Goal: Task Accomplishment & Management: Use online tool/utility

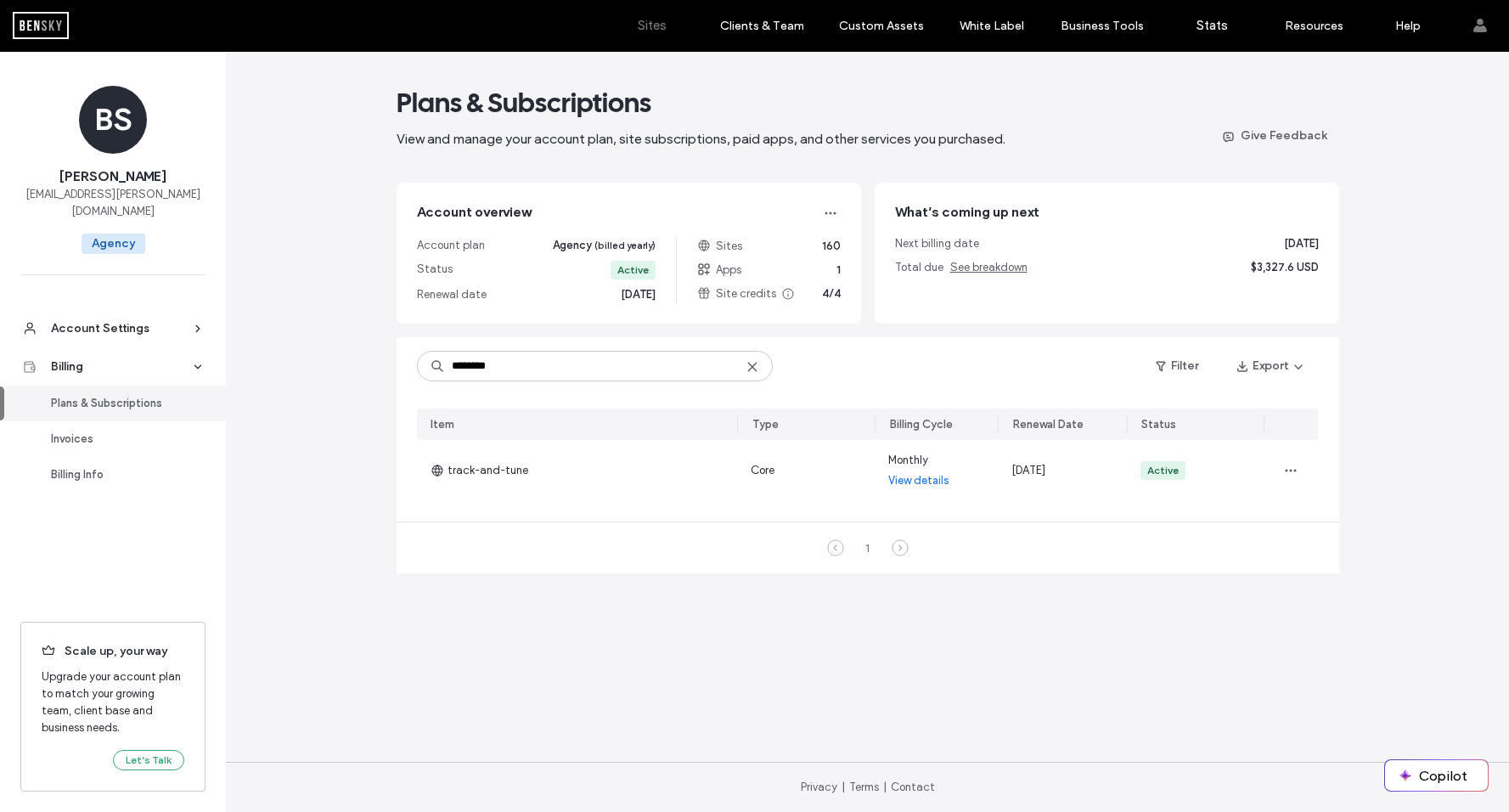
click at [664, 28] on label "Sites" at bounding box center [652, 26] width 29 height 15
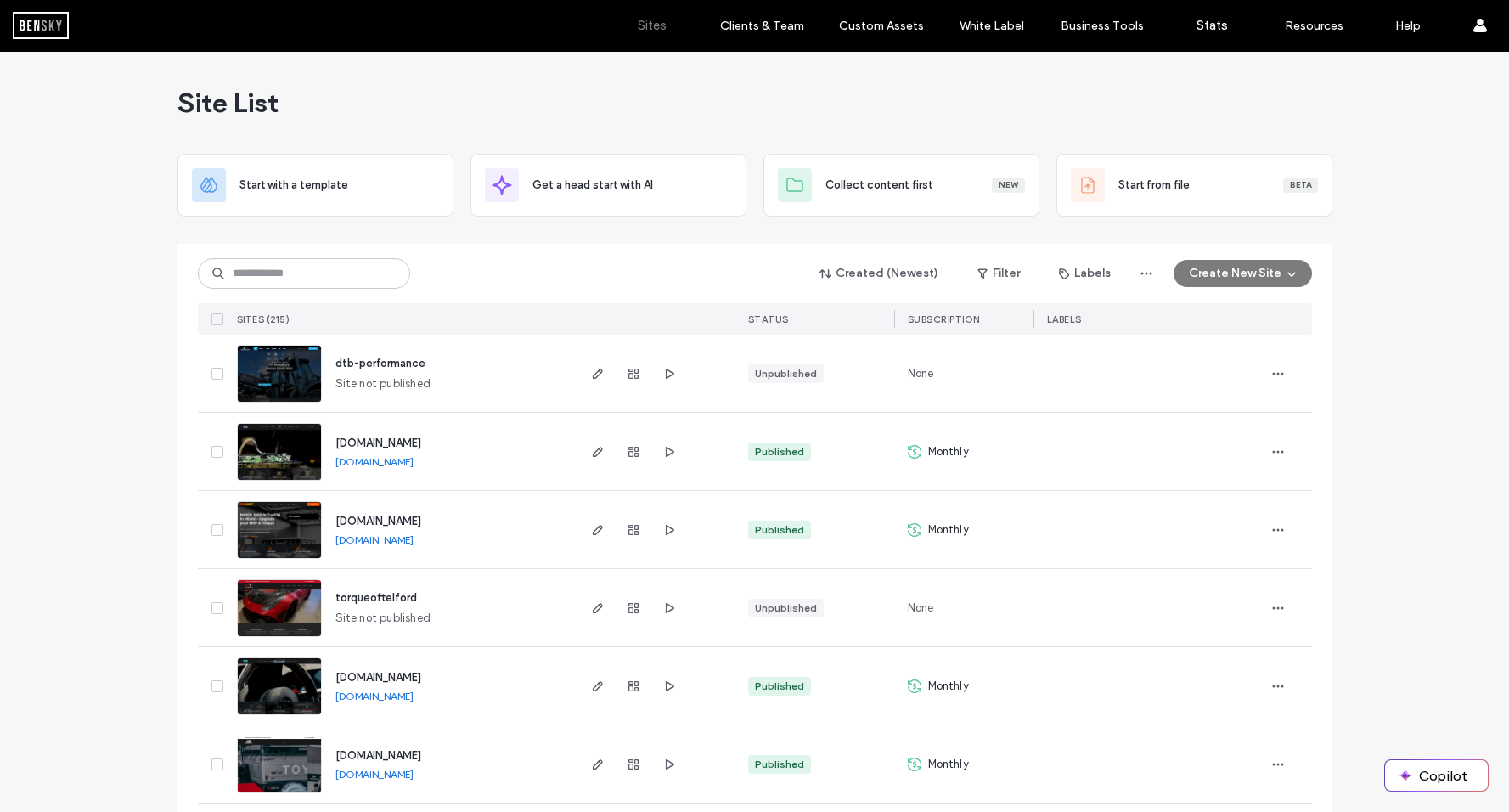
click at [375, 363] on span "dtb-performance" at bounding box center [380, 363] width 90 height 12
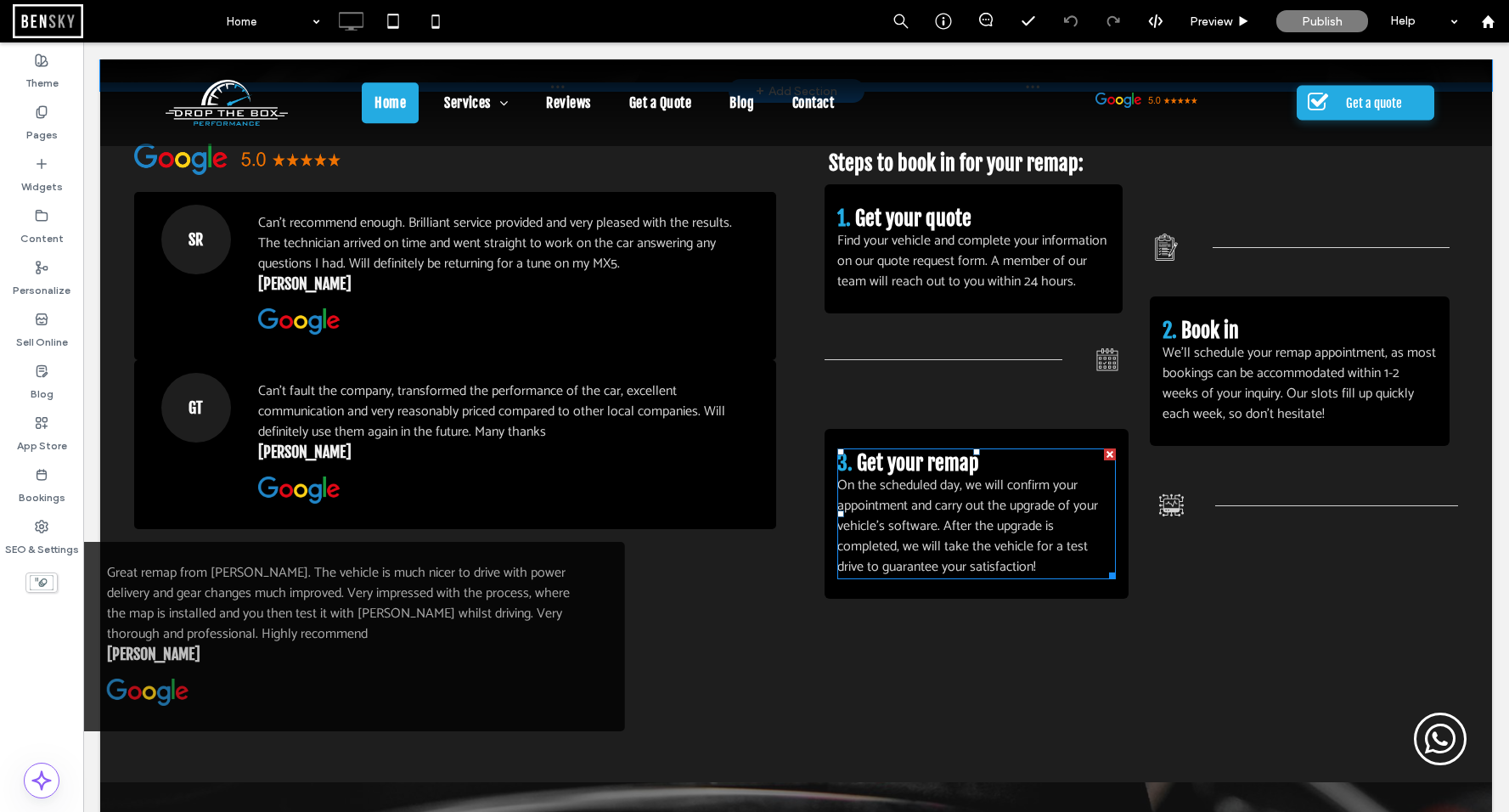
scroll to position [2502, 0]
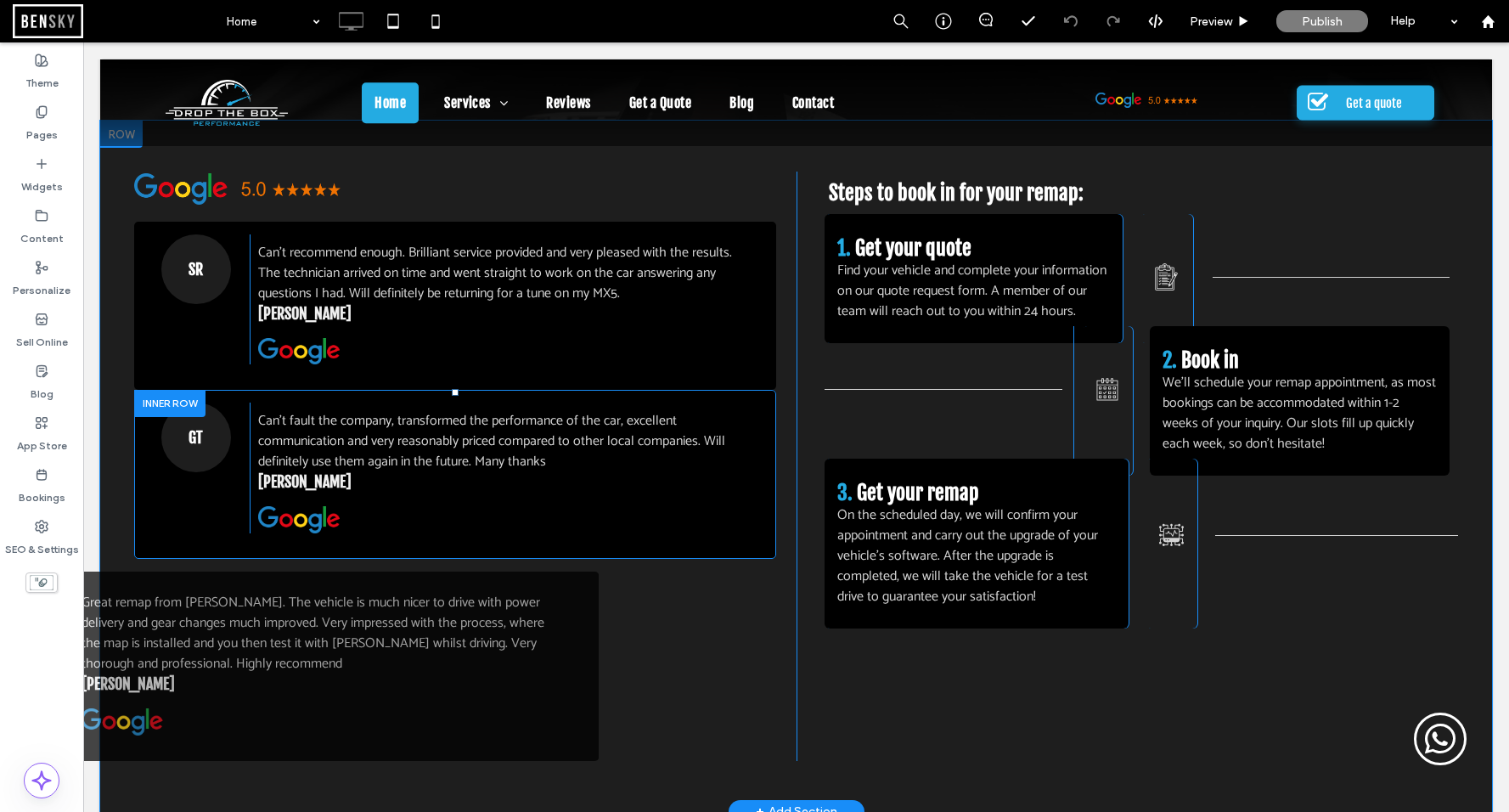
click at [159, 389] on div at bounding box center [169, 403] width 71 height 27
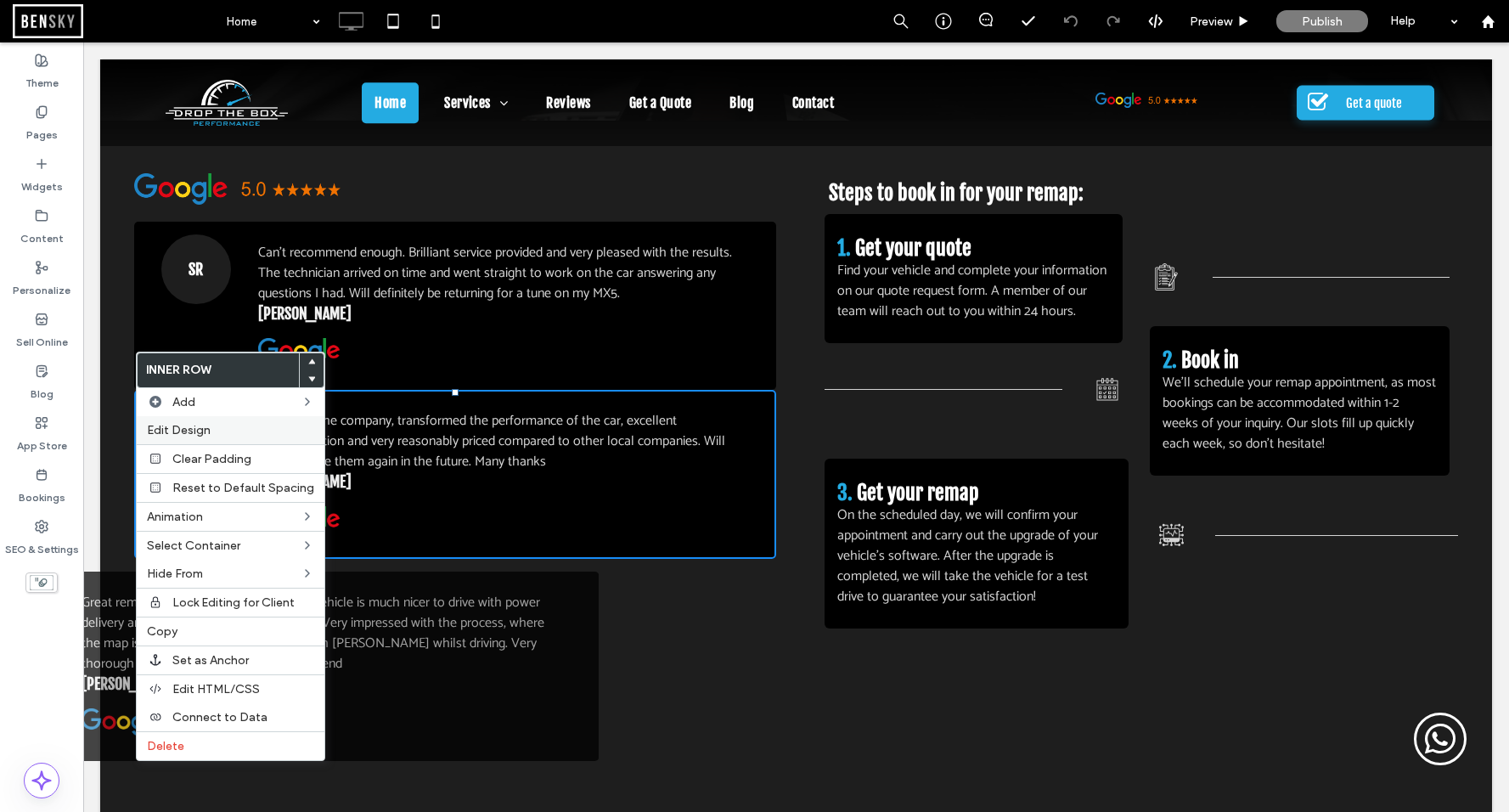
click at [203, 433] on span "Edit Design" at bounding box center [178, 429] width 64 height 14
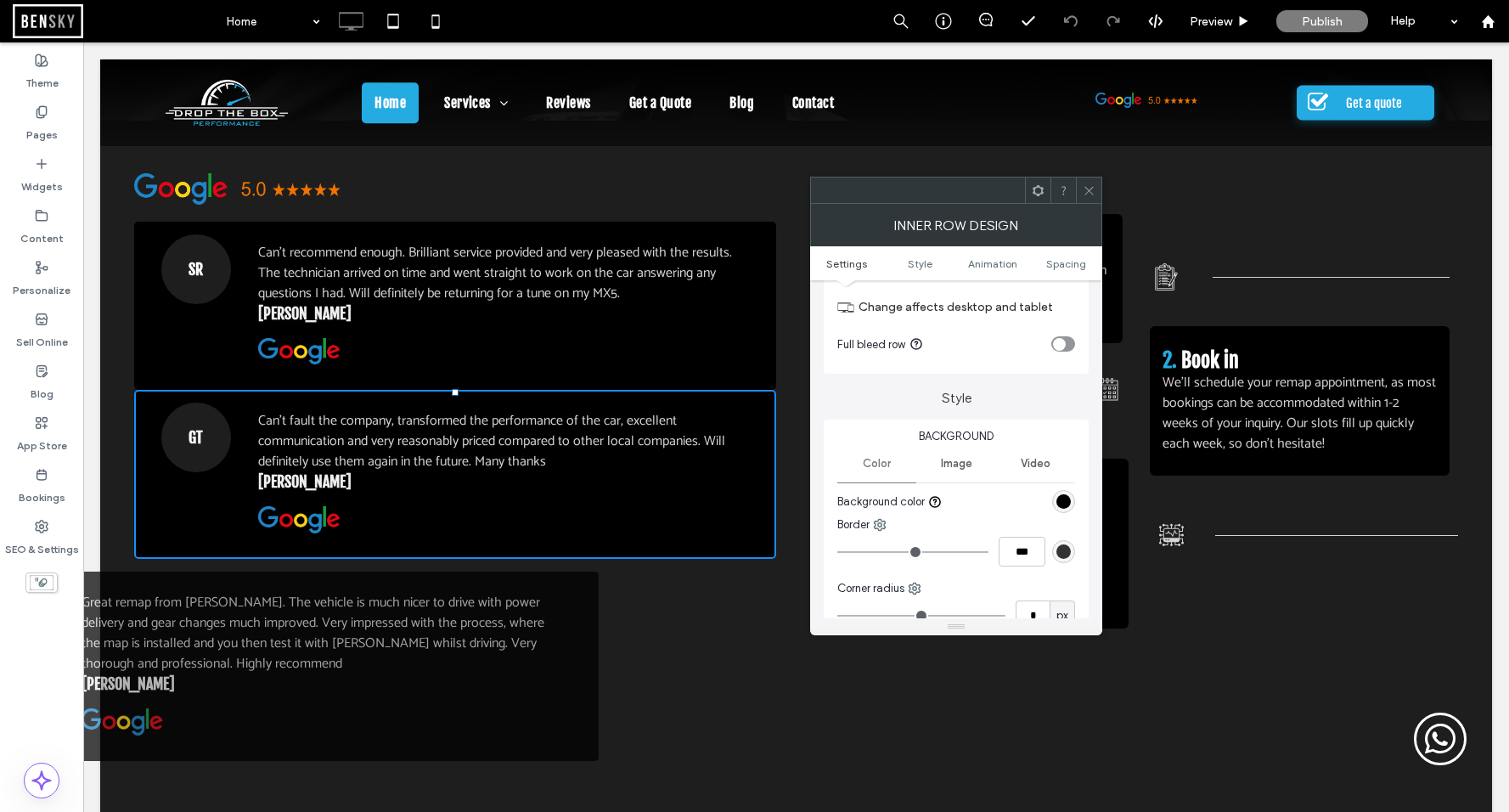
scroll to position [98, 0]
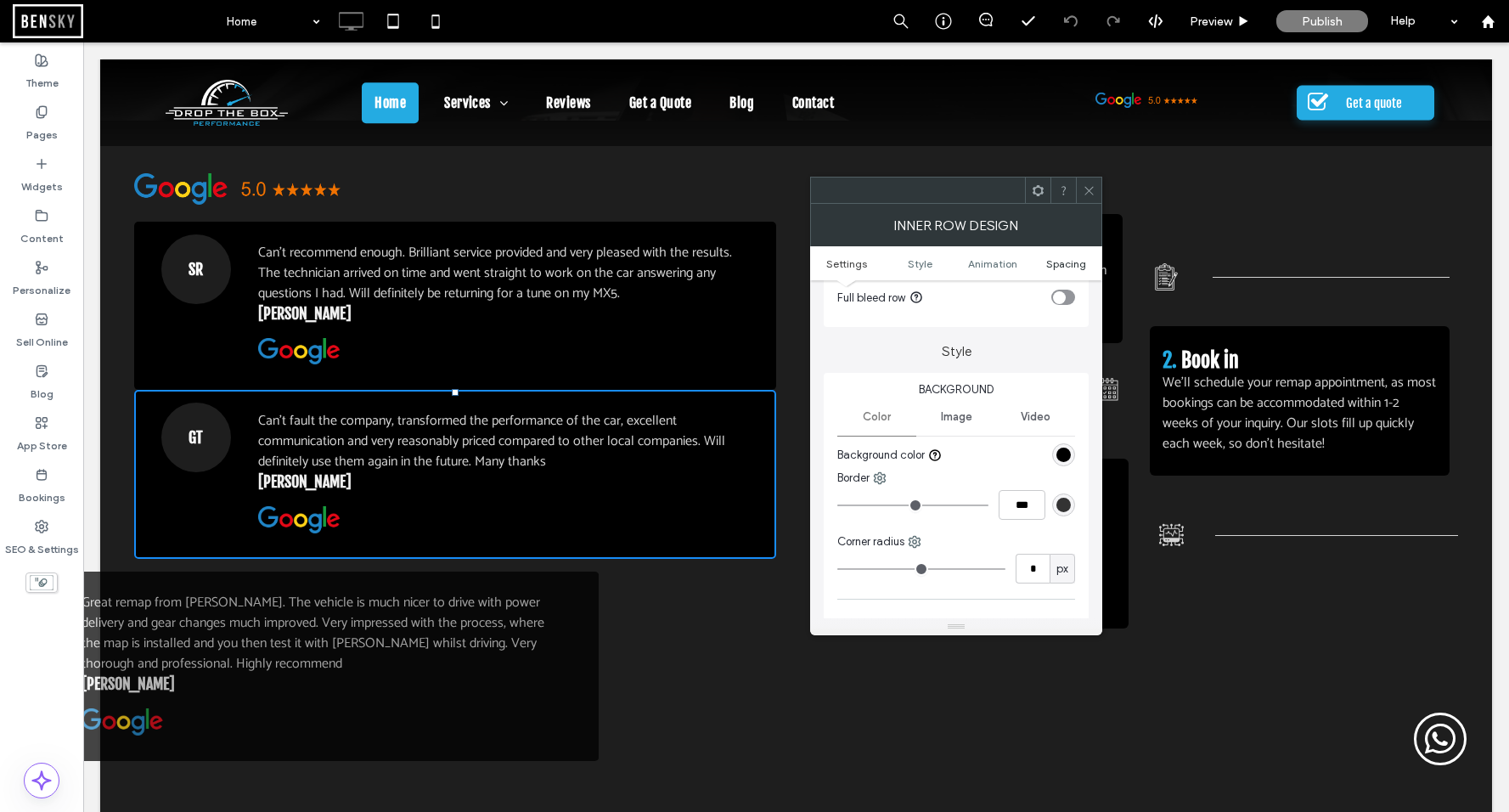
click at [1053, 261] on span "Spacing" at bounding box center [1066, 263] width 40 height 12
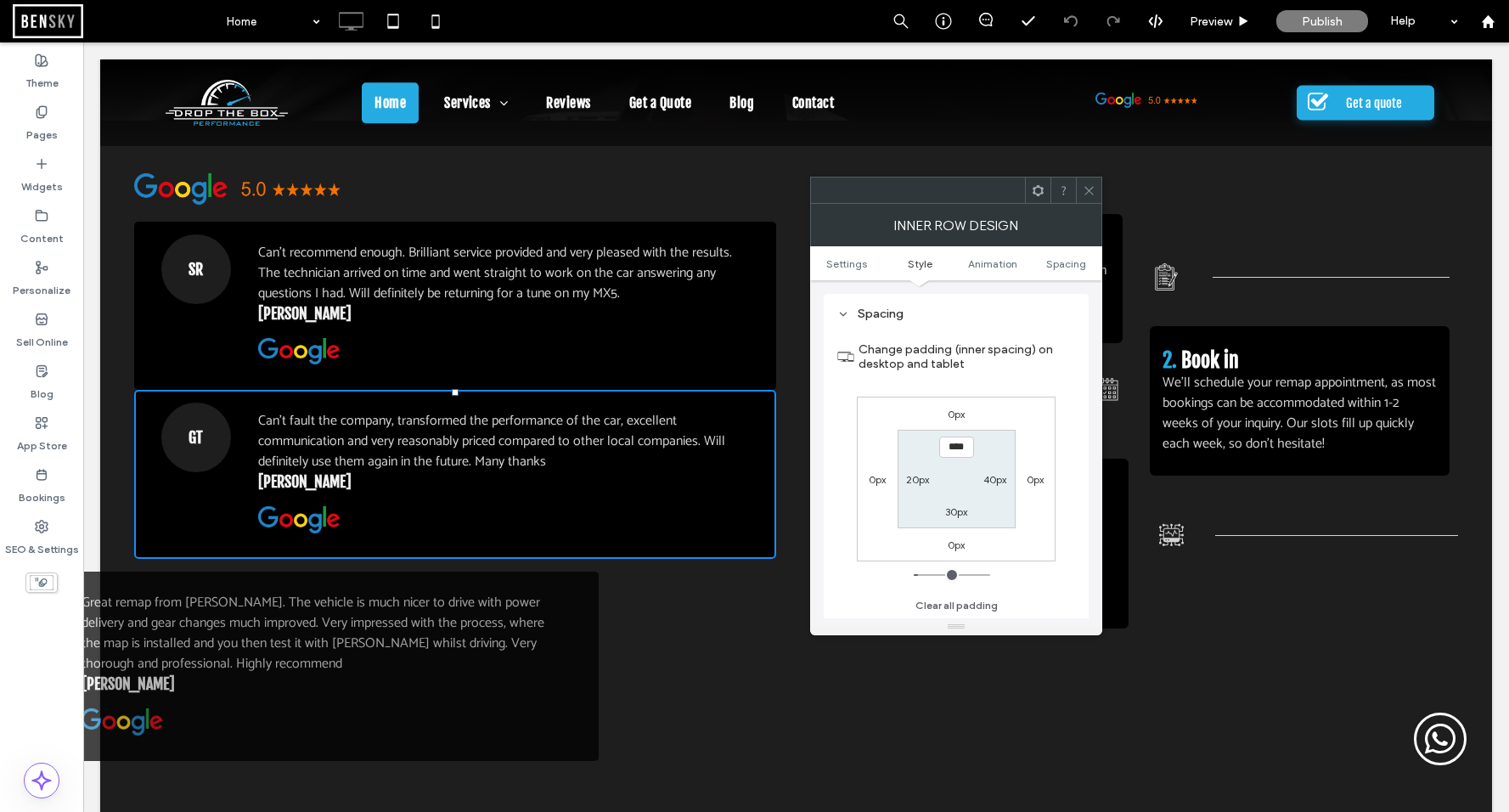
scroll to position [531, 0]
click at [953, 420] on div "0px" at bounding box center [956, 412] width 17 height 17
click at [947, 416] on label "0px" at bounding box center [956, 412] width 17 height 12
type input "*"
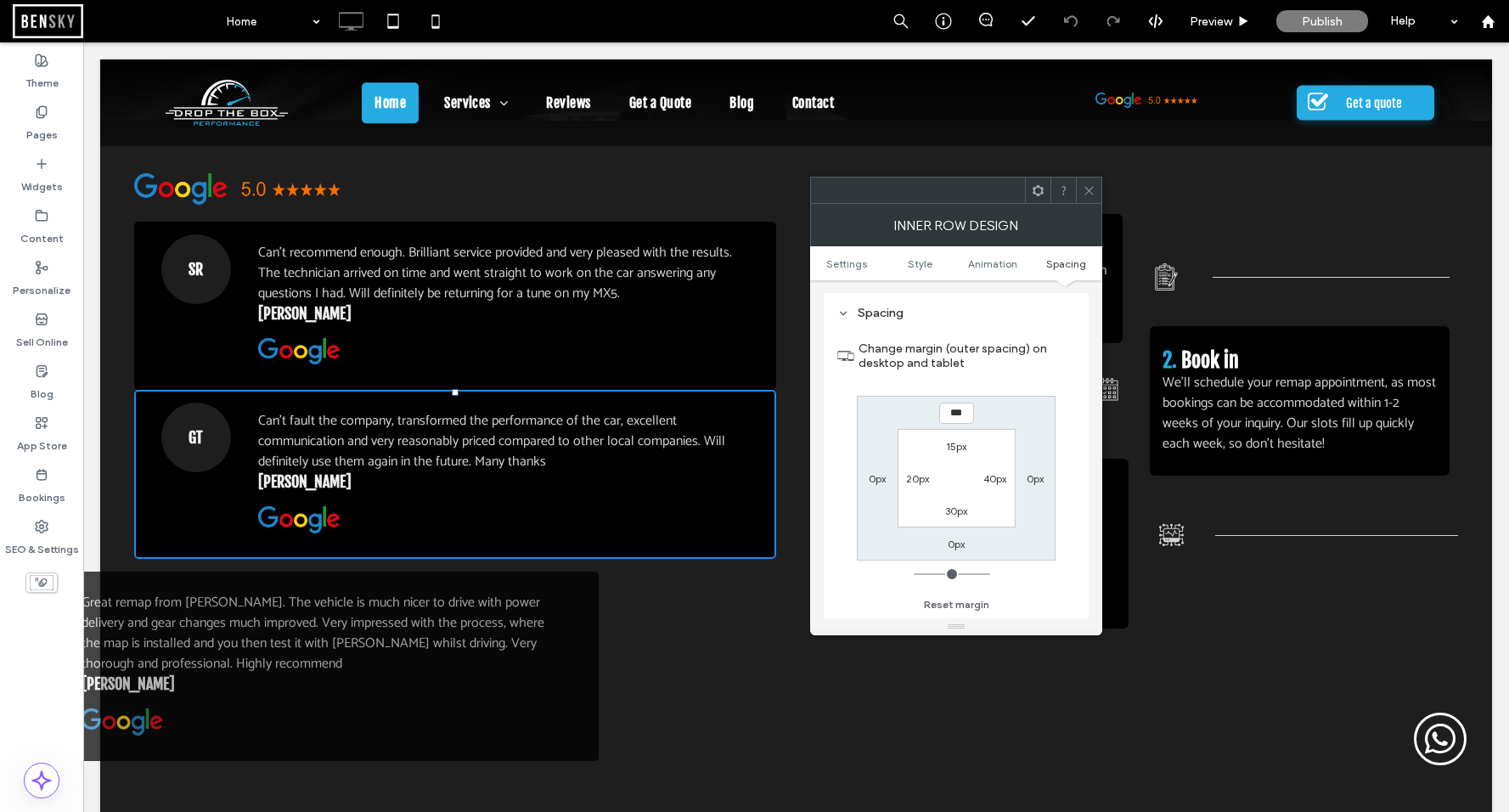
click at [948, 415] on input "***" at bounding box center [956, 413] width 35 height 21
type input "****"
type input "**"
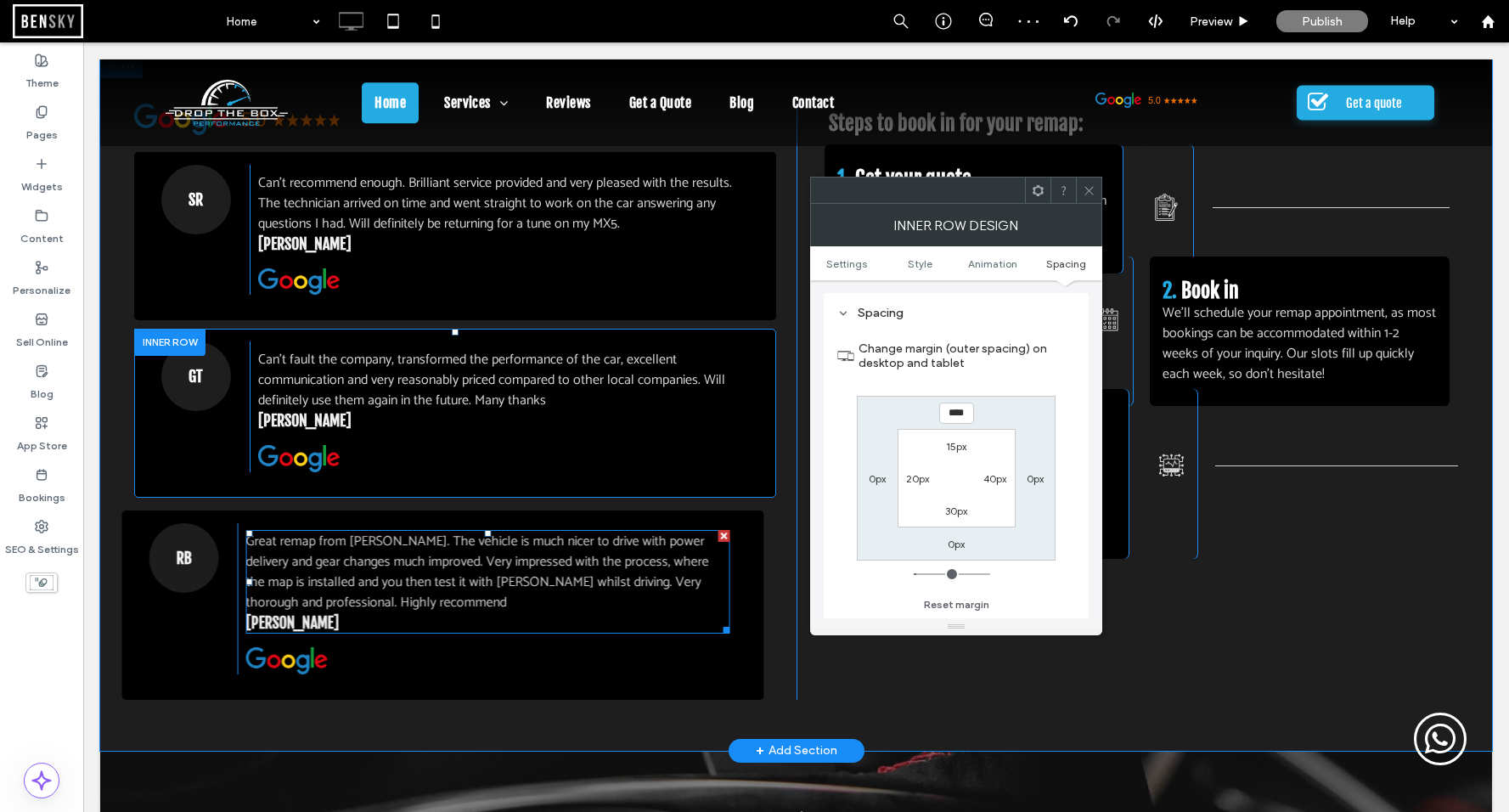
scroll to position [2565, 0]
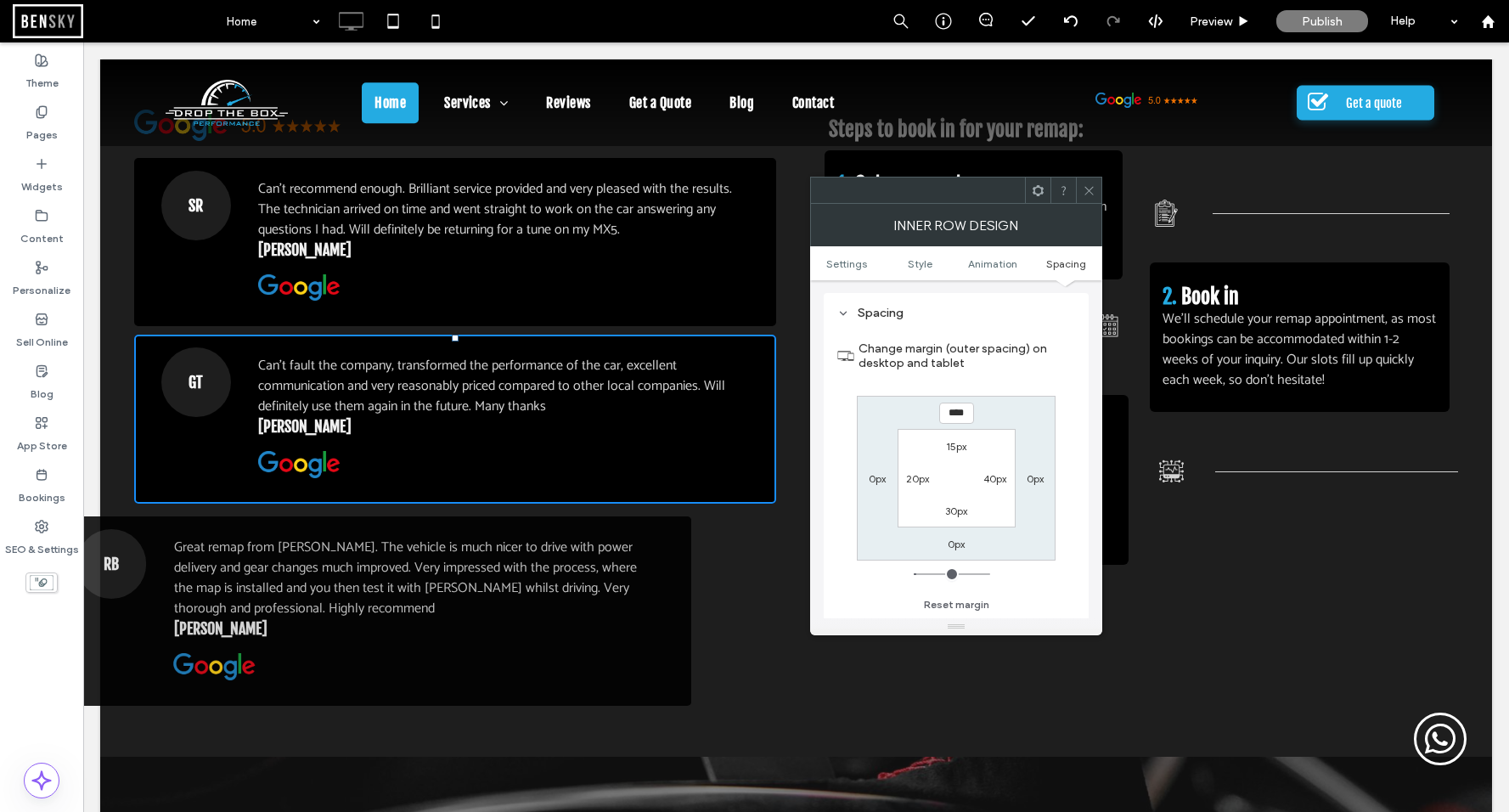
type input "****"
type input "**"
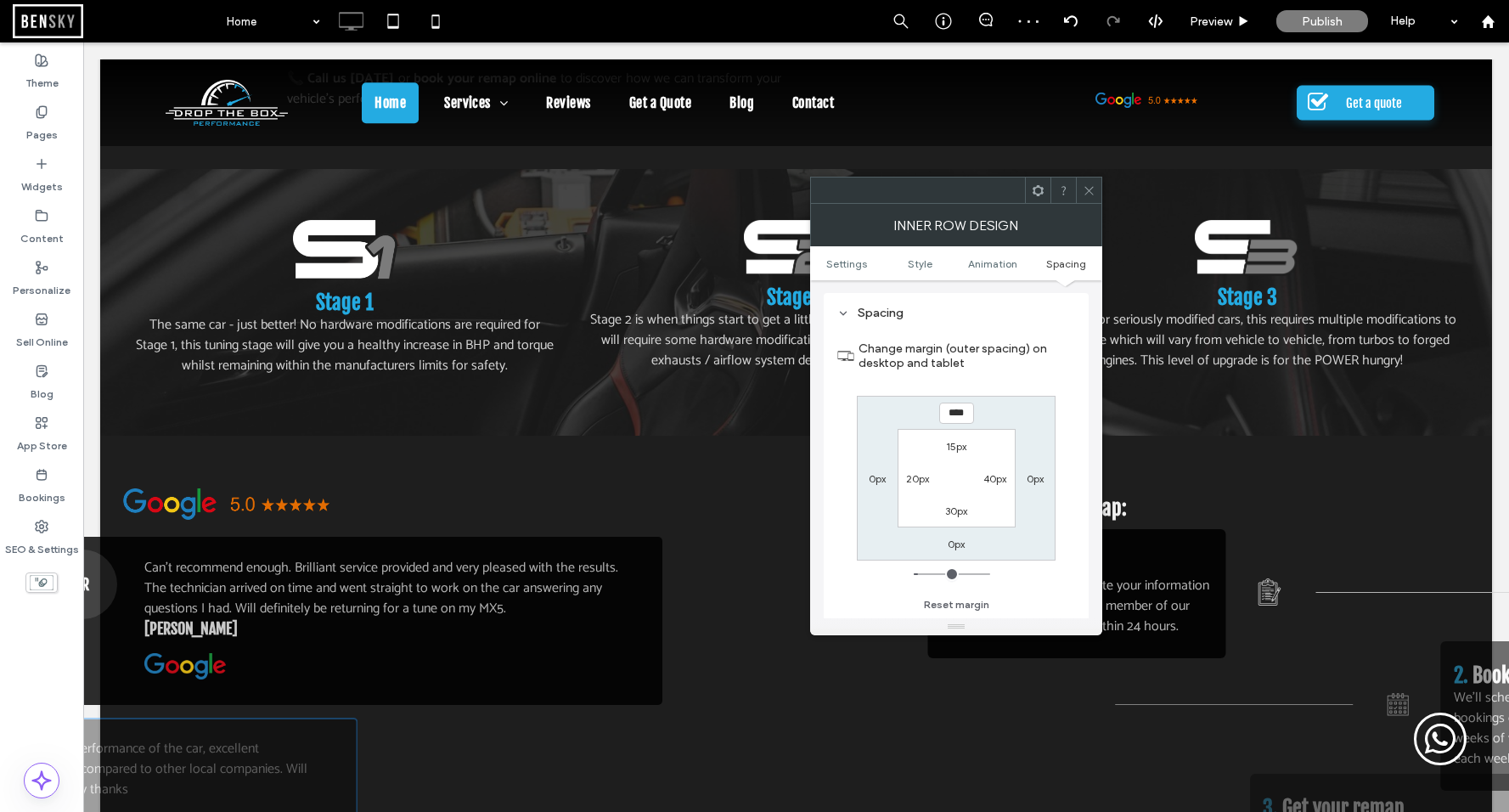
scroll to position [2185, 0]
click at [1089, 196] on span at bounding box center [1088, 189] width 12 height 26
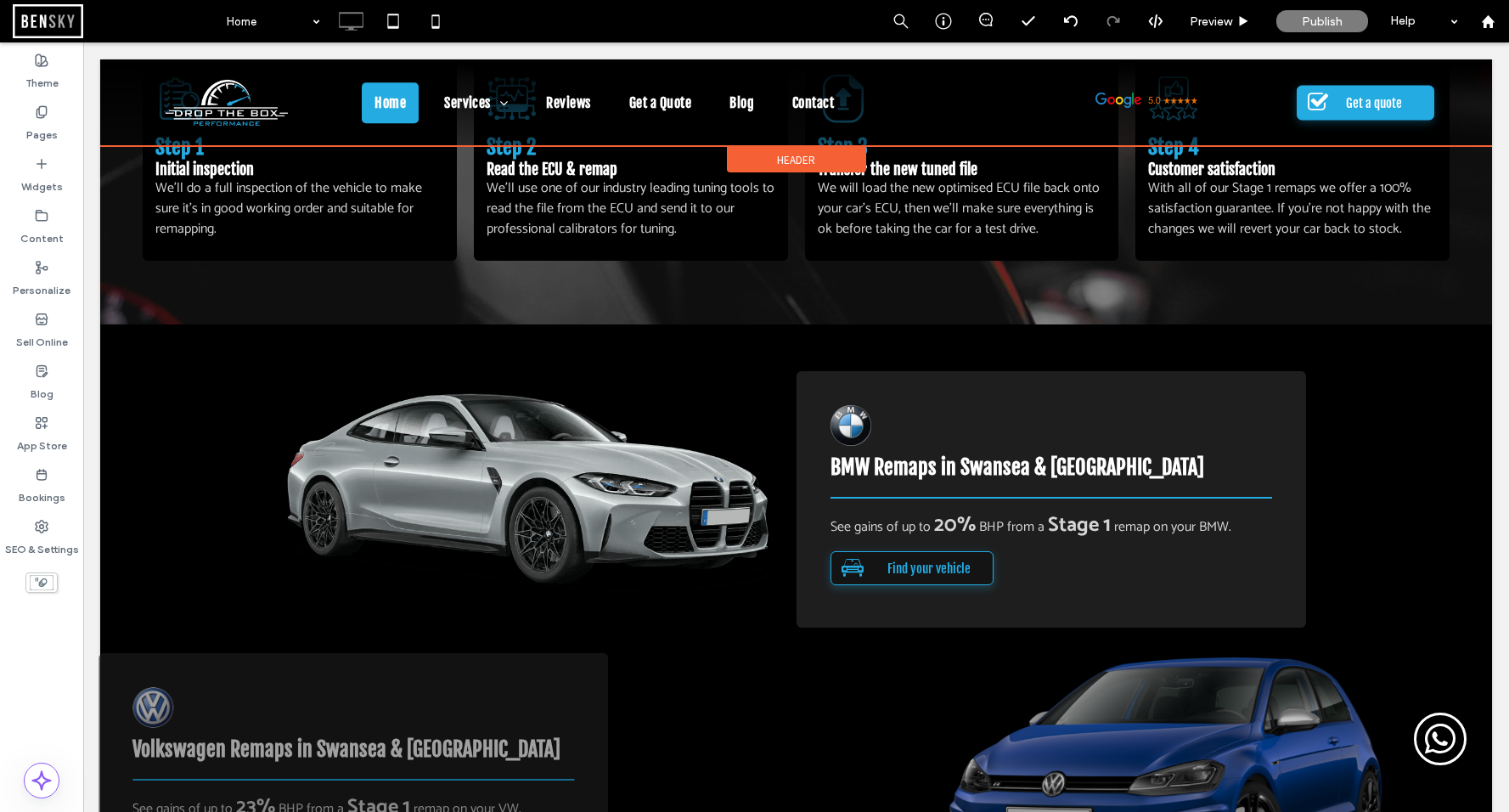
scroll to position [3248, 0]
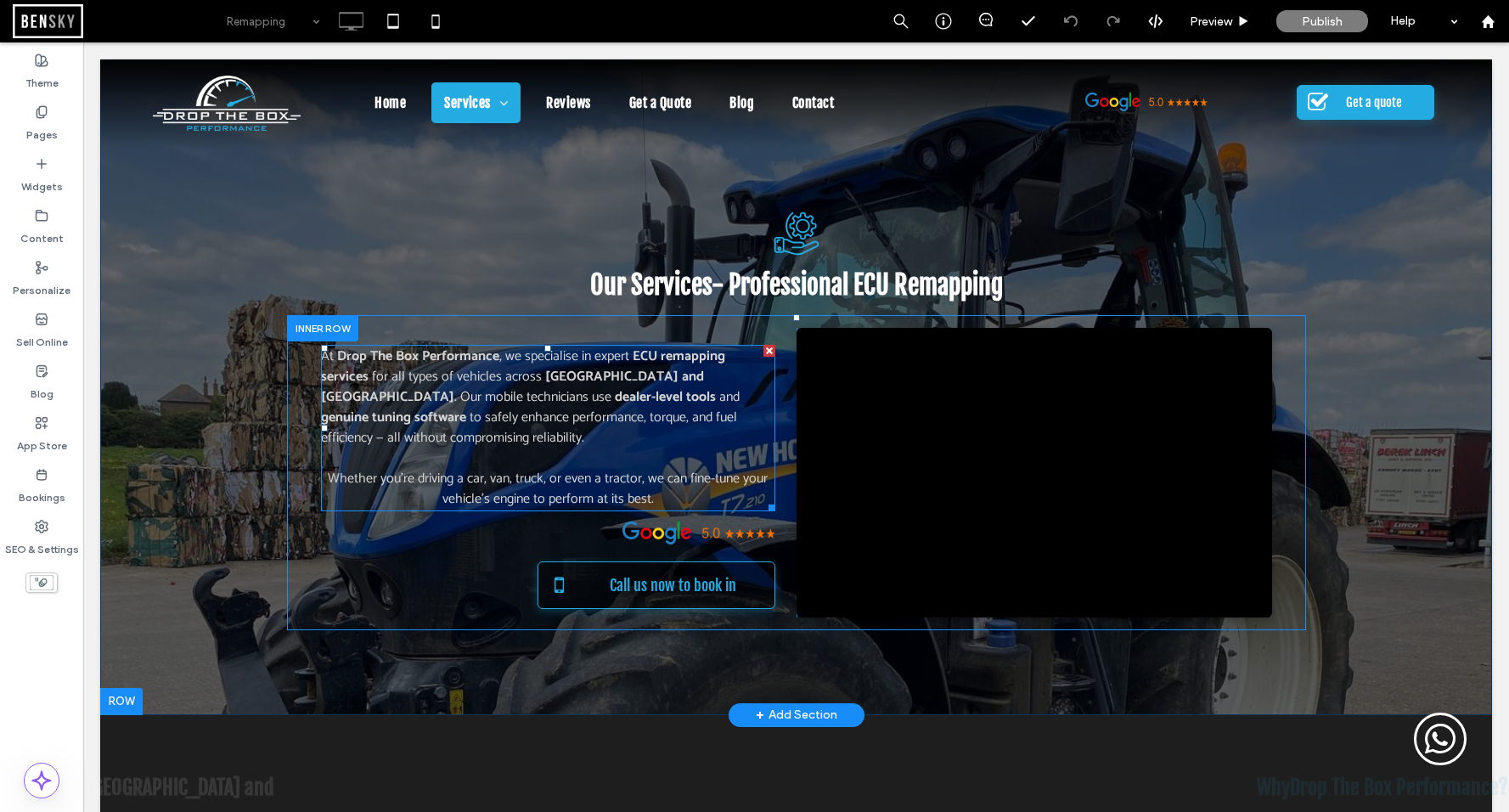
click at [725, 454] on p at bounding box center [547, 458] width 454 height 20
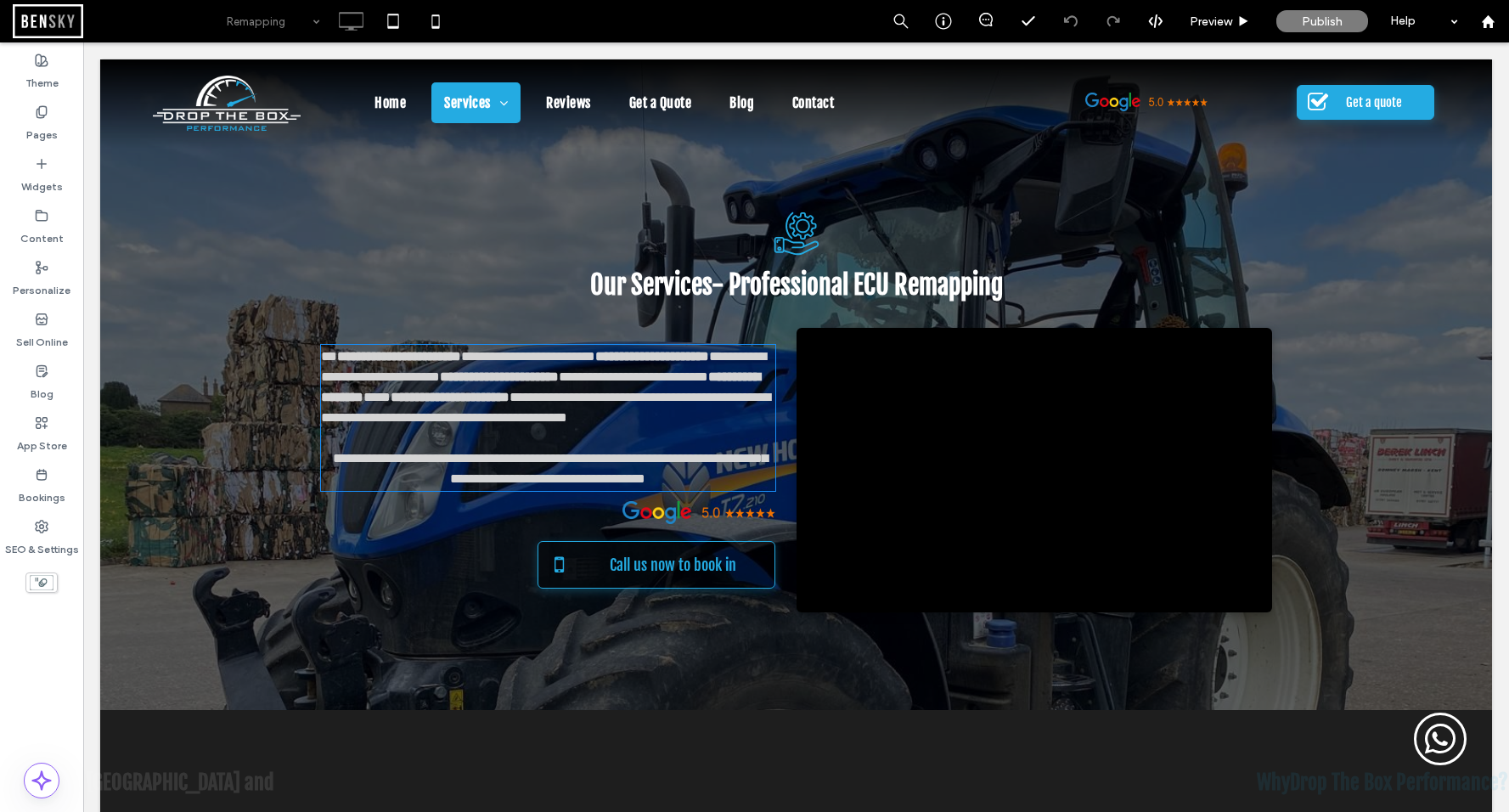
type input "*********"
type input "**"
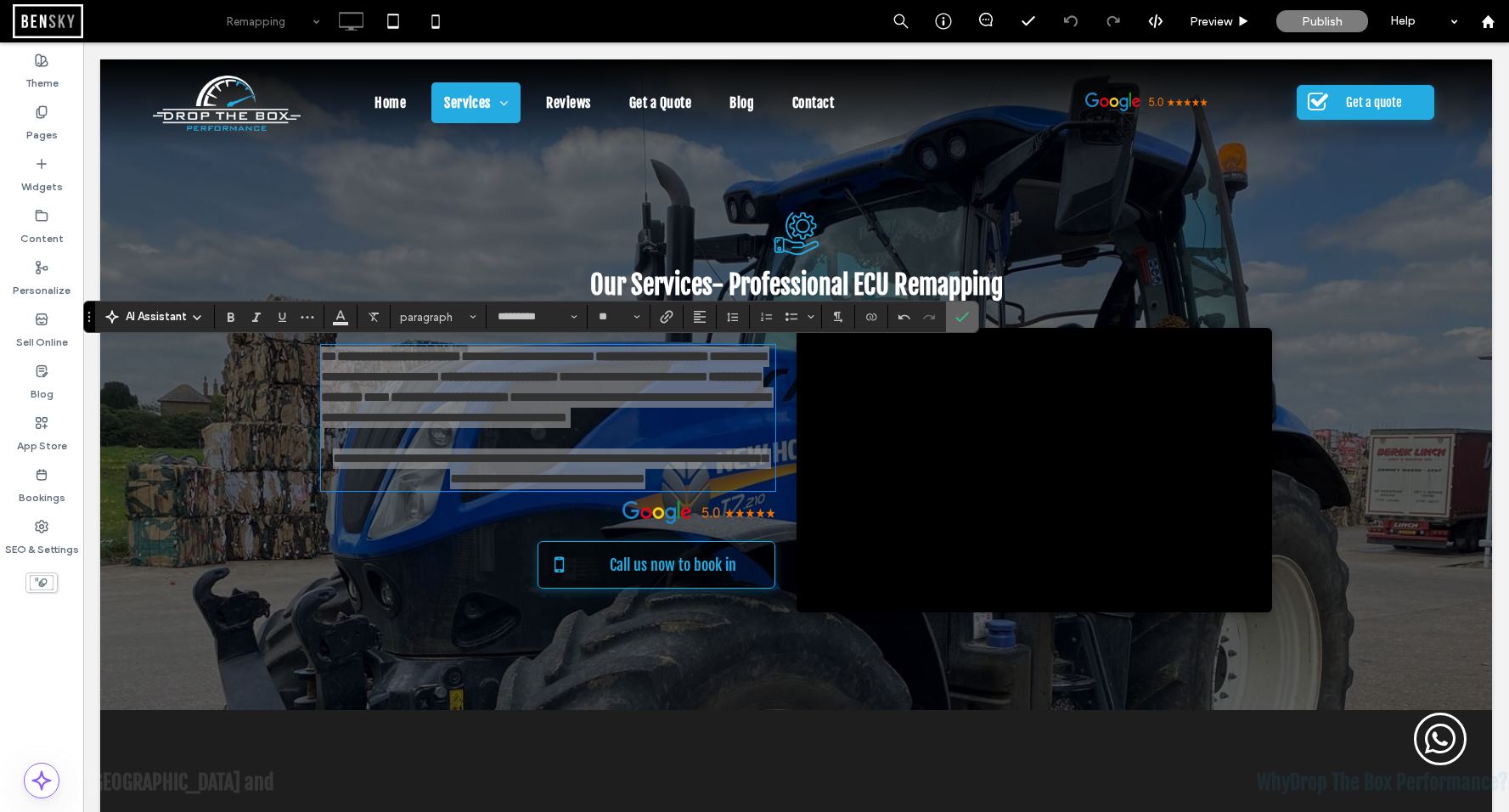
click at [963, 322] on icon "Confirm" at bounding box center [962, 316] width 13 height 13
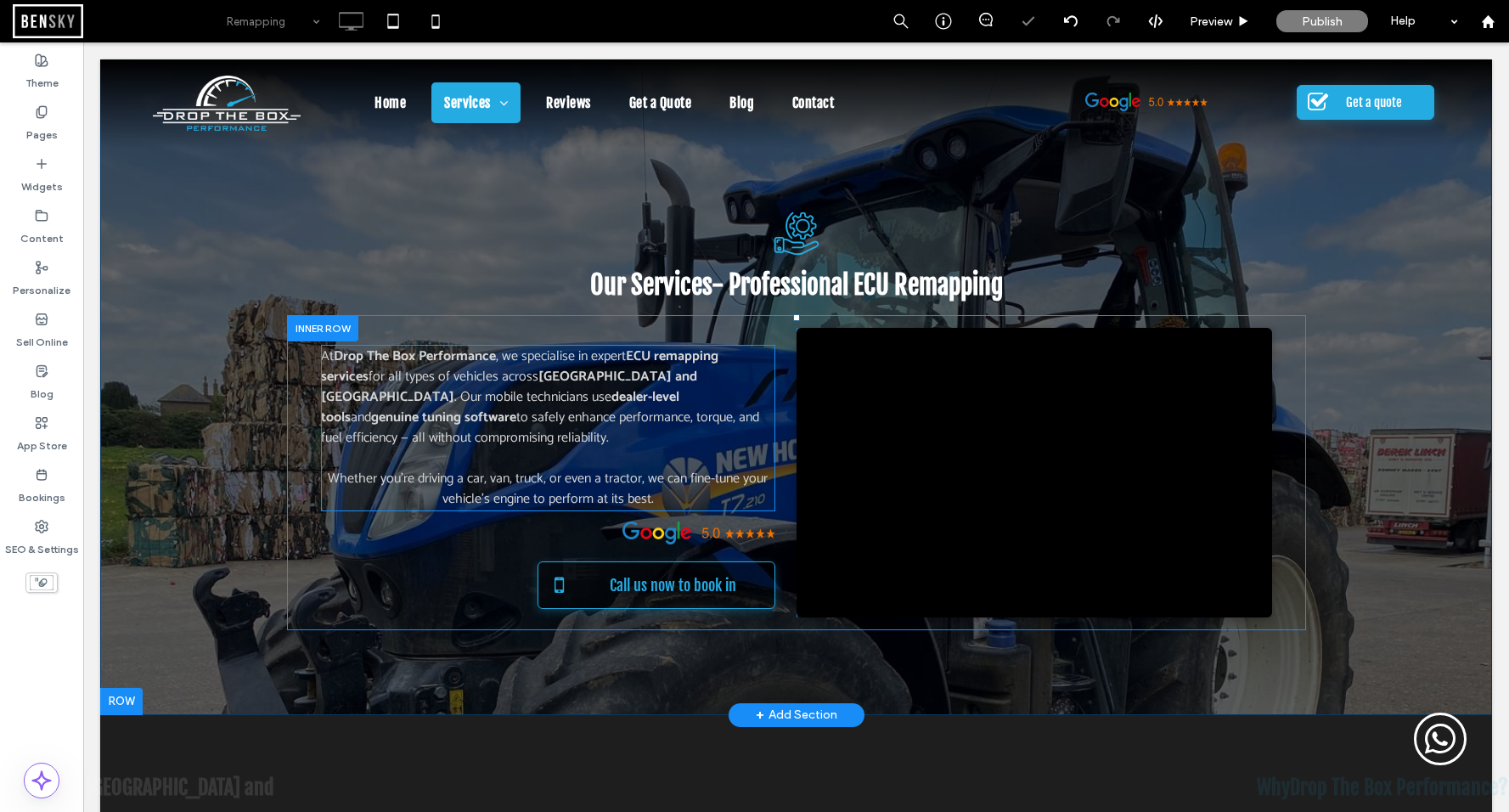
click at [371, 406] on span "and" at bounding box center [360, 417] width 20 height 23
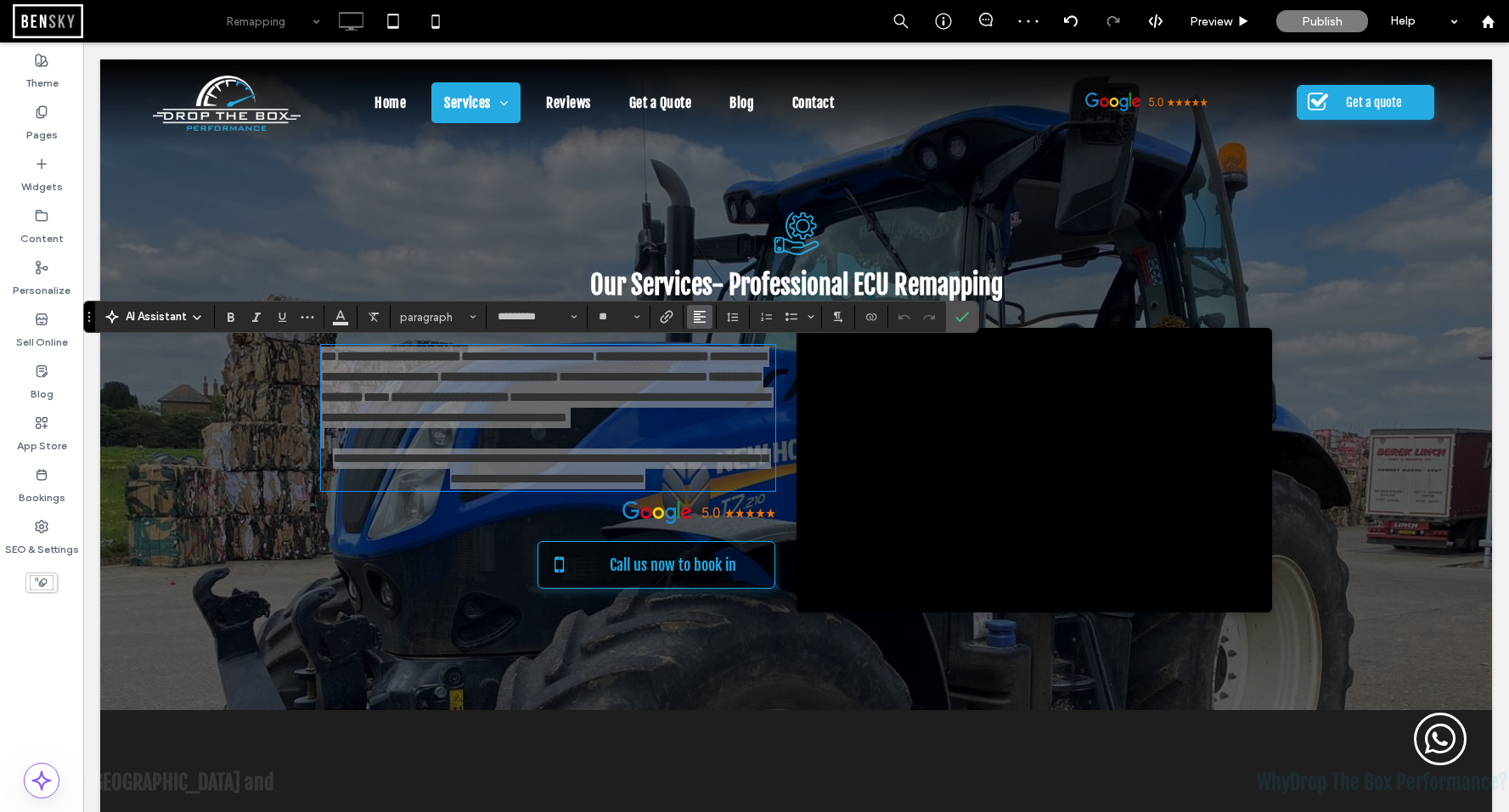
click at [697, 314] on use "Alignment" at bounding box center [700, 316] width 11 height 11
click at [718, 390] on use "ui.textEditor.alignment.right" at bounding box center [712, 394] width 11 height 11
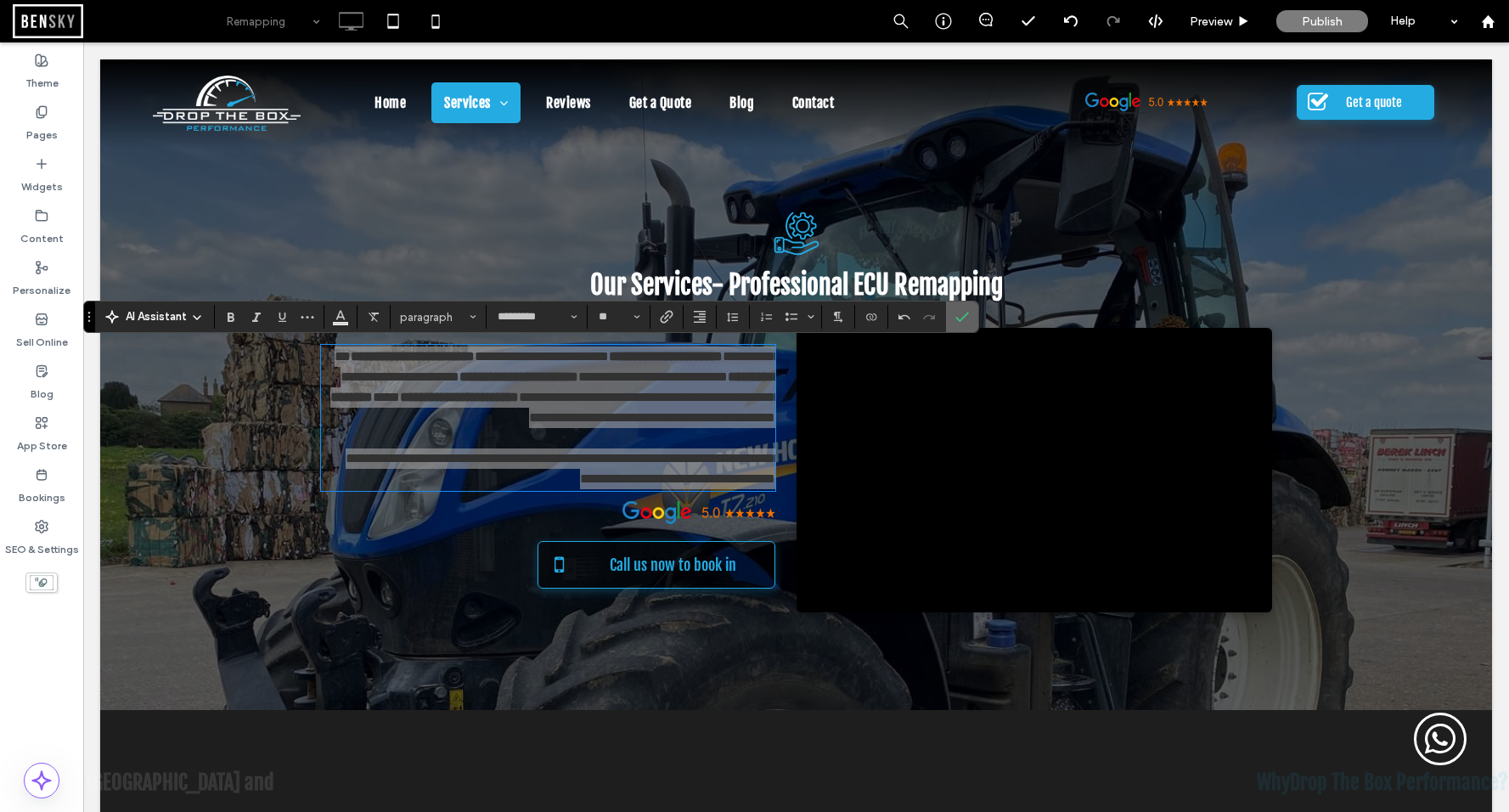
click at [973, 317] on label "Confirm" at bounding box center [962, 317] width 26 height 30
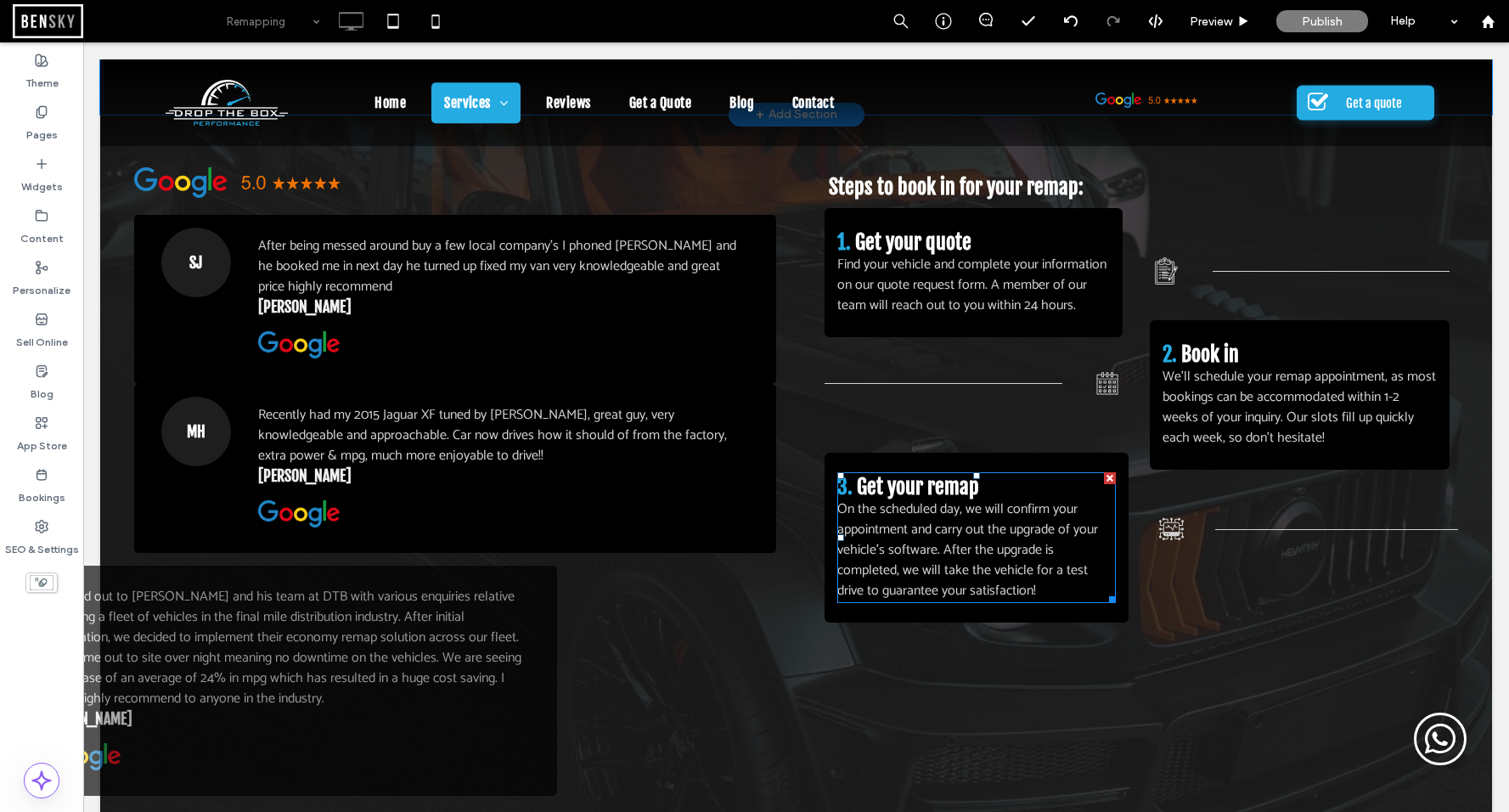
scroll to position [1205, 0]
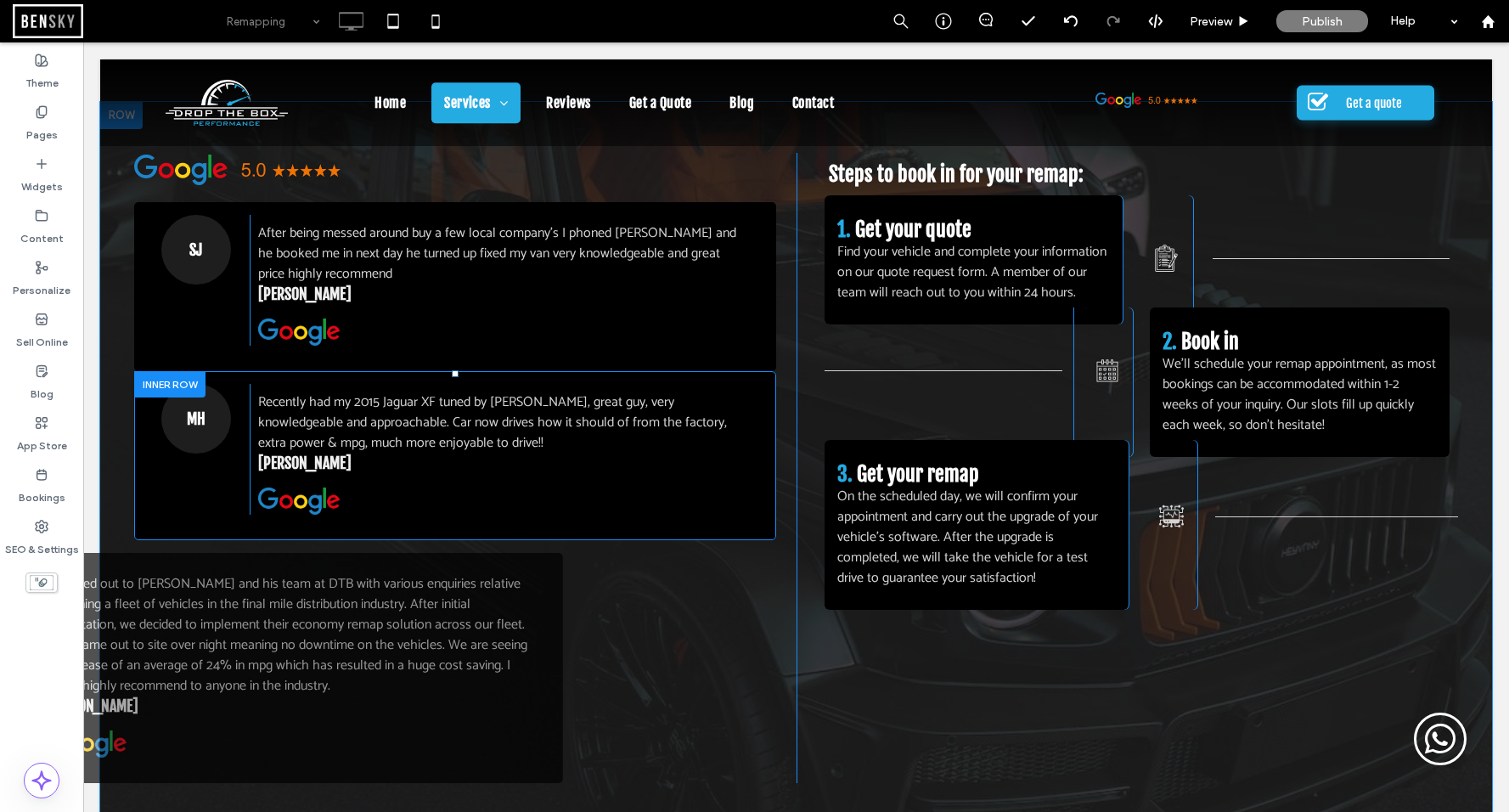
click at [172, 386] on div at bounding box center [169, 385] width 71 height 27
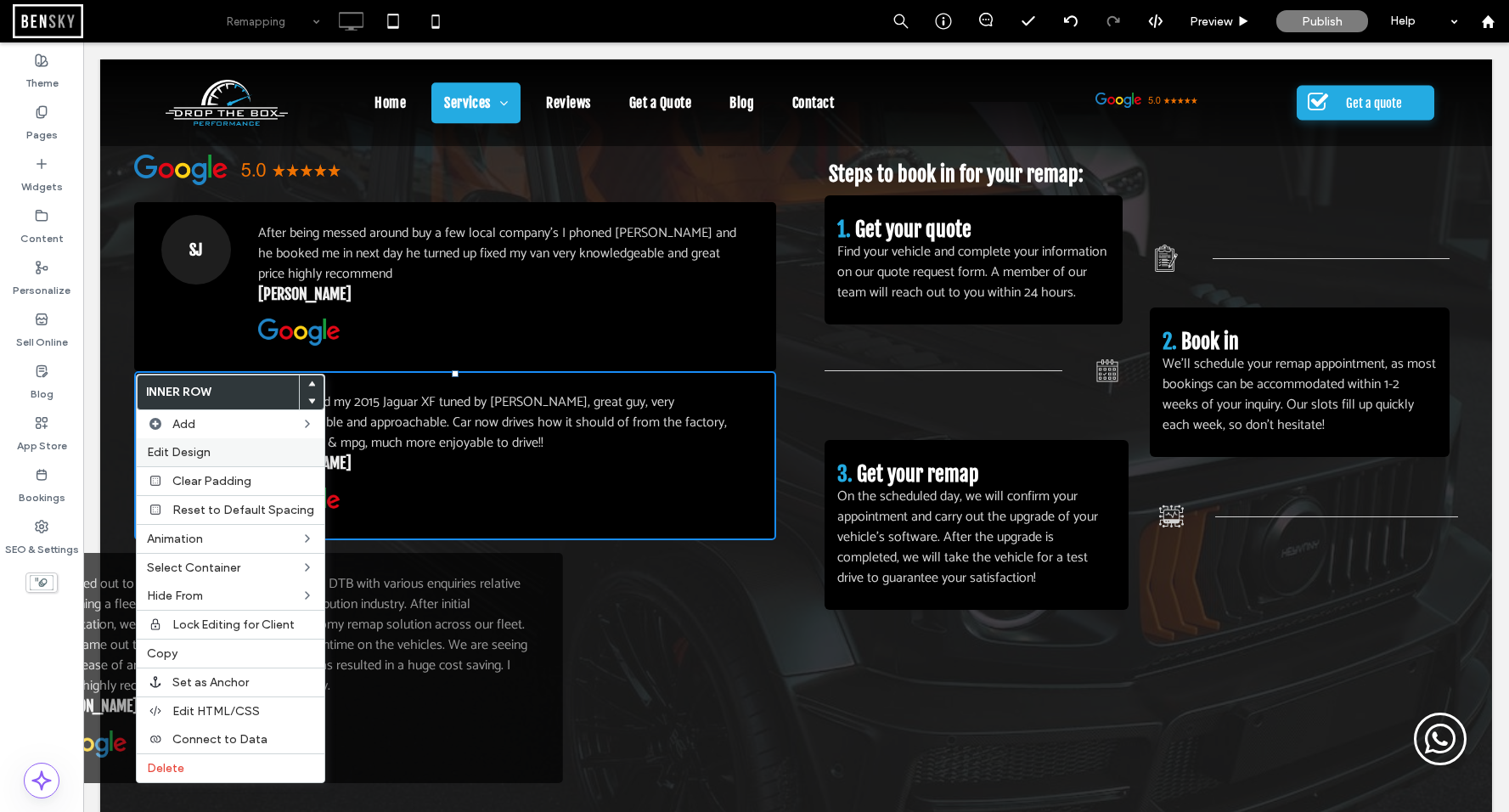
click at [192, 448] on span "Edit Design" at bounding box center [178, 451] width 64 height 14
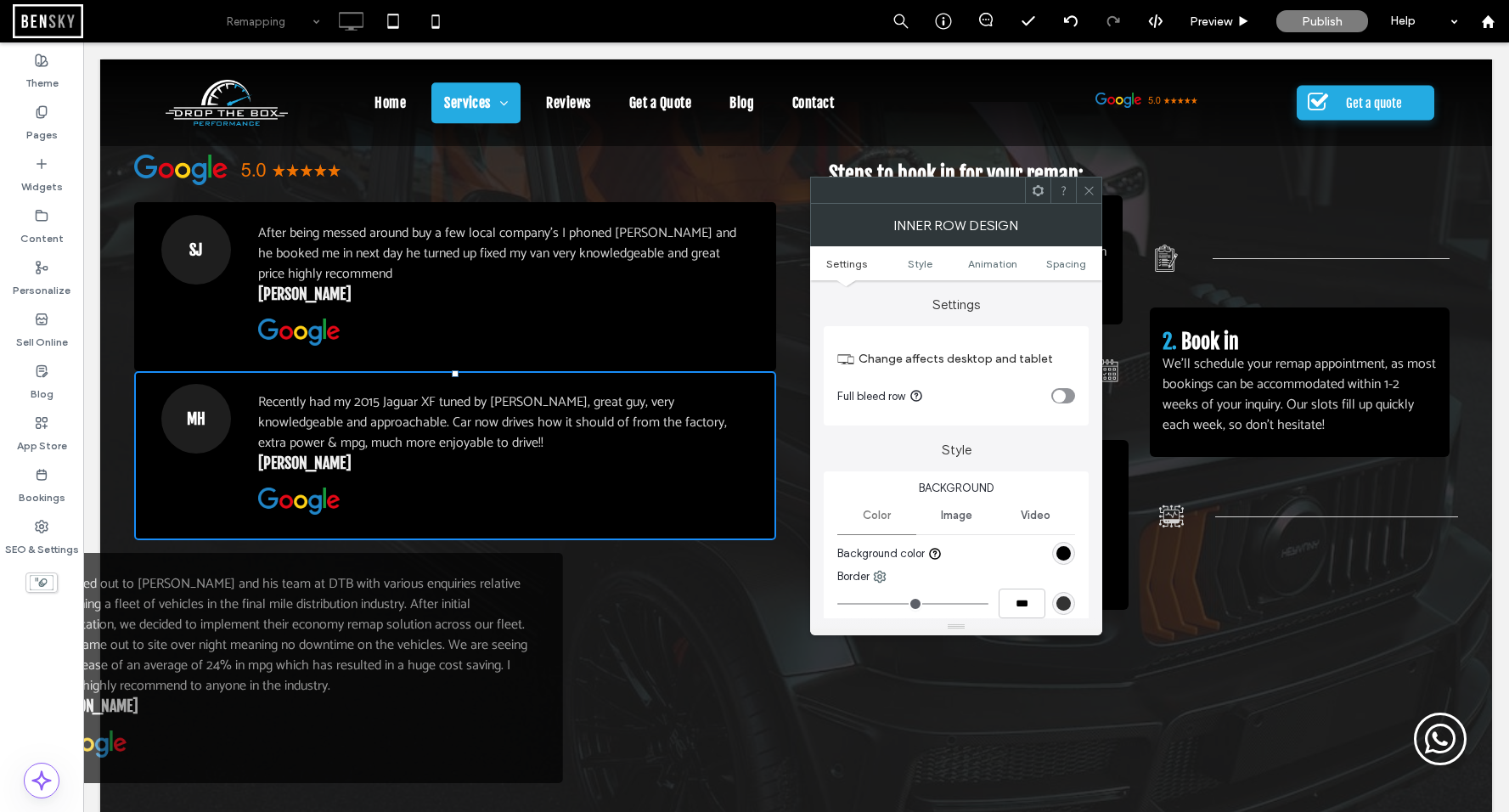
click at [1079, 270] on ul "Settings Style Animation Spacing" at bounding box center [956, 264] width 292 height 34
click at [1083, 264] on span "Spacing" at bounding box center [1066, 263] width 40 height 12
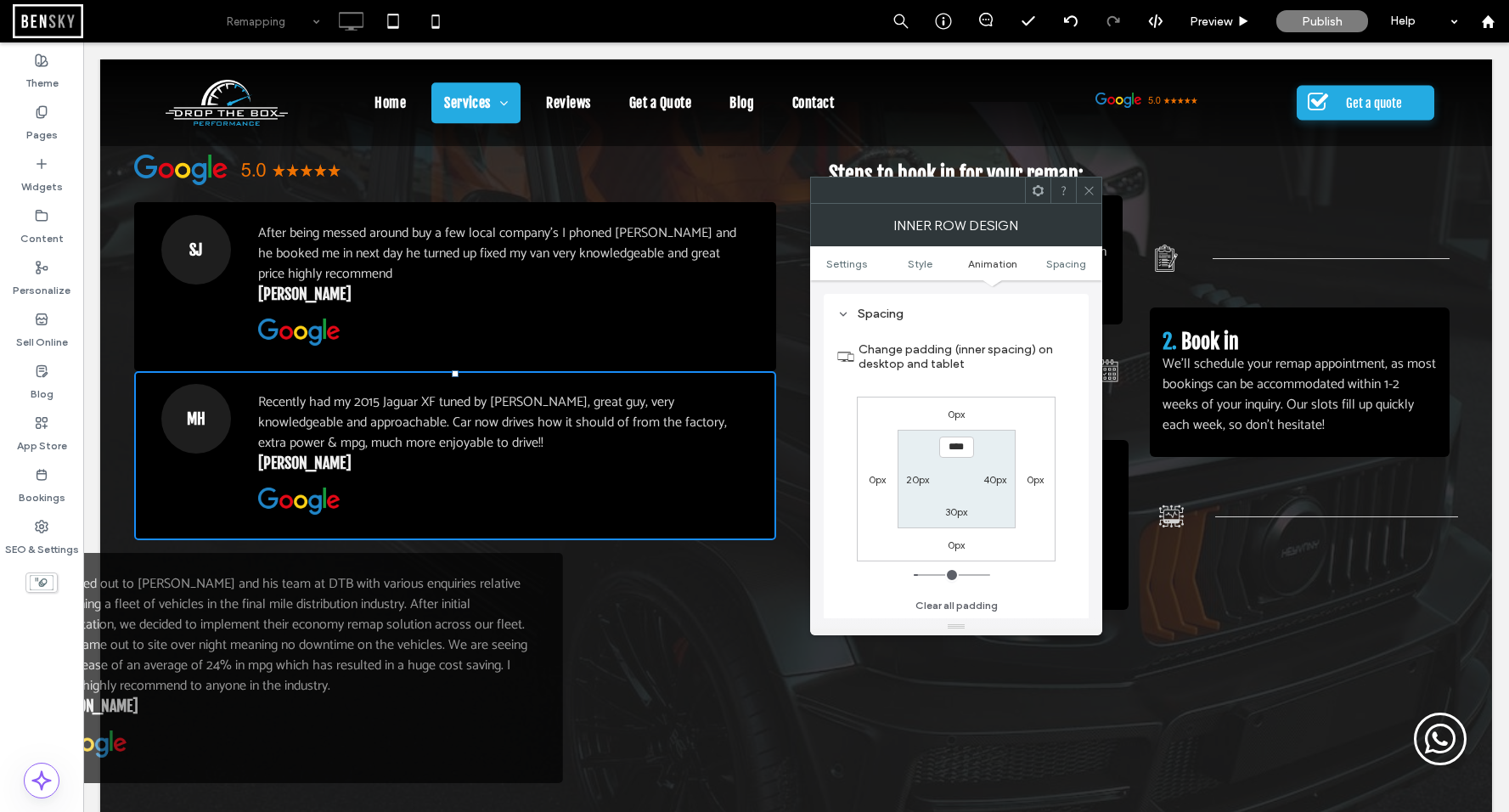
scroll to position [531, 0]
click at [958, 420] on label "0px" at bounding box center [956, 412] width 17 height 12
type input "*"
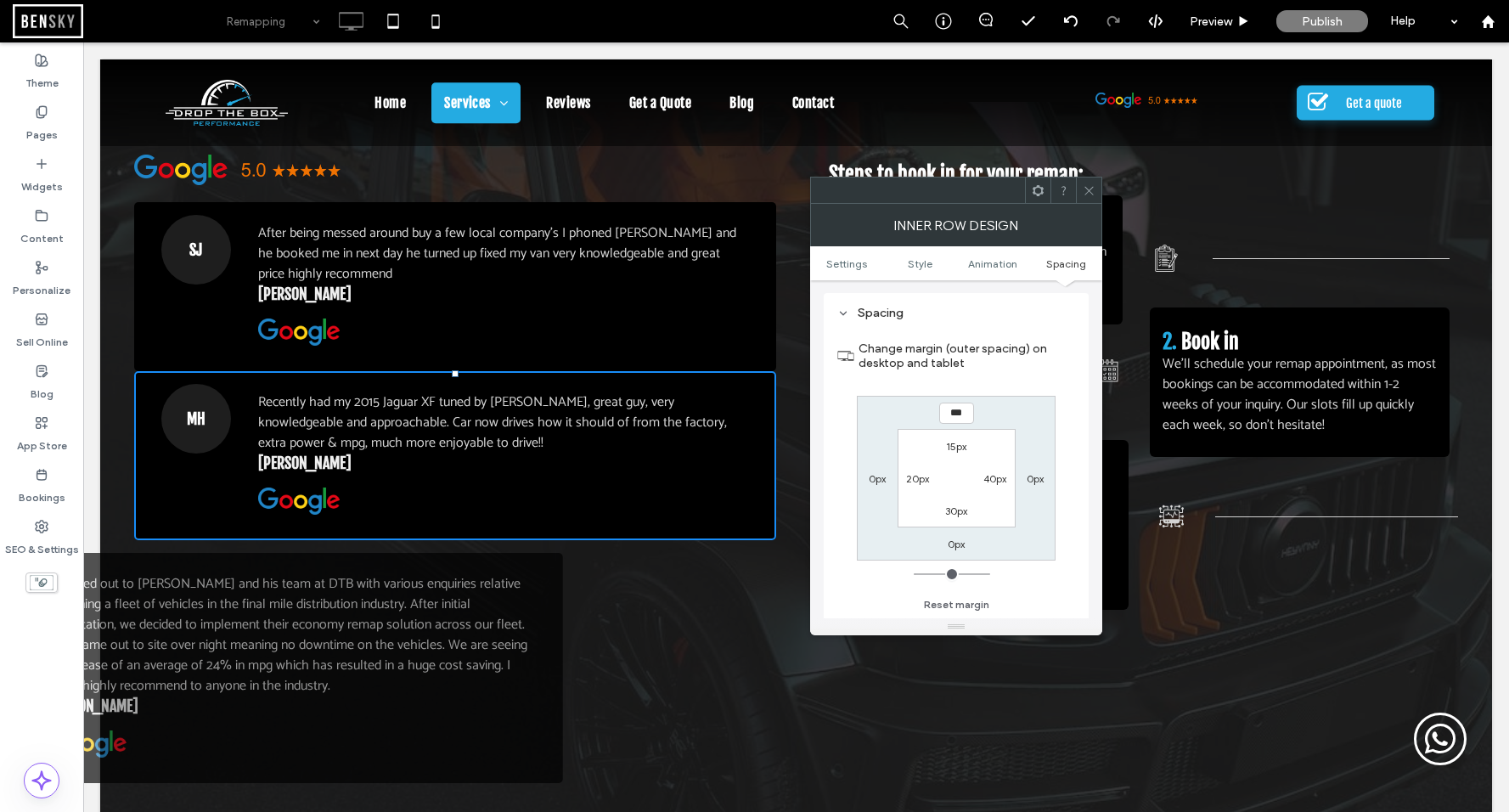
click at [951, 414] on input "***" at bounding box center [956, 413] width 35 height 21
type input "****"
type input "**"
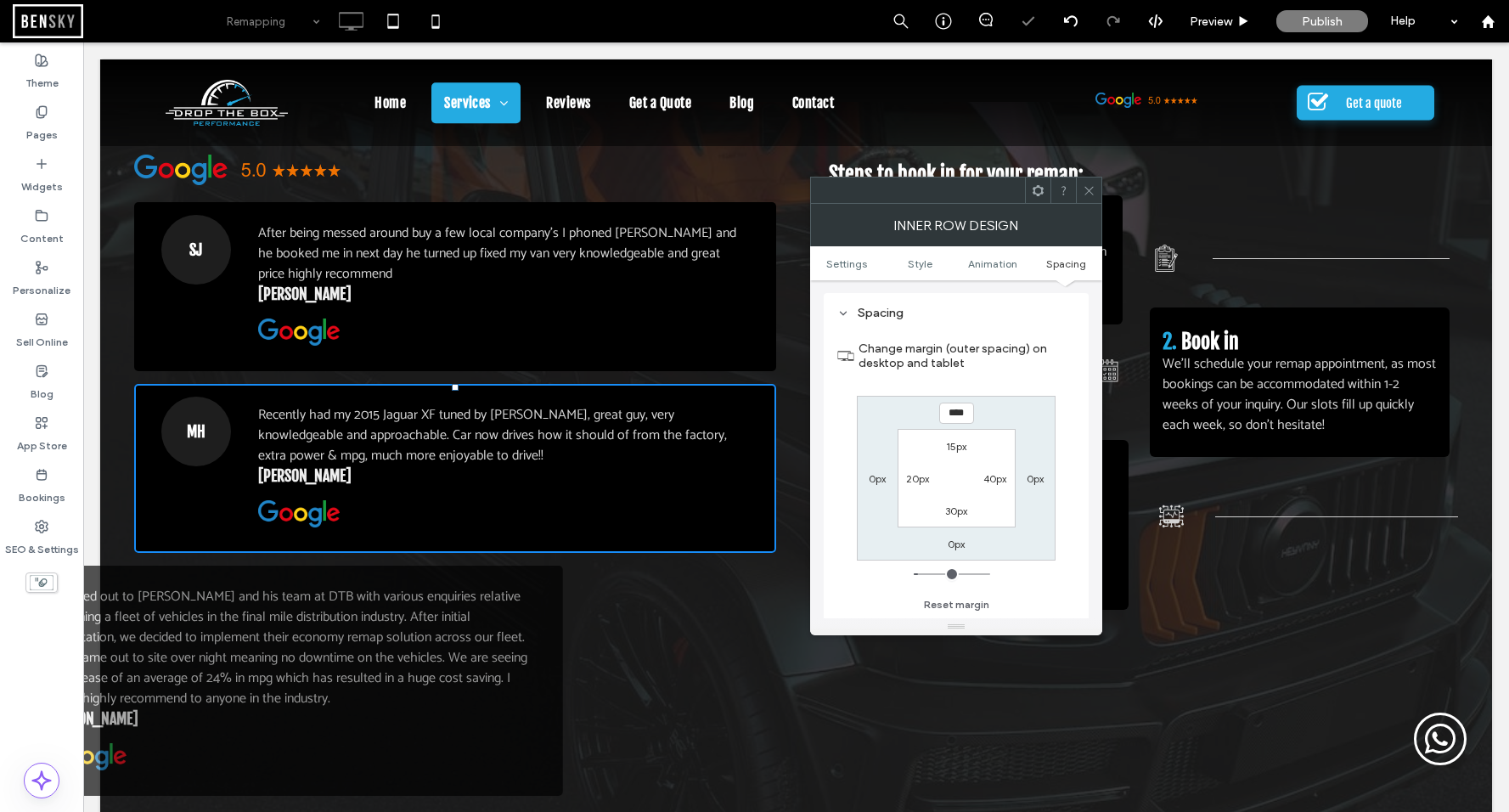
drag, startPoint x: 1084, startPoint y: 192, endPoint x: 1079, endPoint y: 231, distance: 39.3
click at [1084, 192] on icon at bounding box center [1088, 190] width 12 height 12
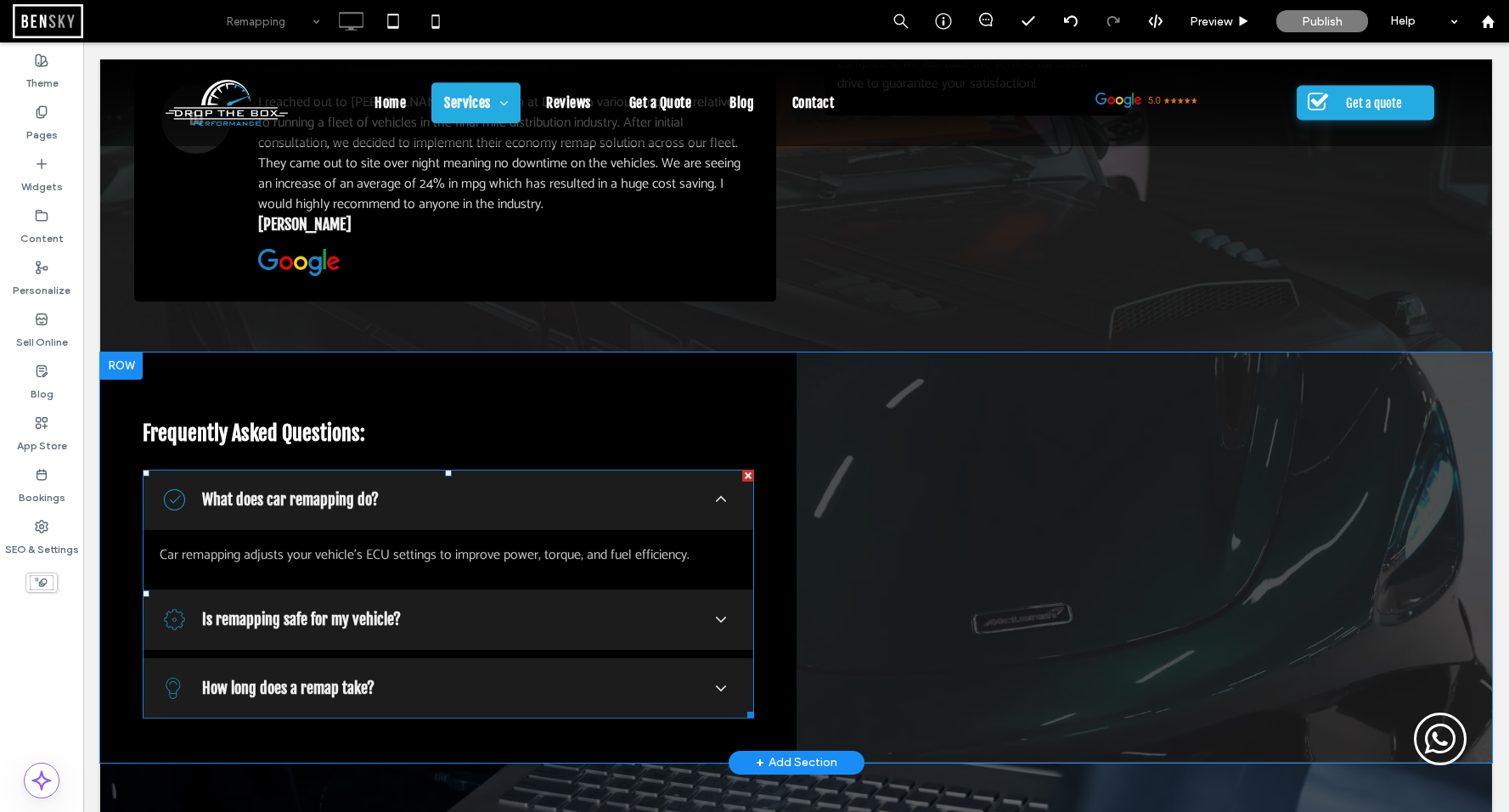
scroll to position [1737, 0]
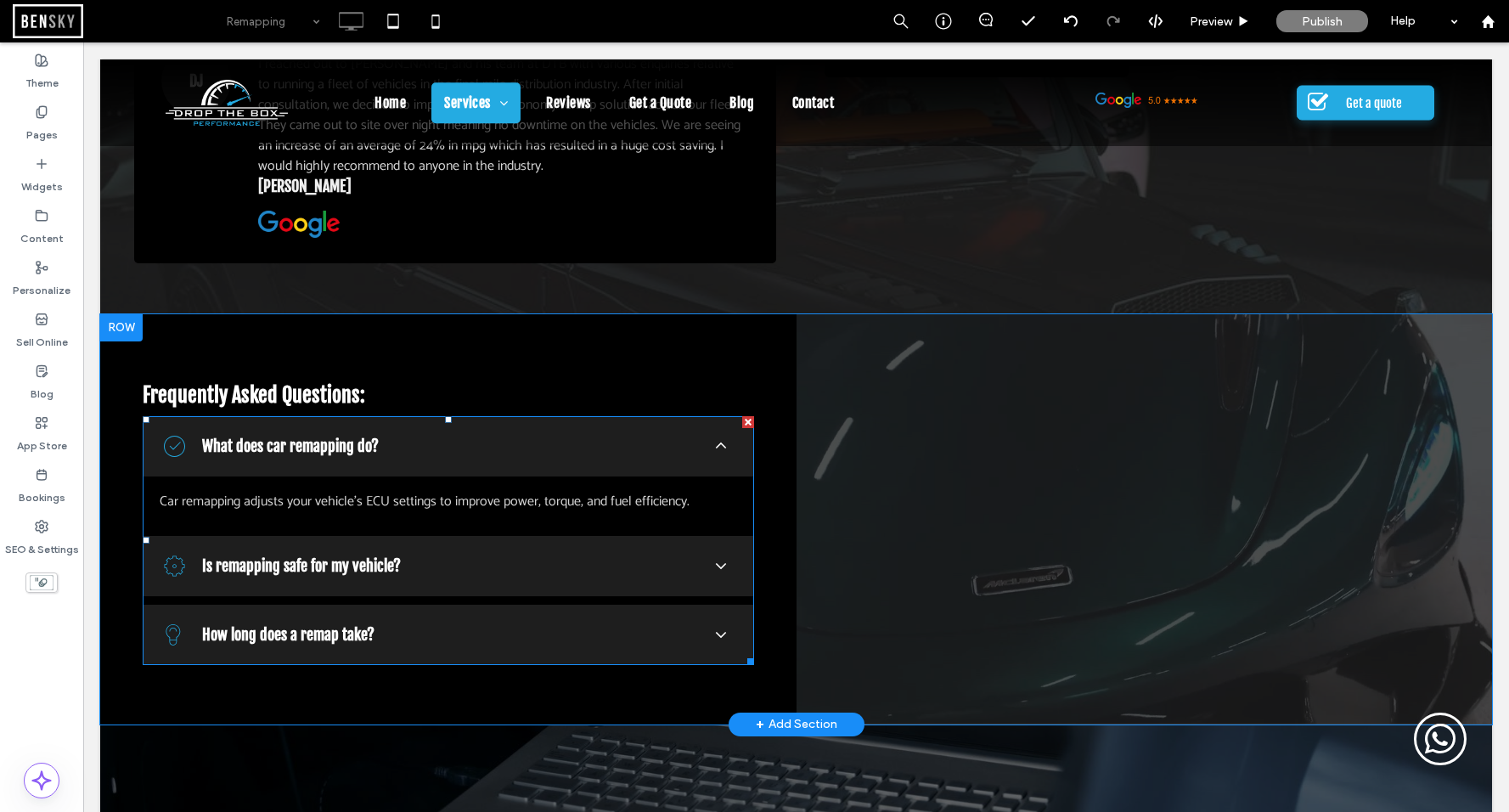
click at [463, 564] on span at bounding box center [448, 540] width 611 height 248
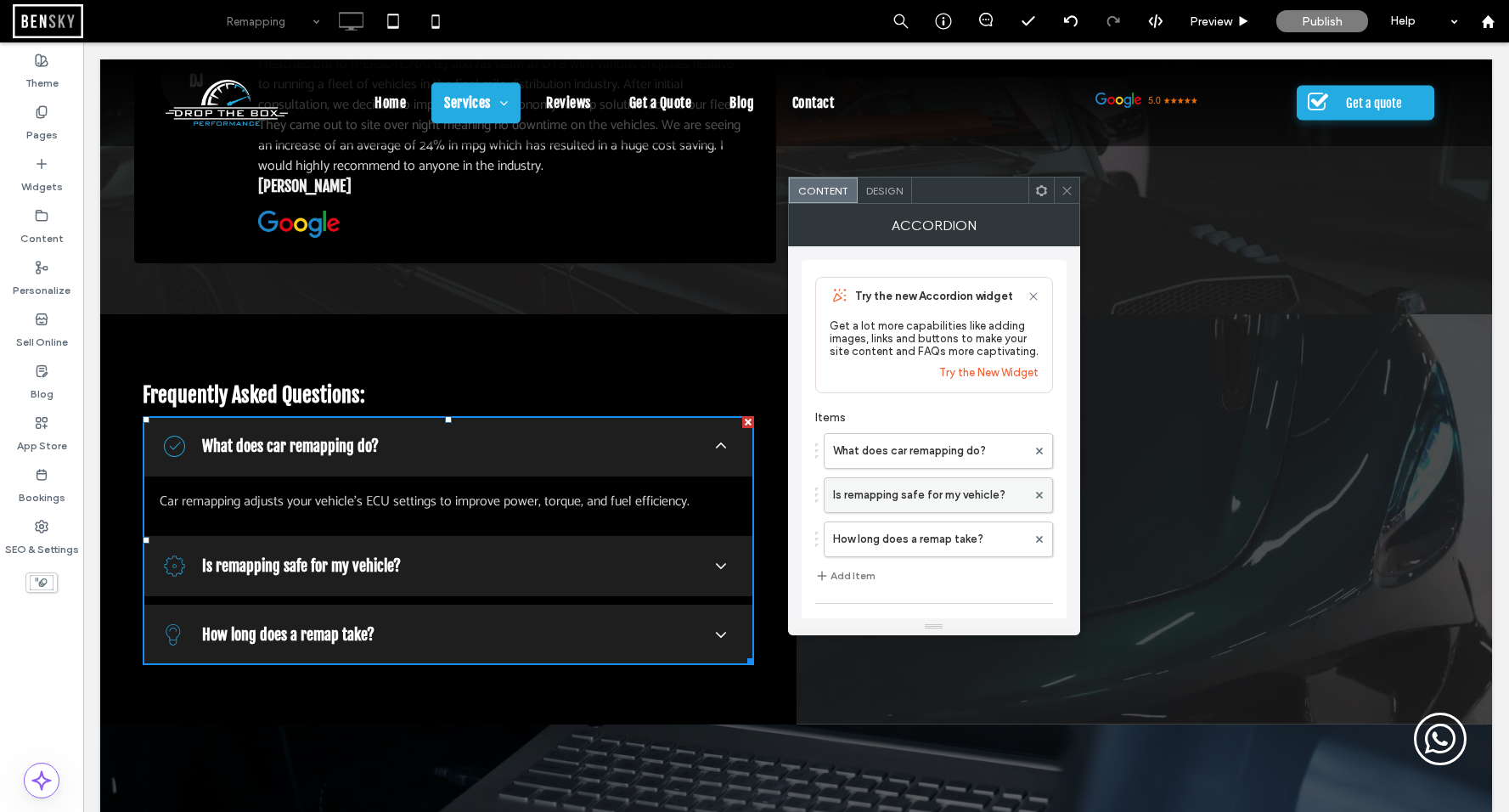
click at [908, 490] on label "Is remapping safe for my vehicle?" at bounding box center [929, 495] width 193 height 34
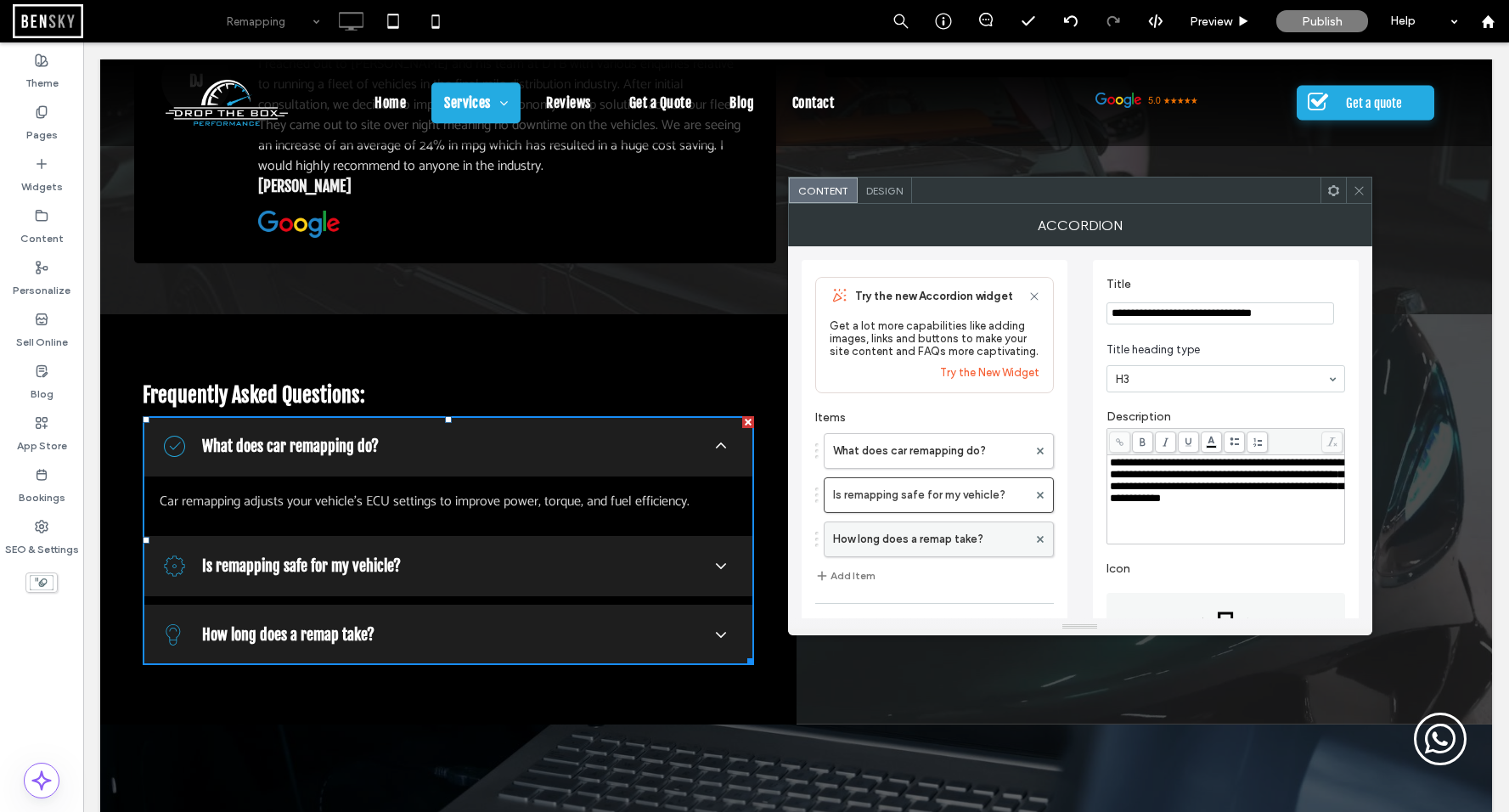
click at [938, 549] on label "How long does a remap take?" at bounding box center [930, 539] width 194 height 34
click at [950, 508] on label "Is remapping safe for my vehicle?" at bounding box center [930, 495] width 194 height 34
click at [1358, 194] on icon at bounding box center [1359, 190] width 12 height 12
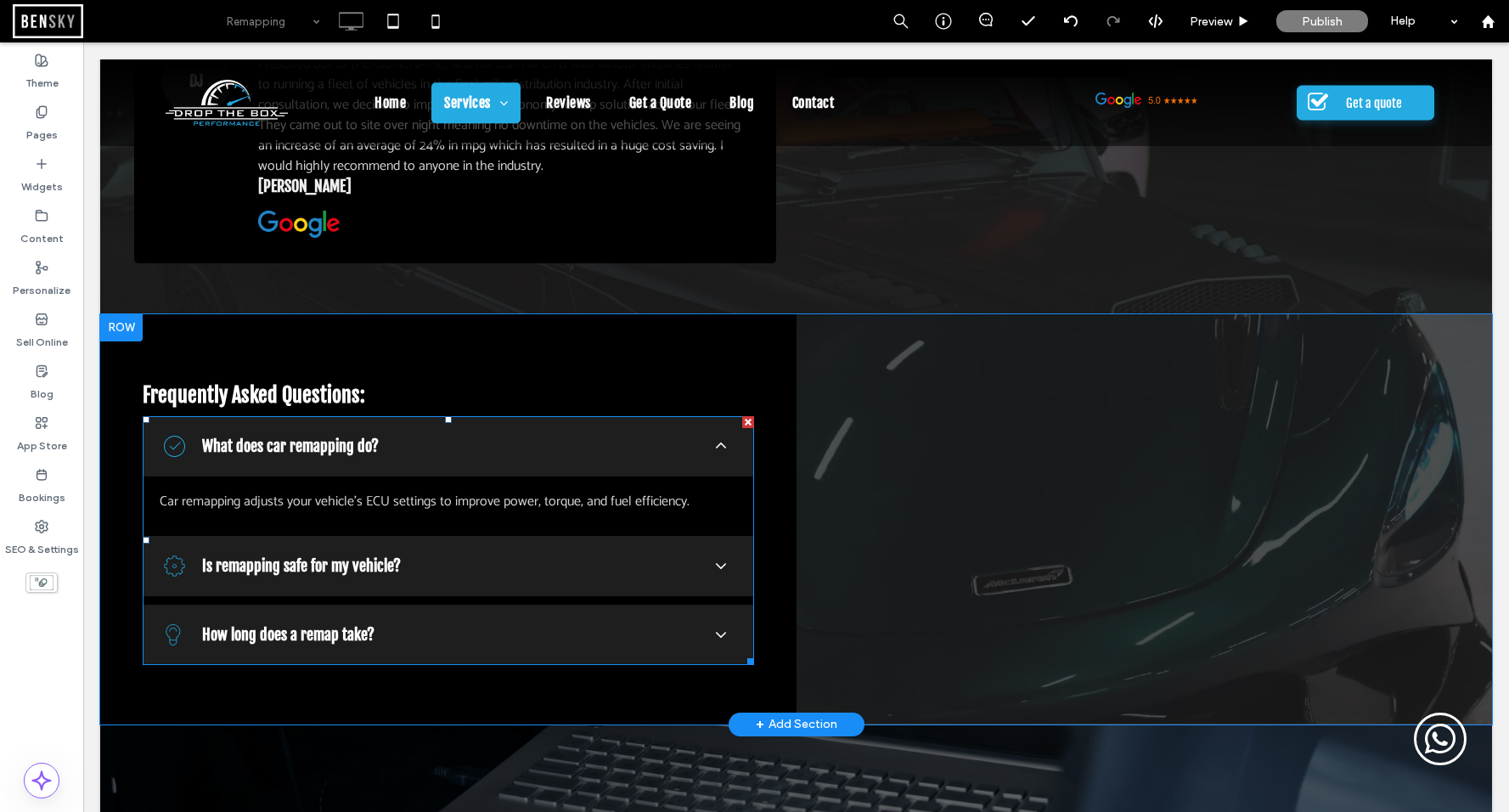
click at [717, 565] on span at bounding box center [448, 540] width 611 height 248
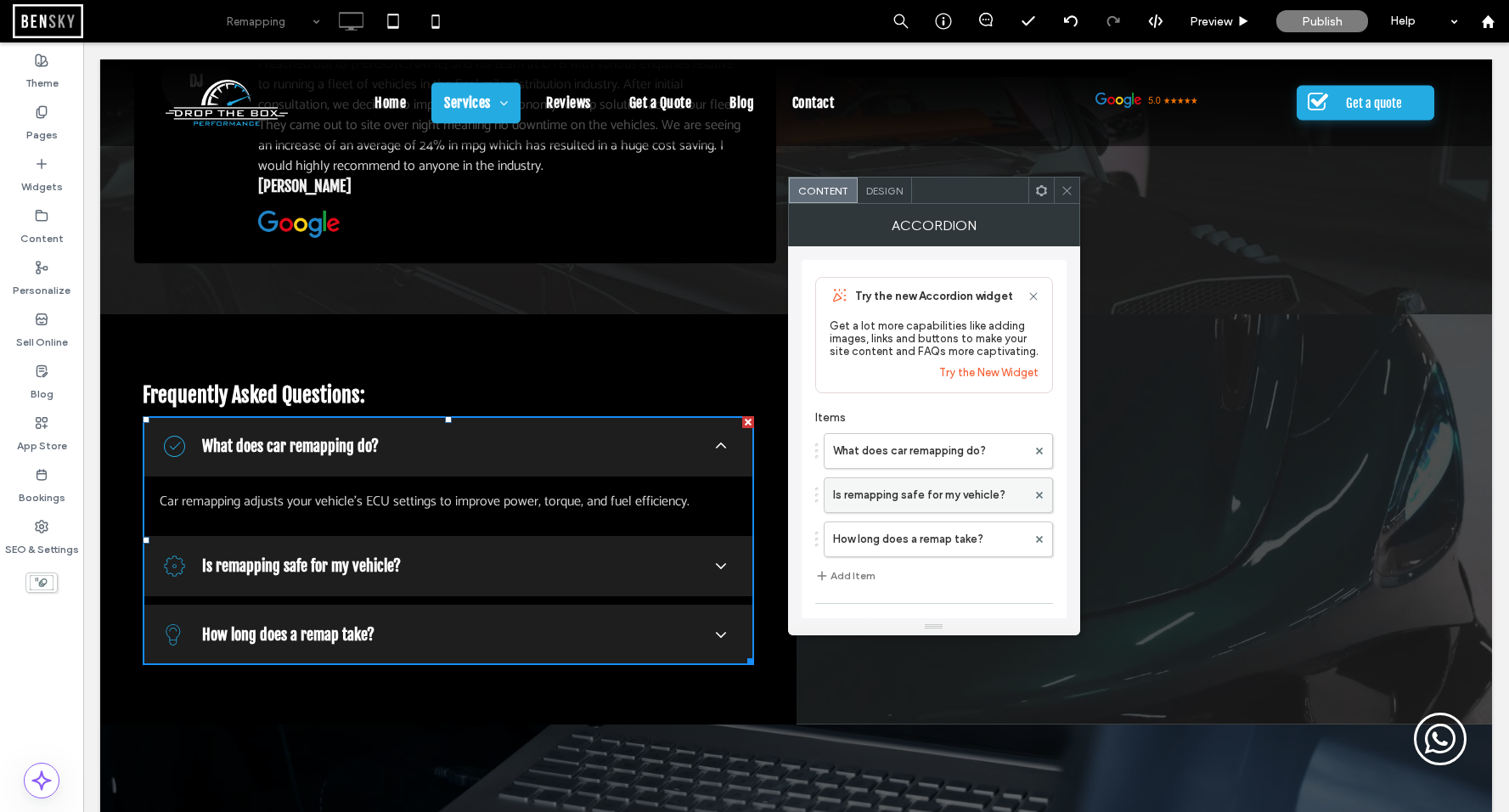
click at [889, 511] on label "Is remapping safe for my vehicle?" at bounding box center [929, 495] width 193 height 34
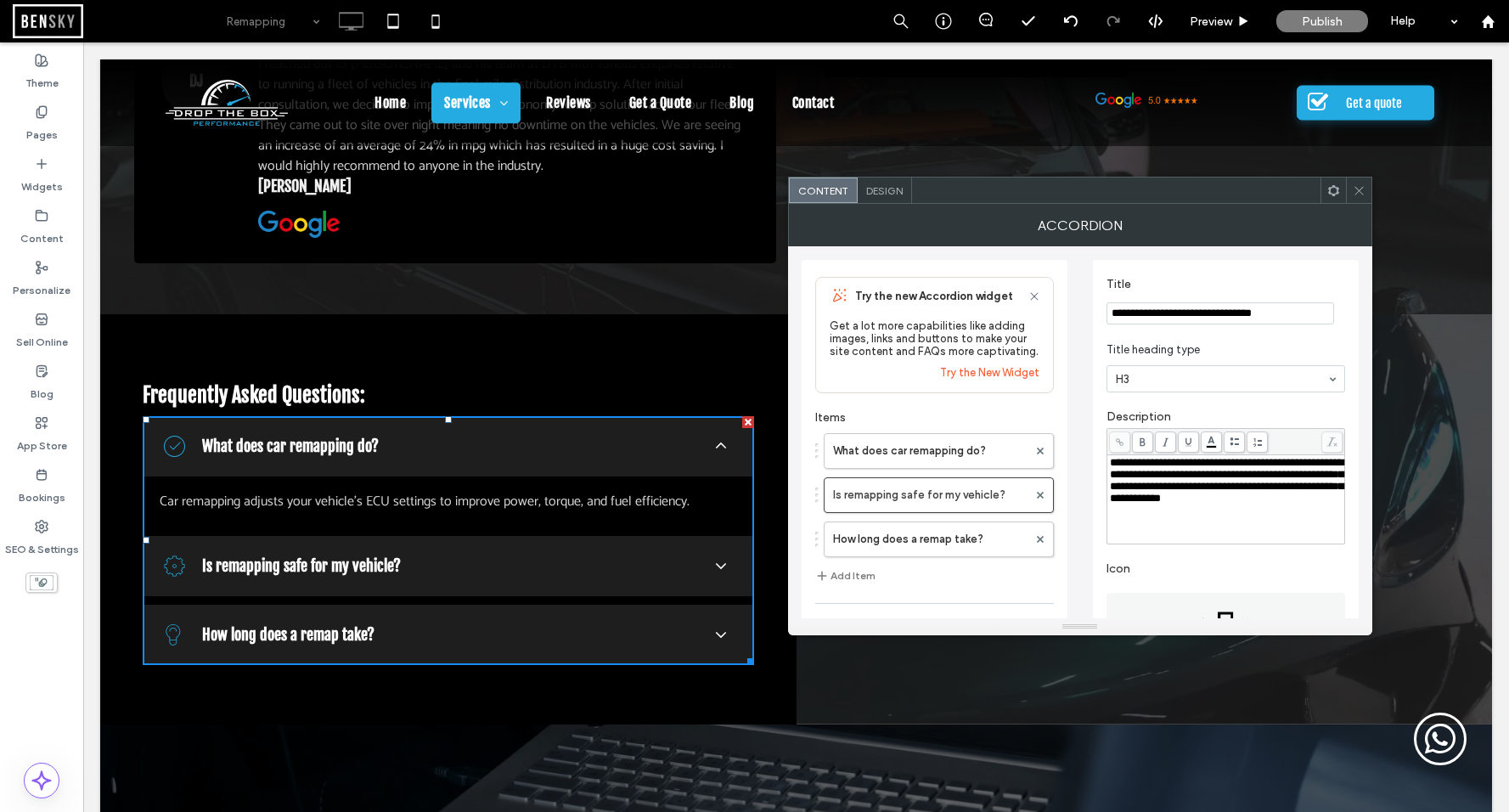
click at [1359, 202] on span at bounding box center [1359, 189] width 12 height 26
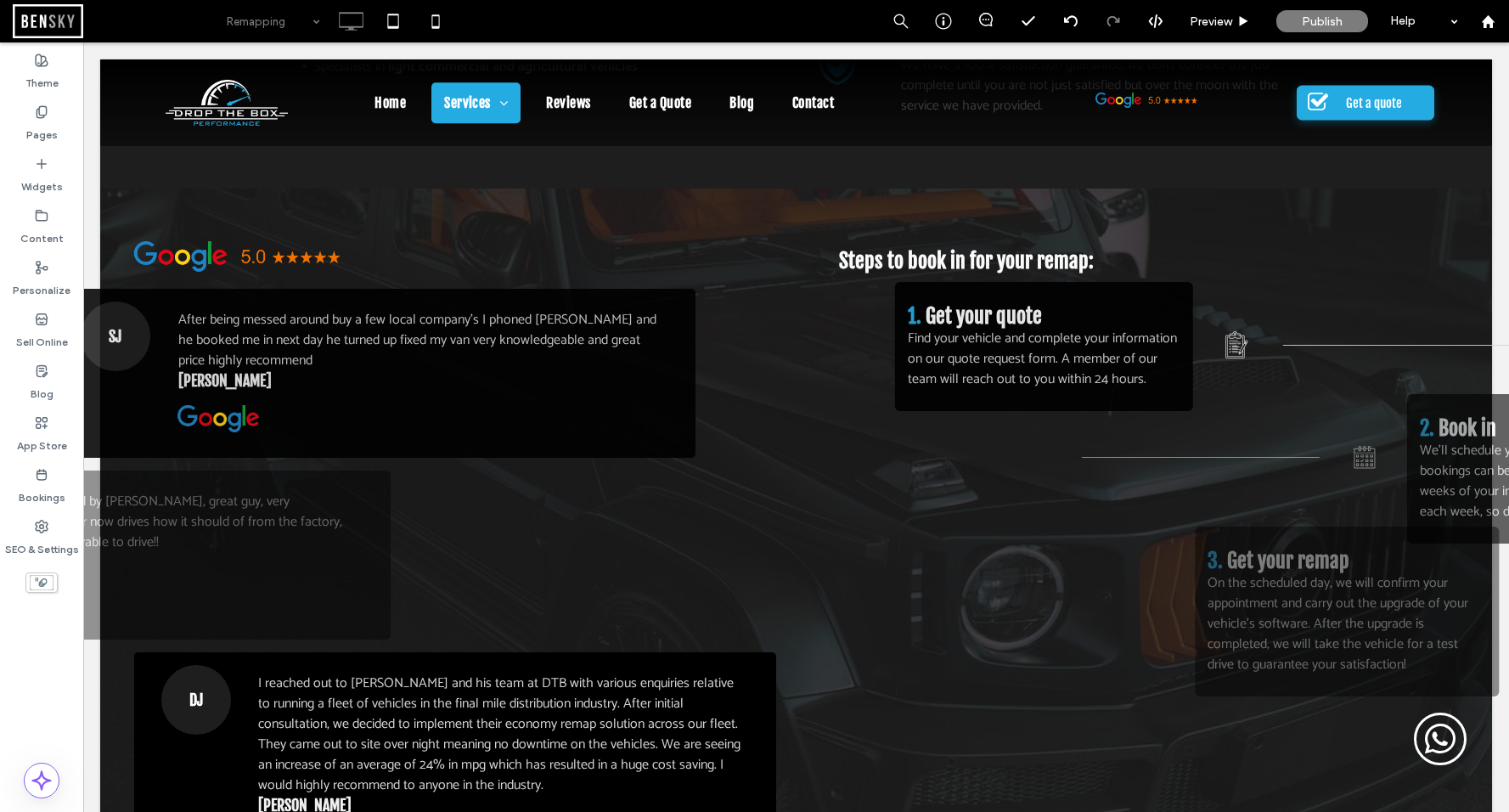
scroll to position [890, 0]
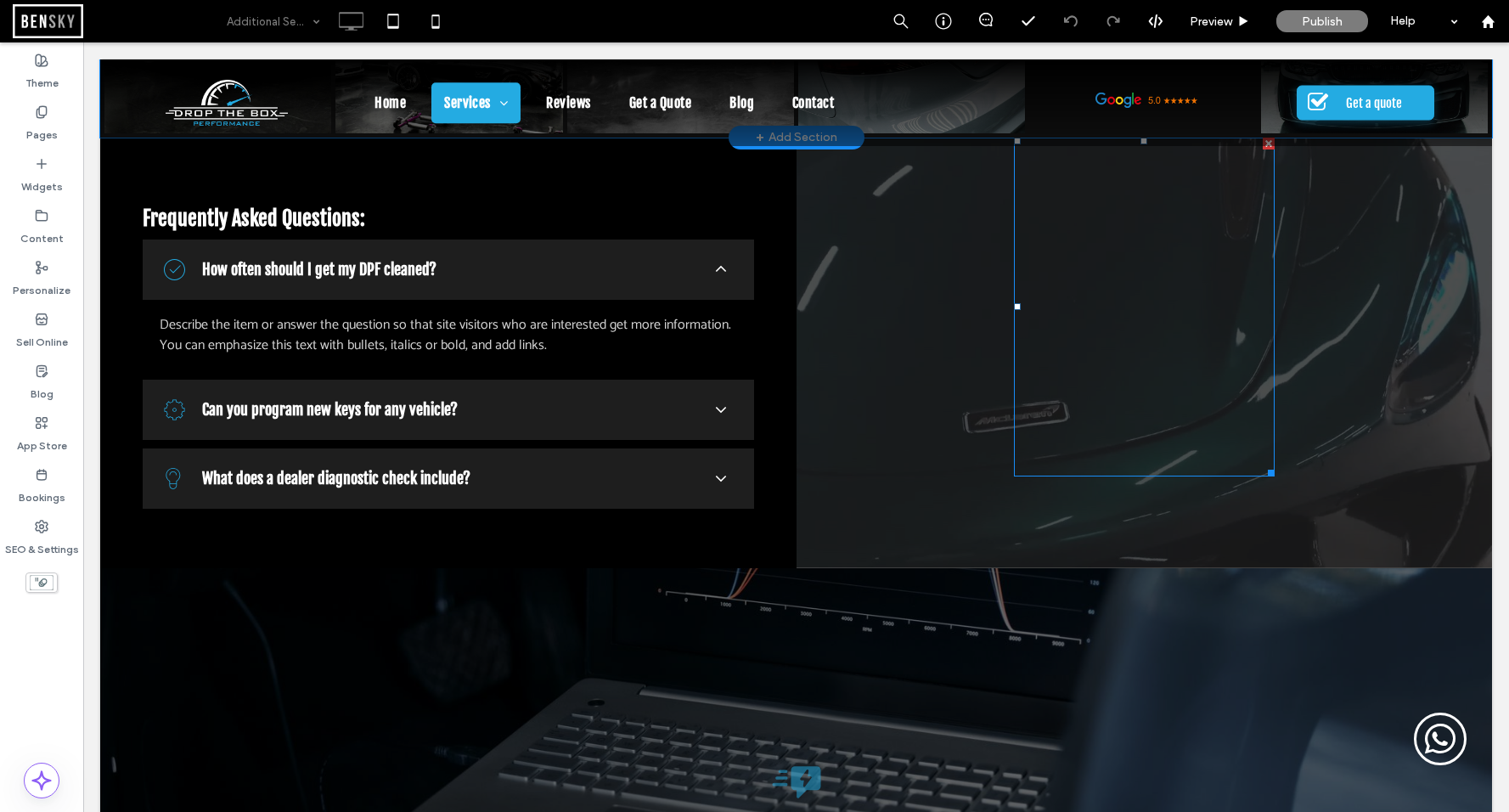
scroll to position [2686, 0]
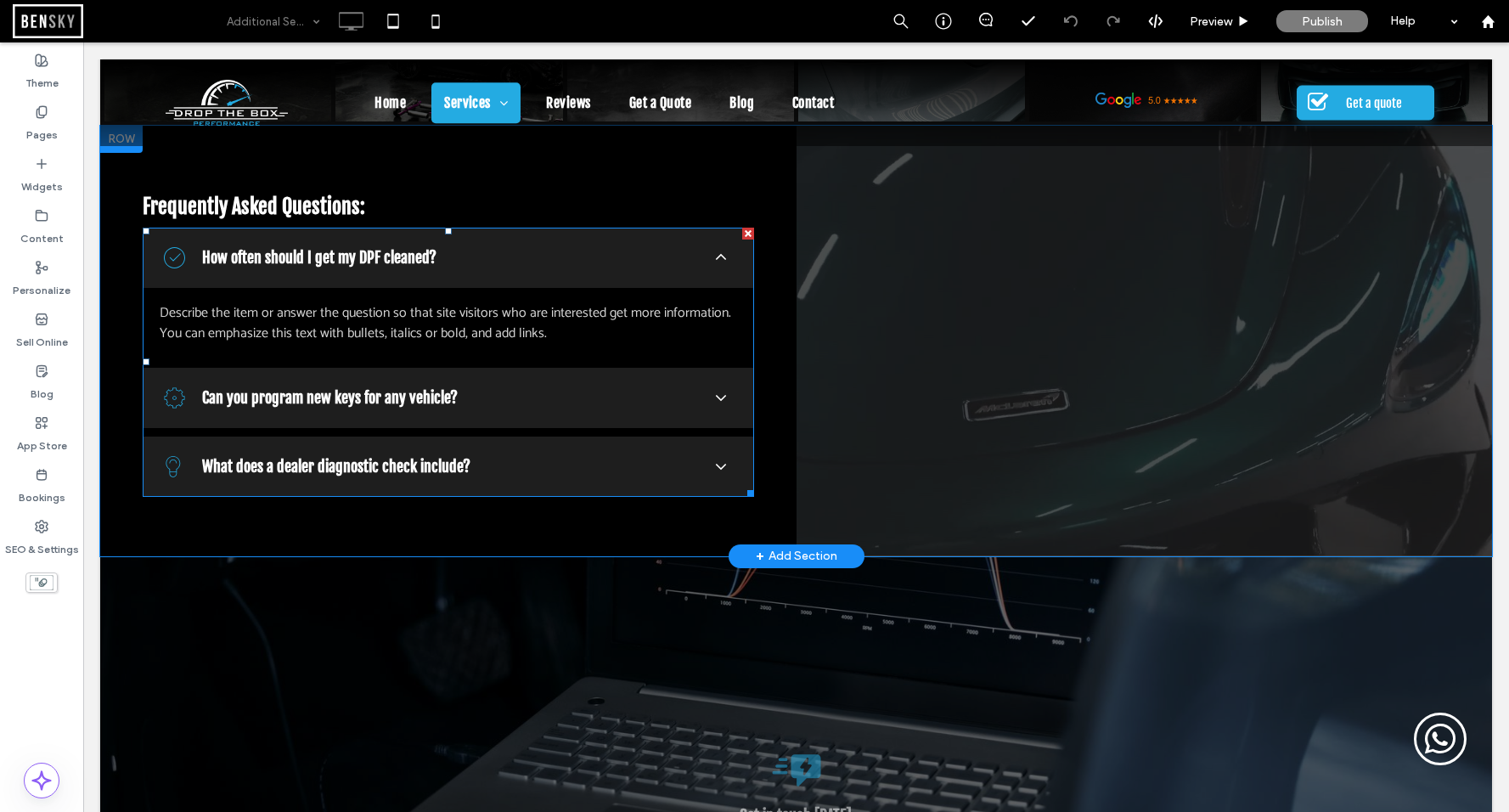
click at [548, 403] on span at bounding box center [448, 362] width 611 height 269
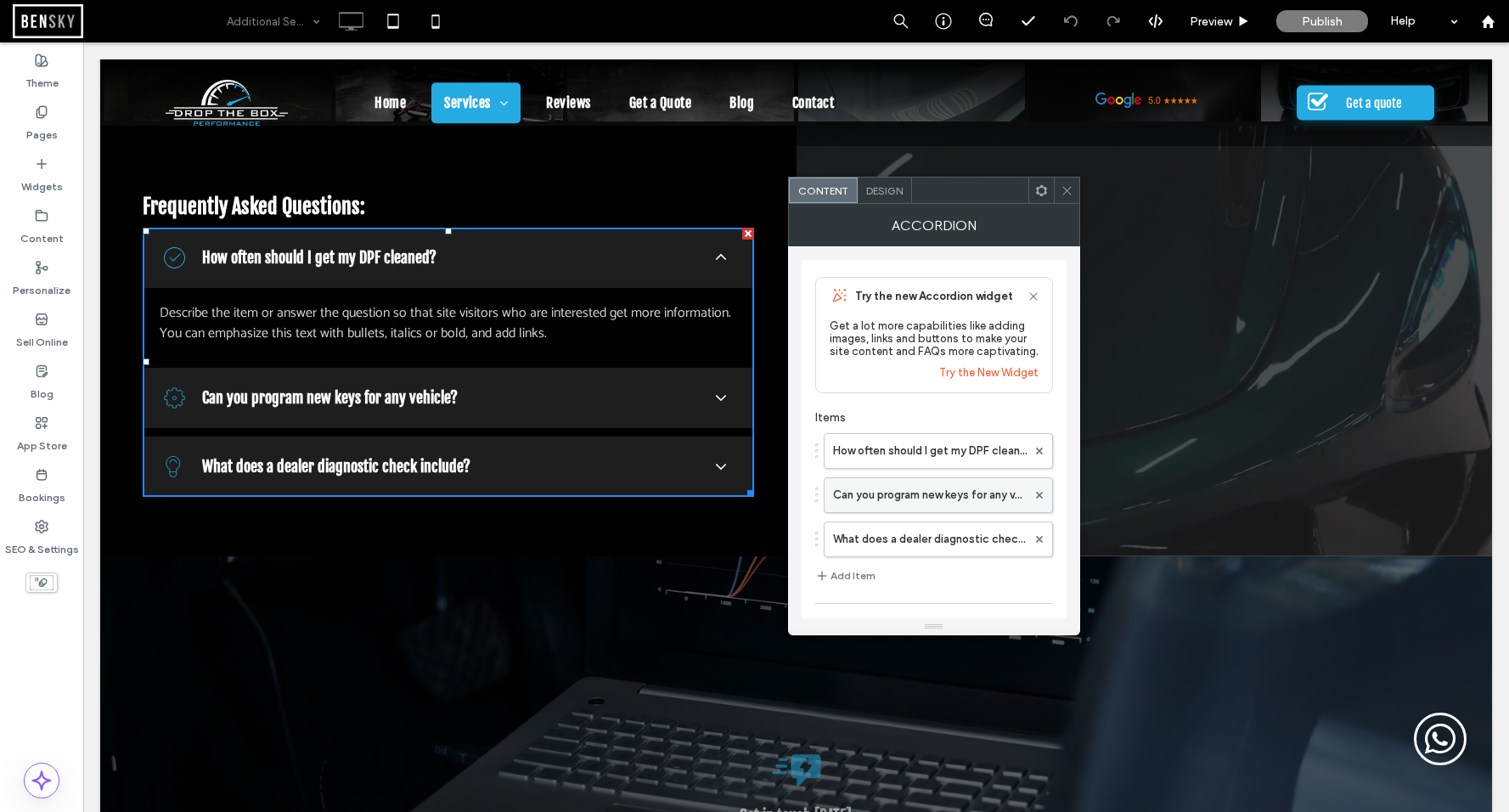
click at [887, 505] on label "Can you program new keys for any vehicle?" at bounding box center [929, 495] width 193 height 34
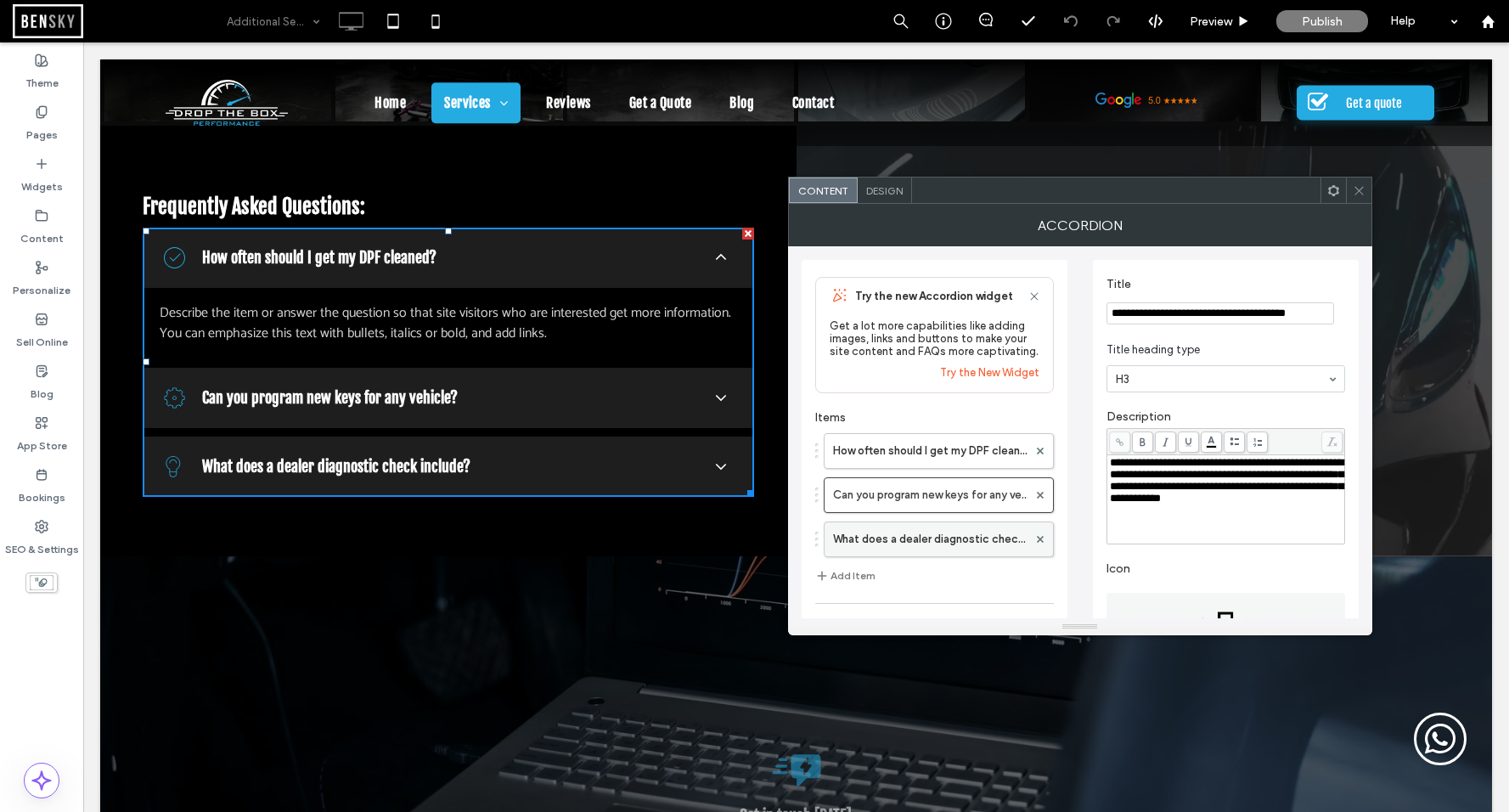
click at [859, 554] on label "What does a dealer diagnostic check include?" at bounding box center [930, 539] width 194 height 34
click at [875, 523] on div "How often should I get my DPF cleaned? Can you program new keys for any vehicle…" at bounding box center [934, 490] width 239 height 132
click at [883, 505] on label "Can you program new keys for any vehicle?" at bounding box center [930, 495] width 194 height 34
click at [1357, 199] on span at bounding box center [1359, 189] width 12 height 26
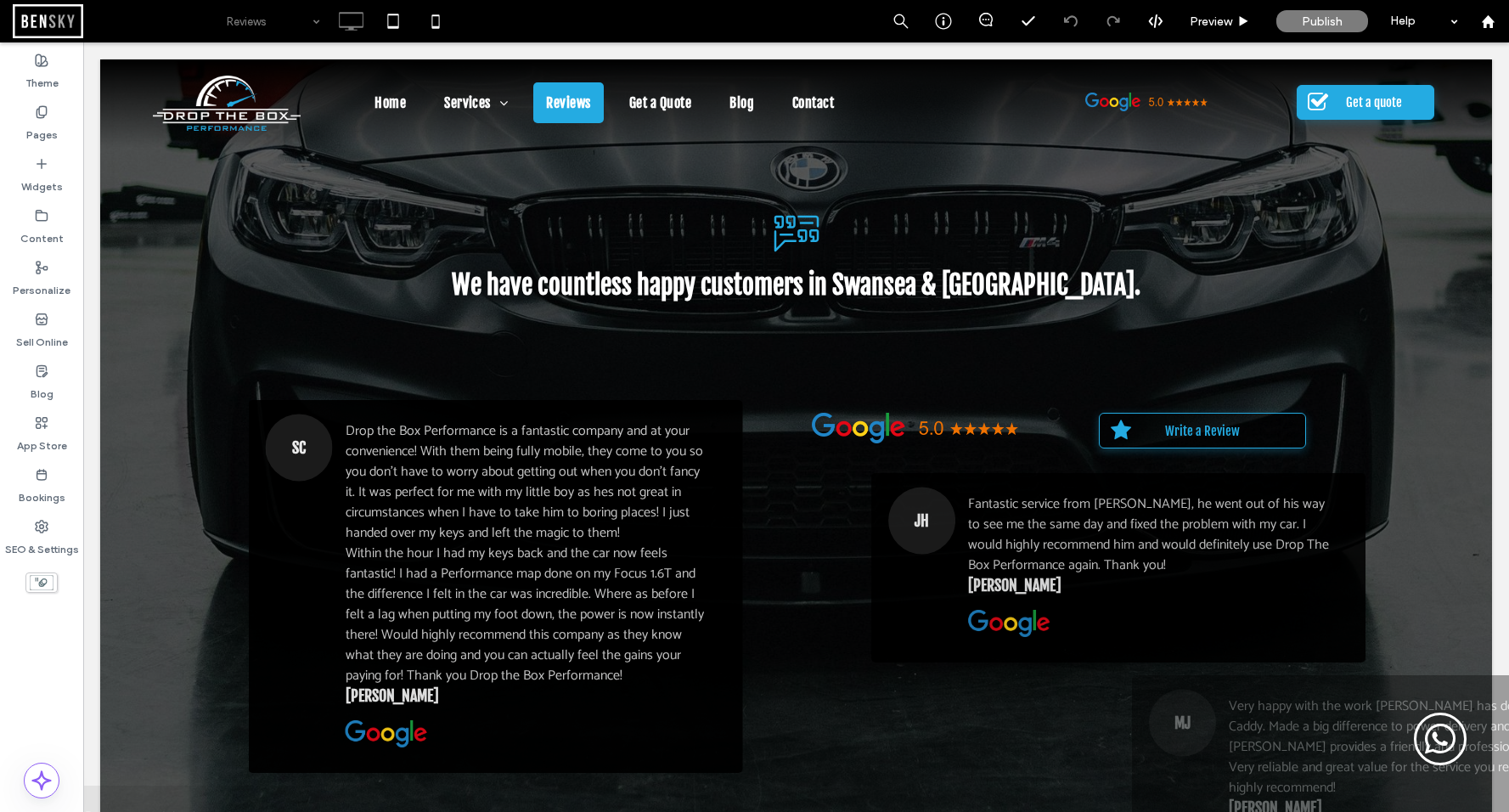
click at [294, 21] on input at bounding box center [268, 21] width 85 height 43
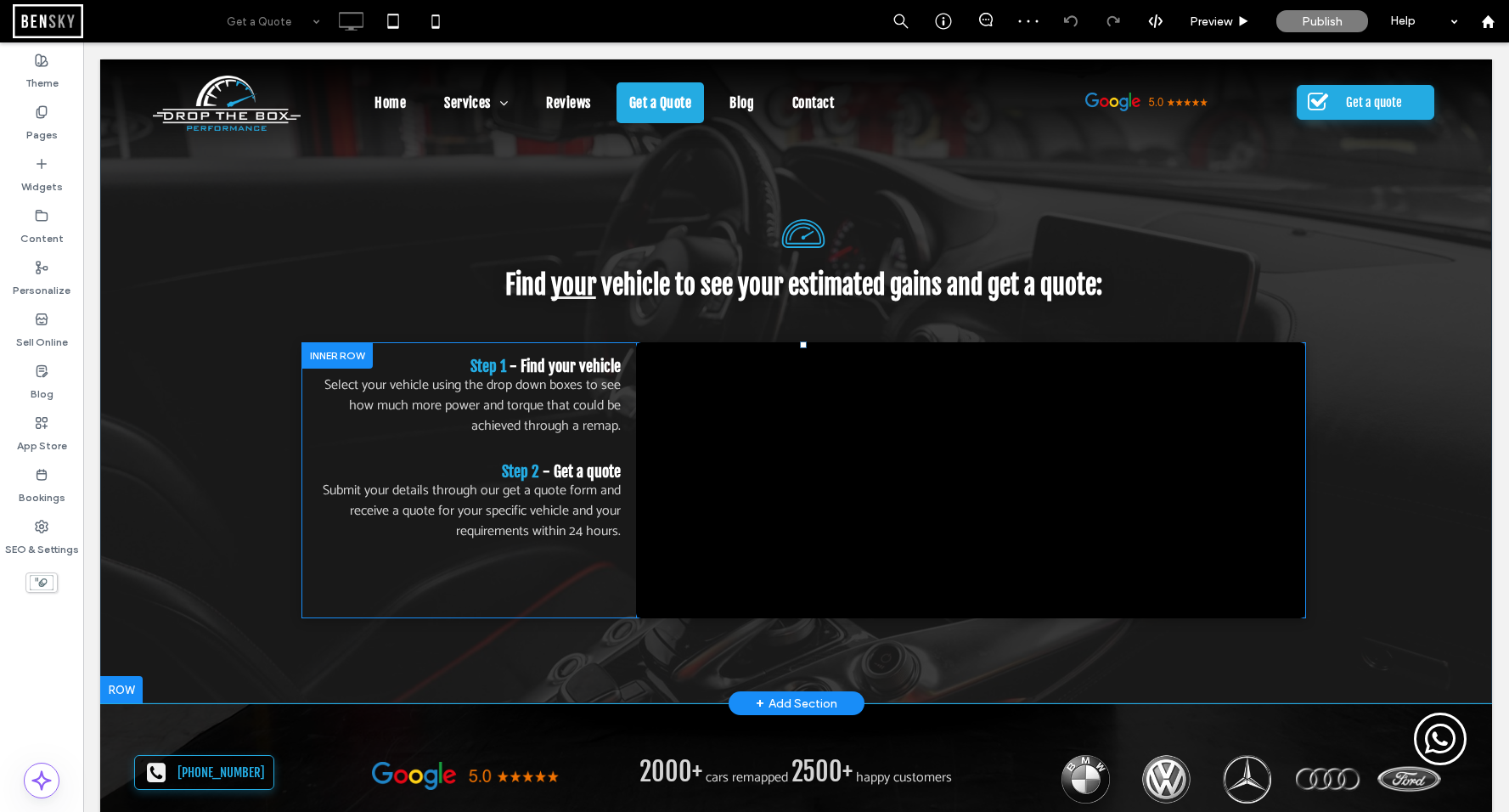
click at [495, 595] on div "Step 1 - Find your vehicle Select your vehicle using the drop down boxes to see…" at bounding box center [468, 480] width 334 height 276
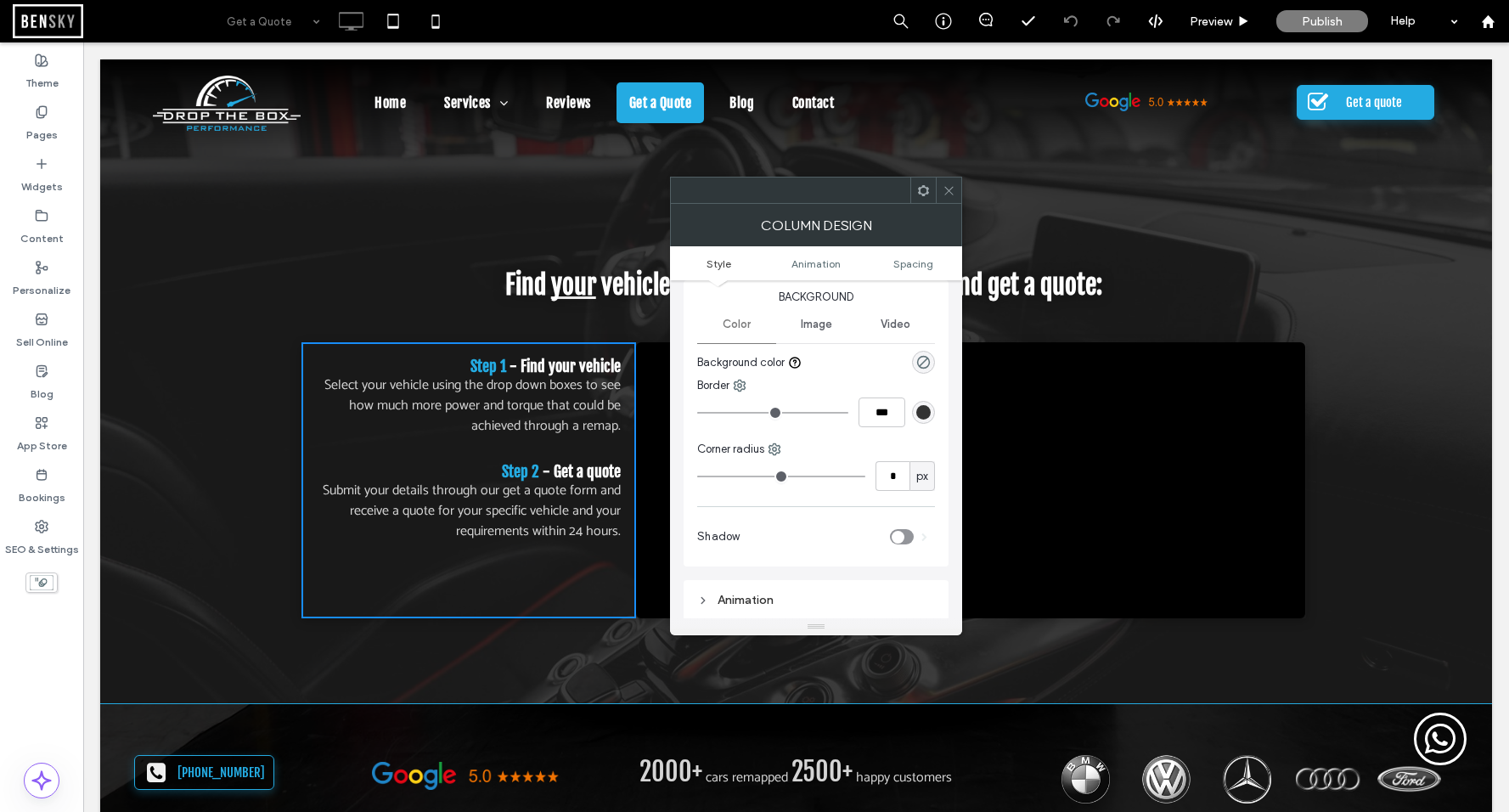
scroll to position [66, 0]
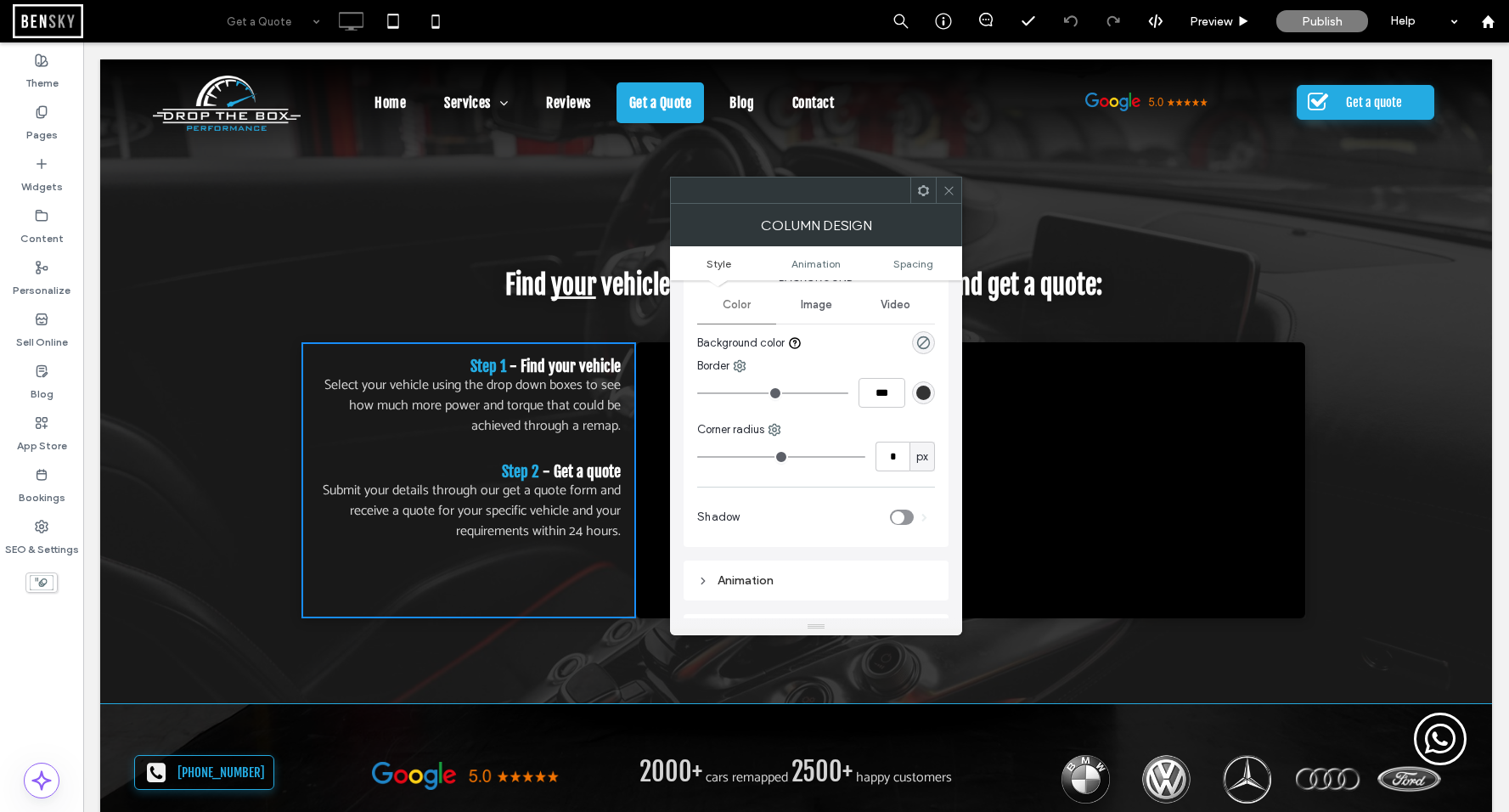
click at [957, 192] on div at bounding box center [948, 189] width 26 height 26
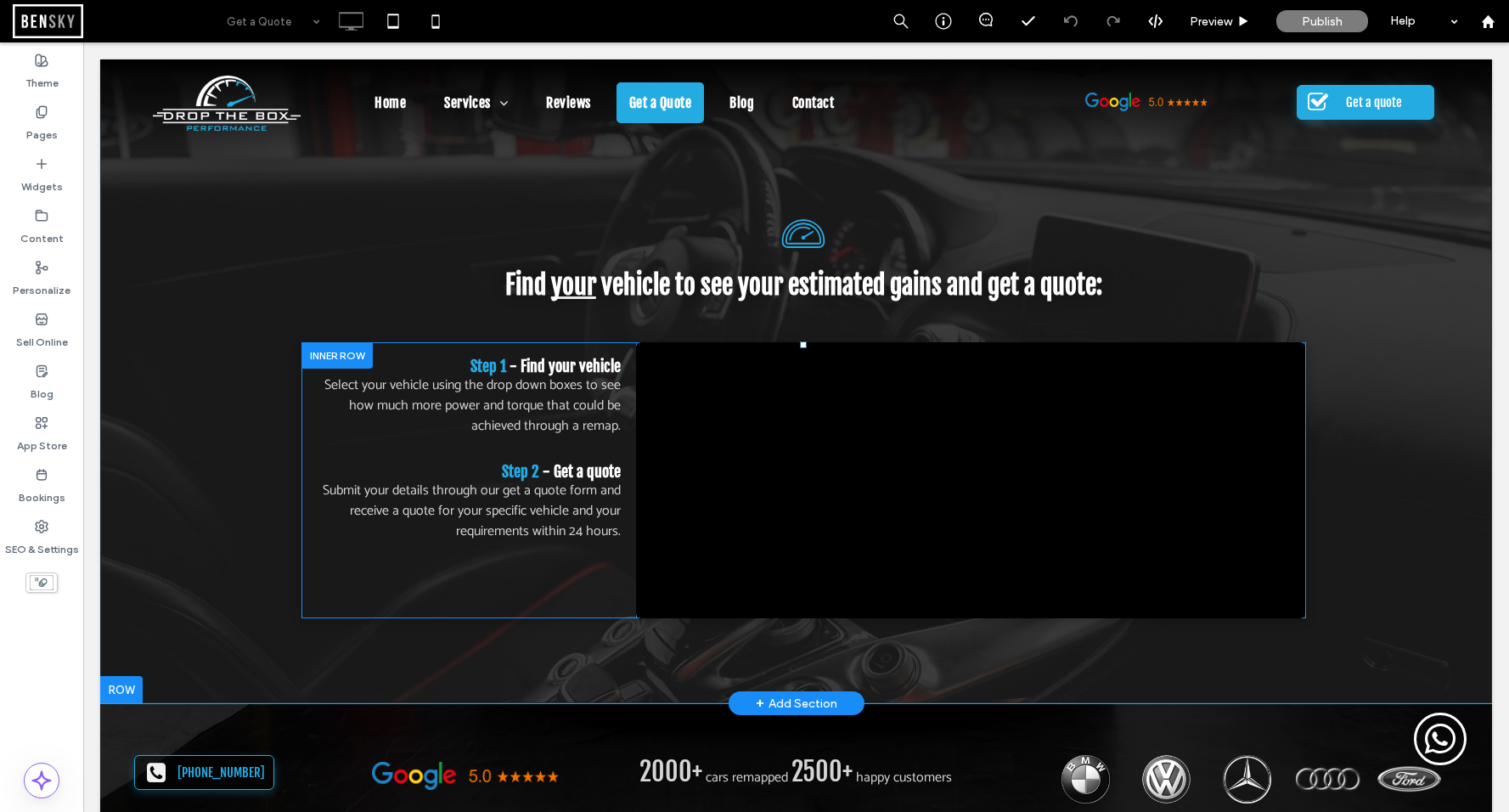
click at [341, 353] on div at bounding box center [337, 355] width 71 height 27
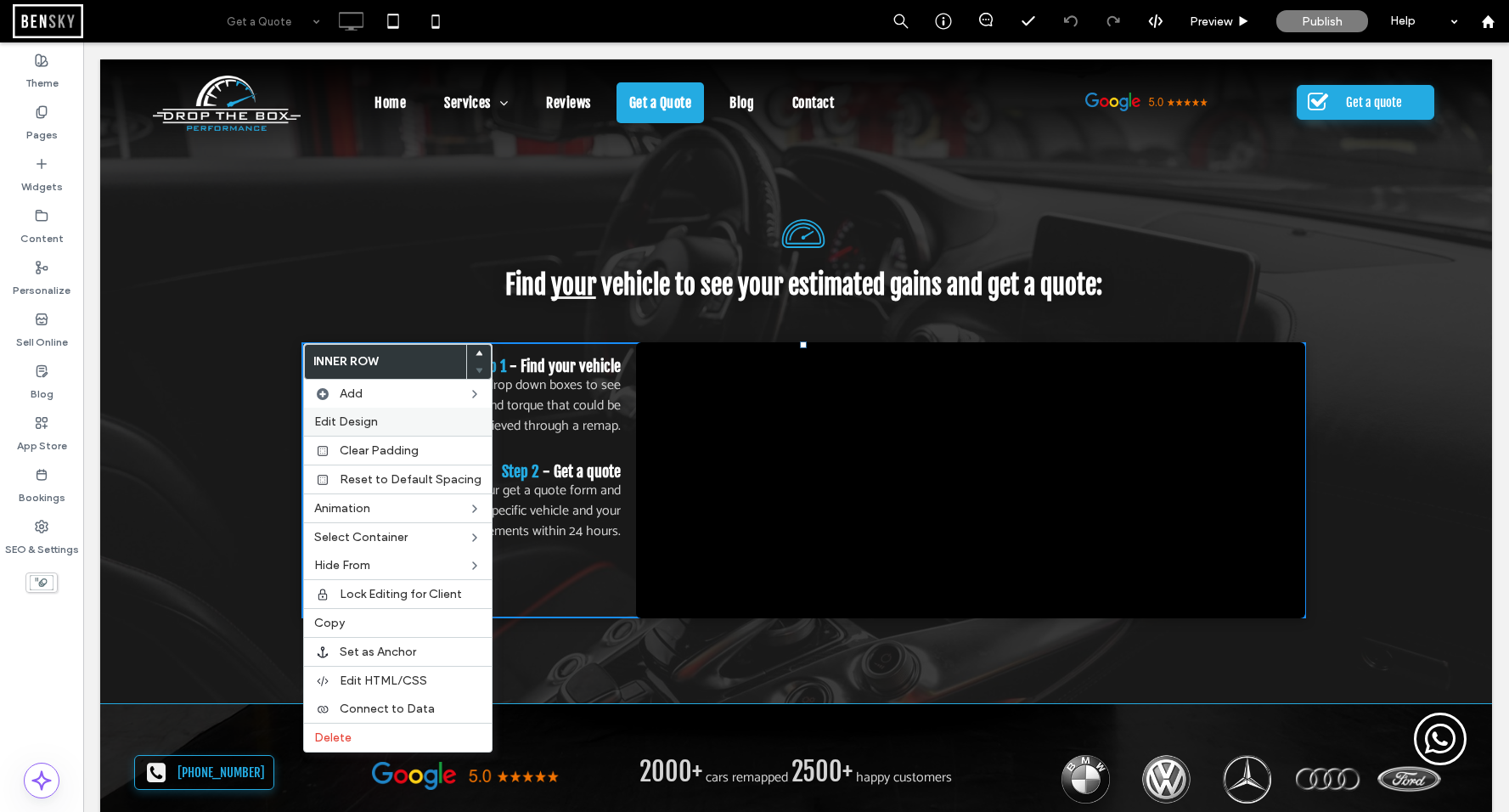
click at [367, 427] on span "Edit Design" at bounding box center [346, 421] width 64 height 14
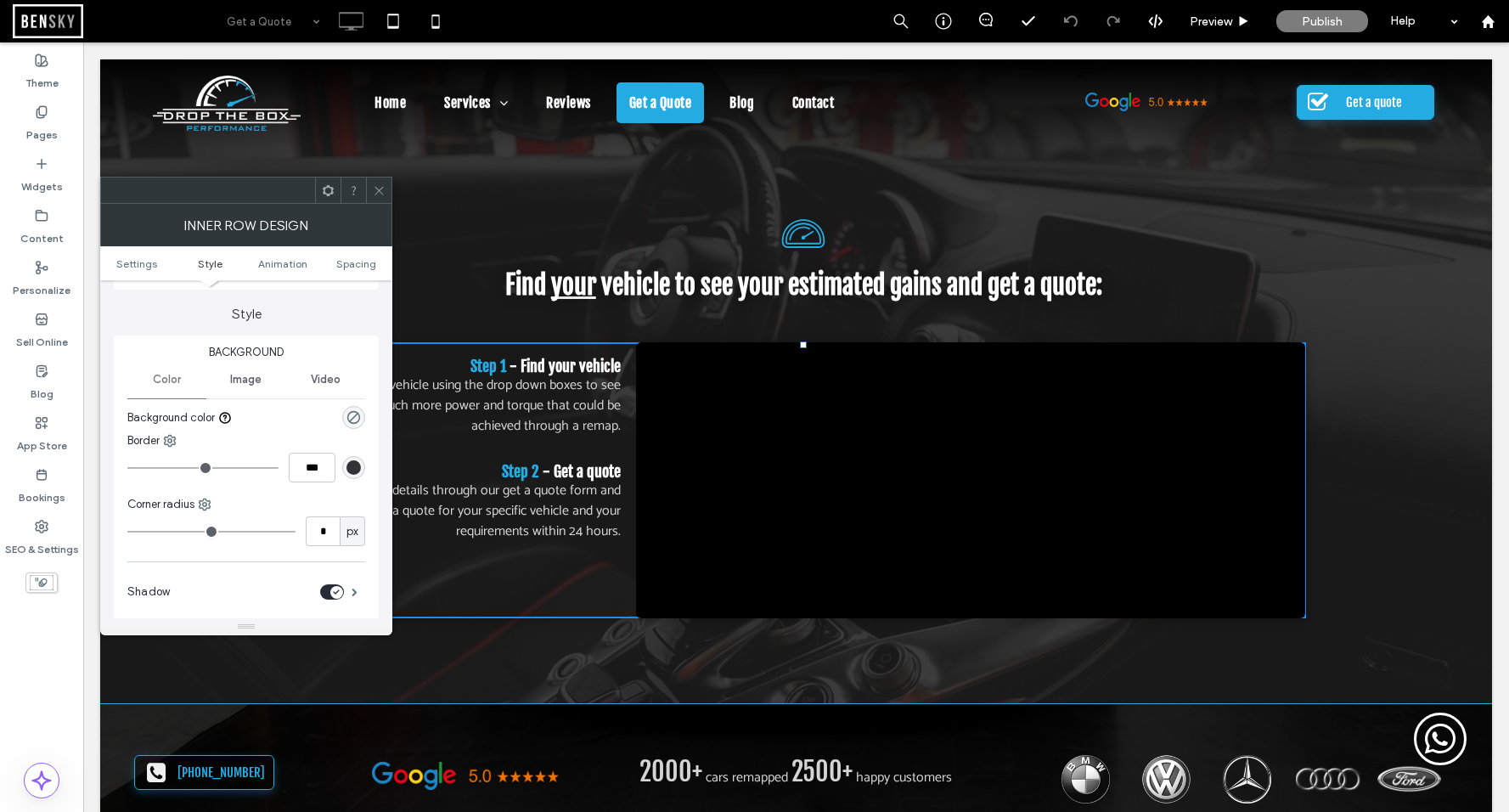
scroll to position [183, 0]
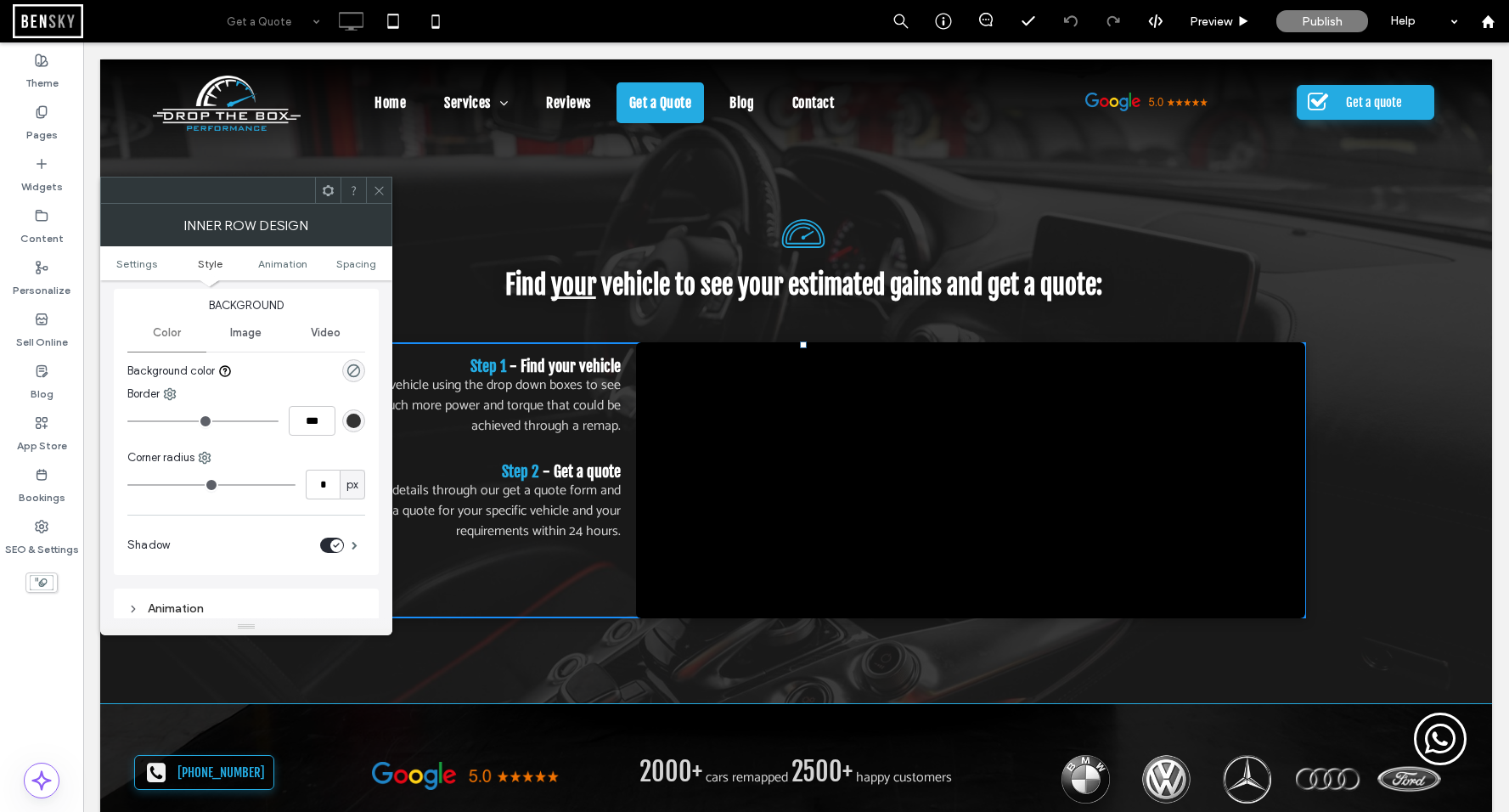
click at [340, 546] on div "toggle" at bounding box center [336, 545] width 12 height 12
click at [376, 188] on icon at bounding box center [378, 190] width 12 height 12
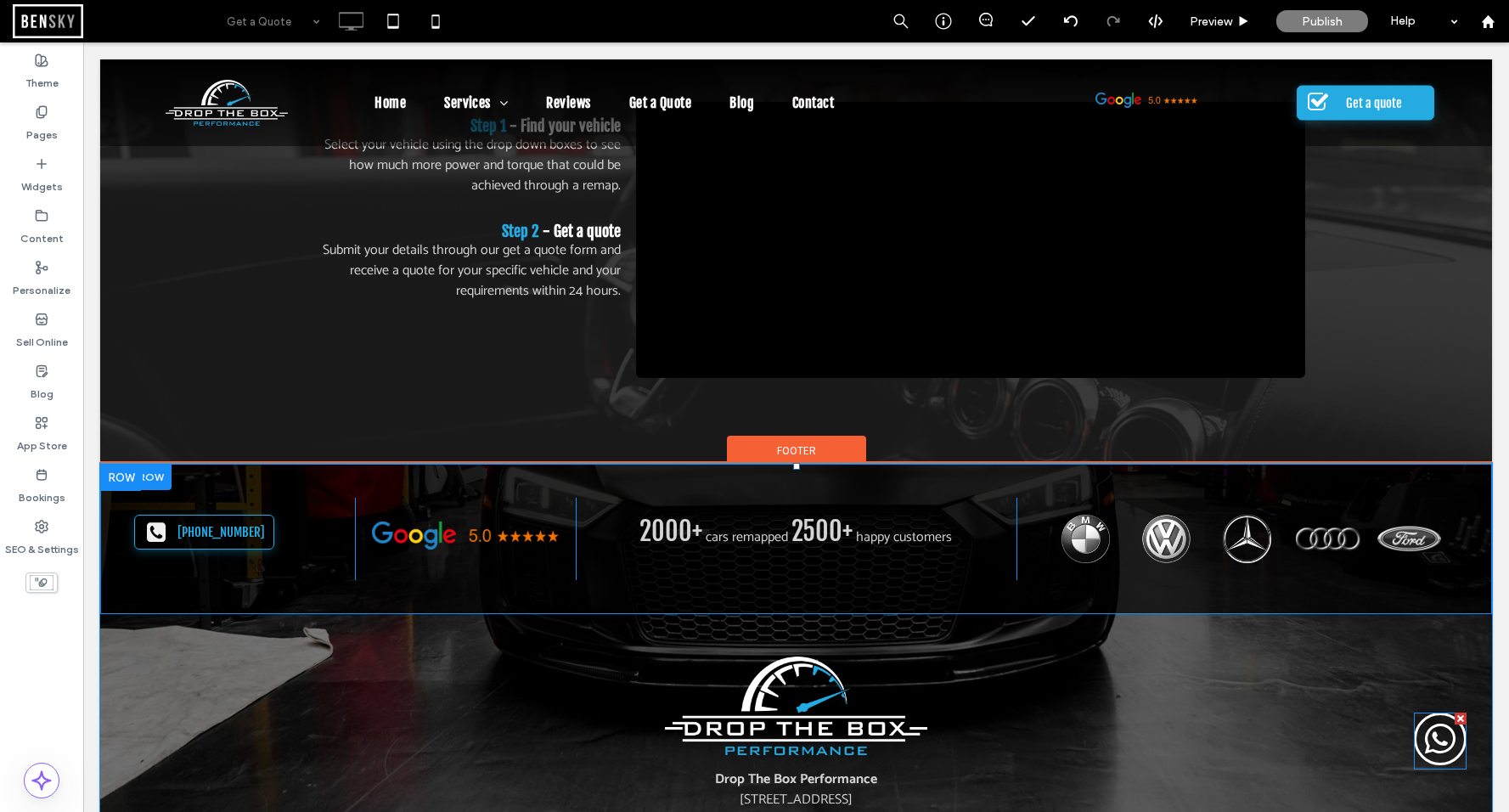
scroll to position [215, 0]
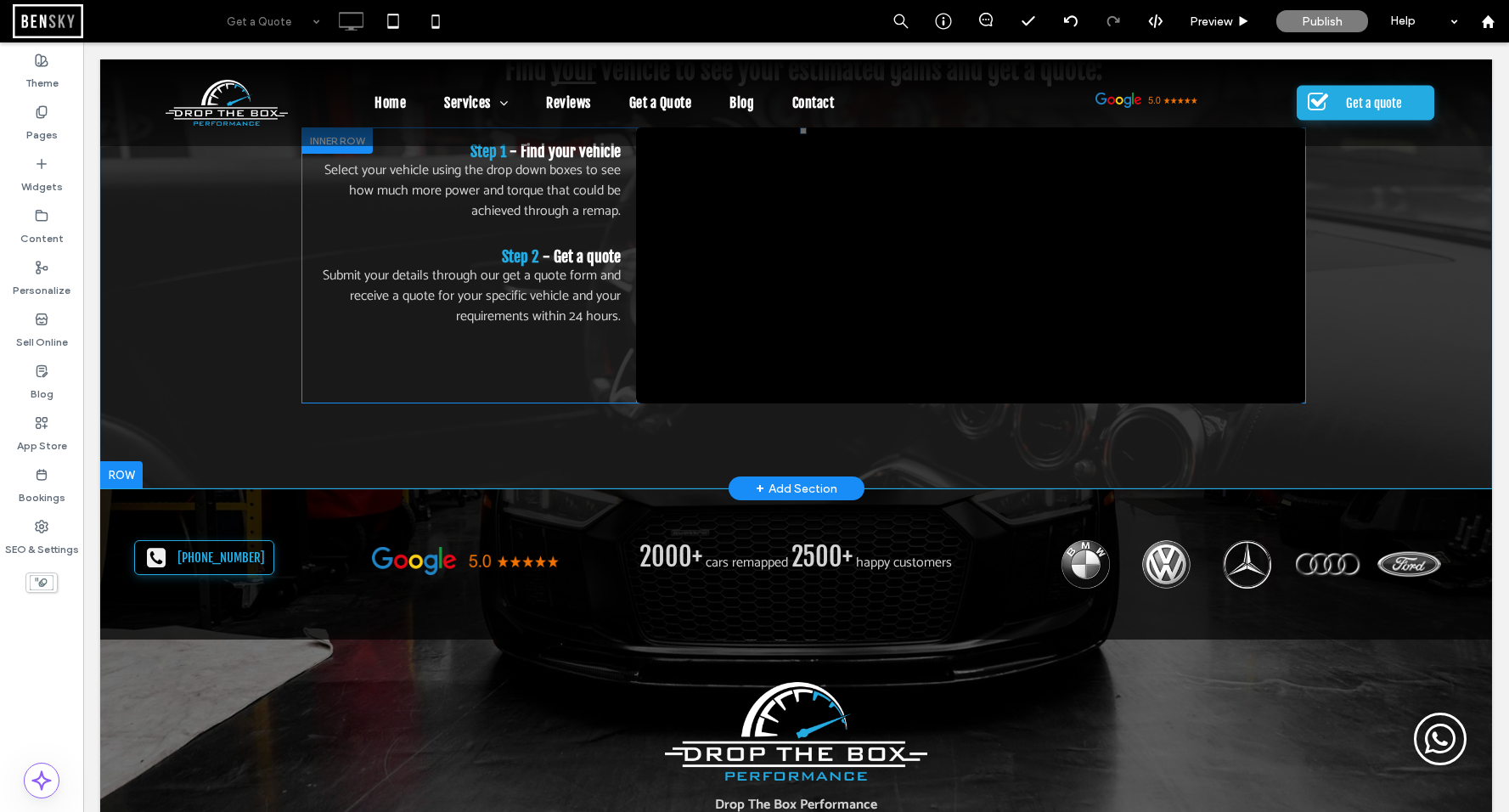
click at [1300, 392] on div "Click To Paste" at bounding box center [970, 266] width 669 height 276
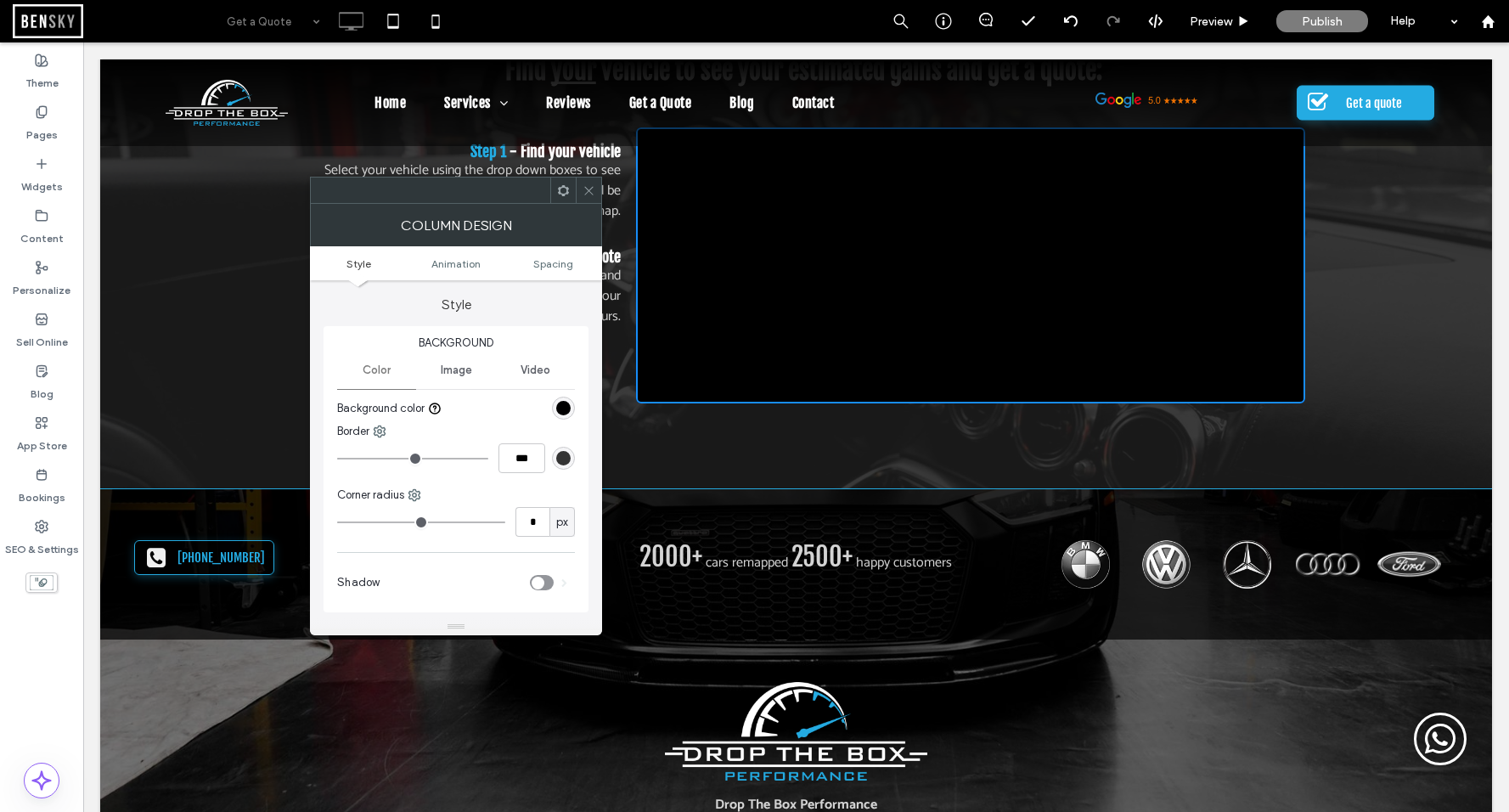
scroll to position [12, 0]
click at [544, 571] on div "toggle" at bounding box center [537, 569] width 12 height 12
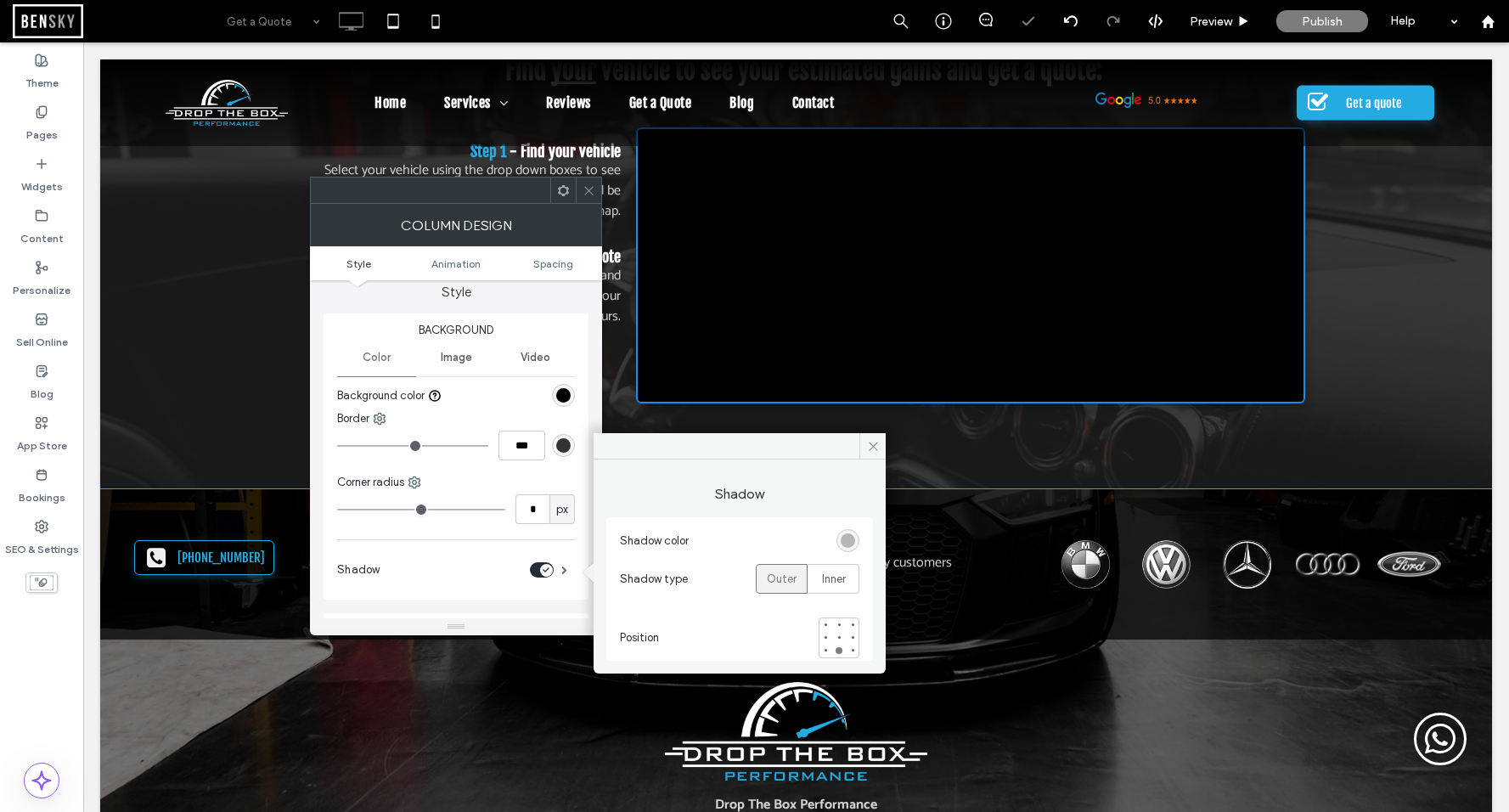
click at [584, 190] on icon at bounding box center [588, 190] width 12 height 12
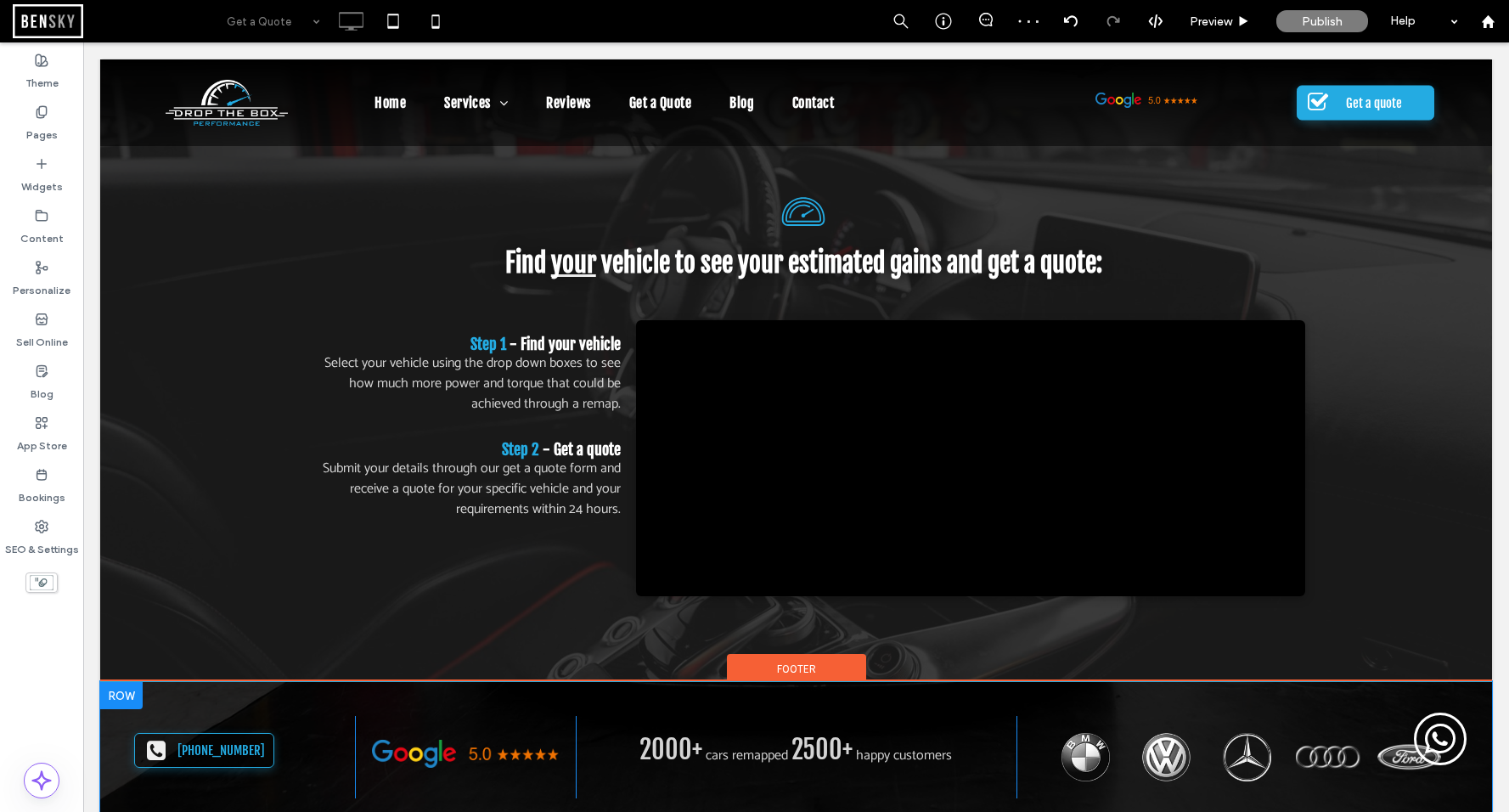
scroll to position [0, 0]
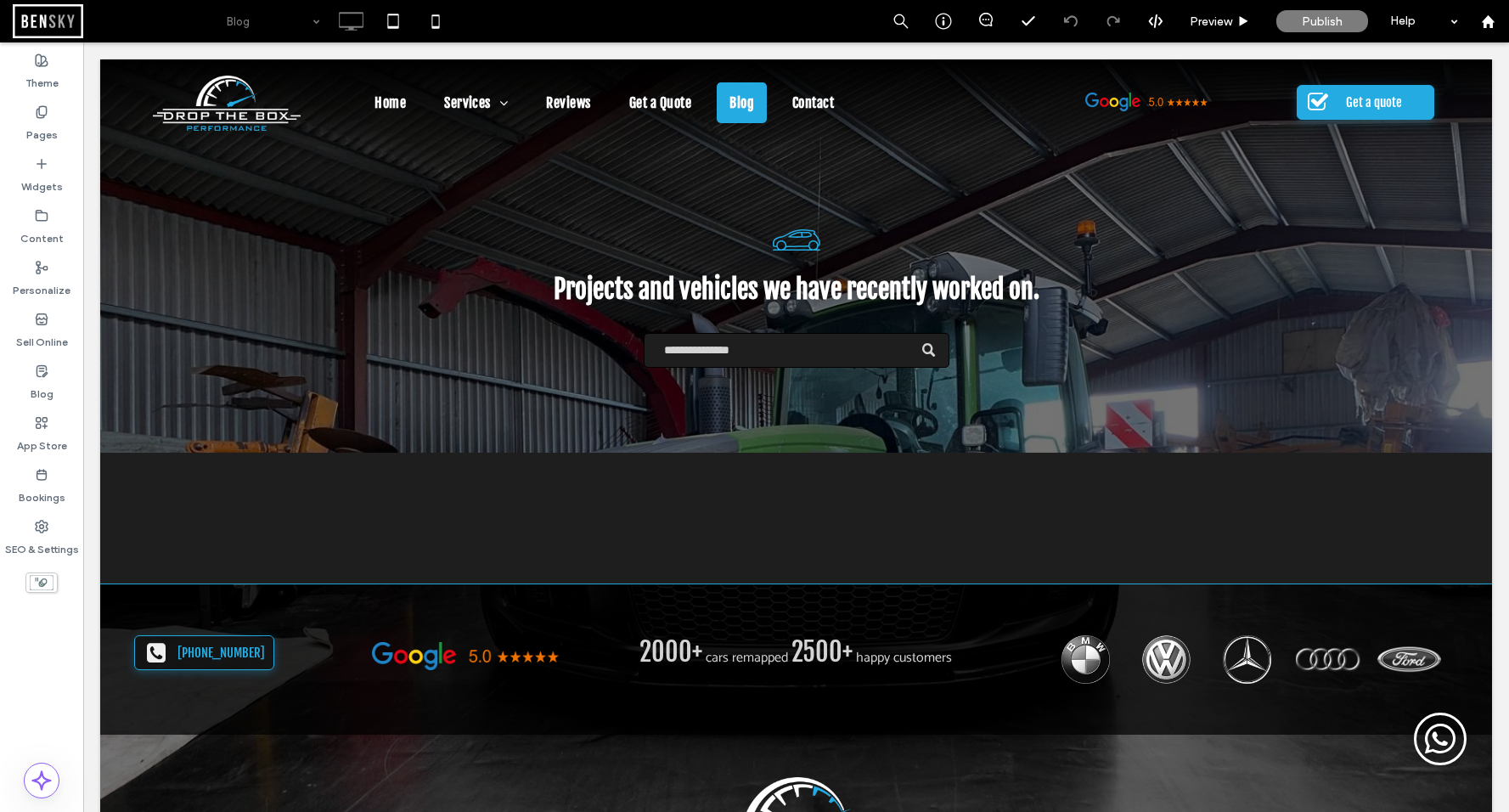
click at [293, 19] on input at bounding box center [268, 21] width 85 height 43
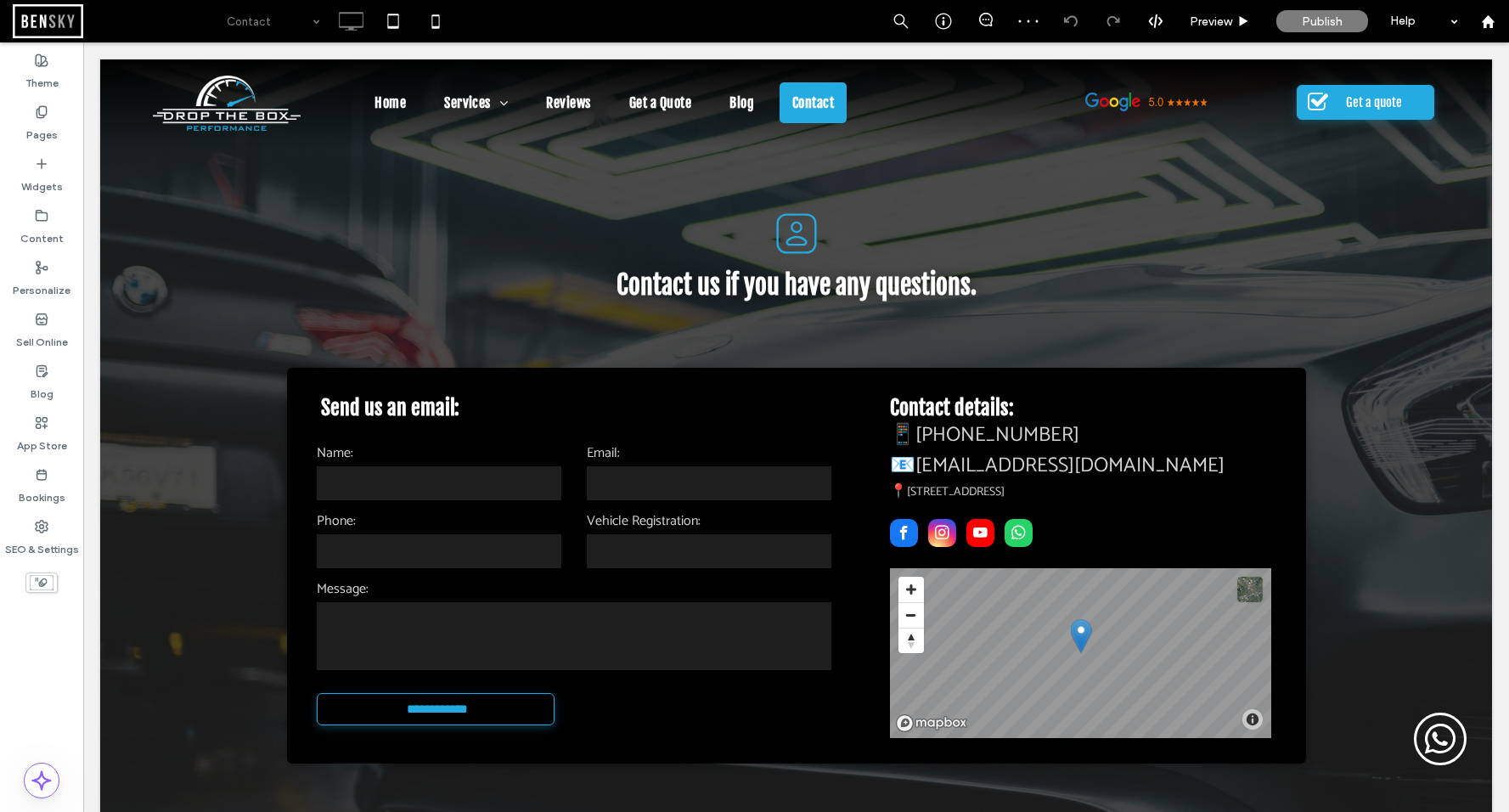
click at [254, 21] on input at bounding box center [268, 21] width 85 height 43
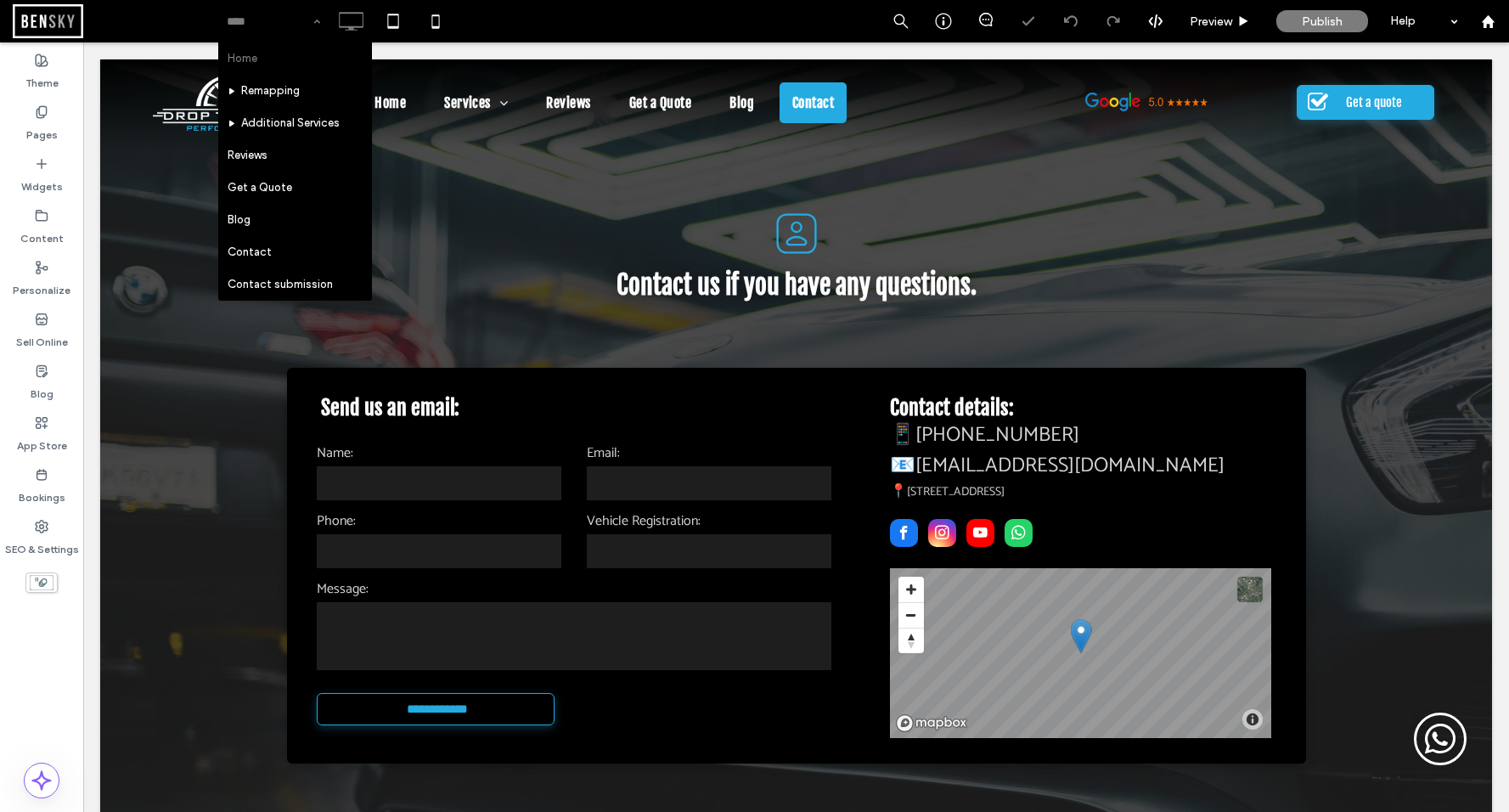
click at [264, 27] on input at bounding box center [268, 21] width 85 height 43
click at [288, 13] on input at bounding box center [268, 21] width 85 height 43
click at [297, 28] on input at bounding box center [268, 21] width 85 height 43
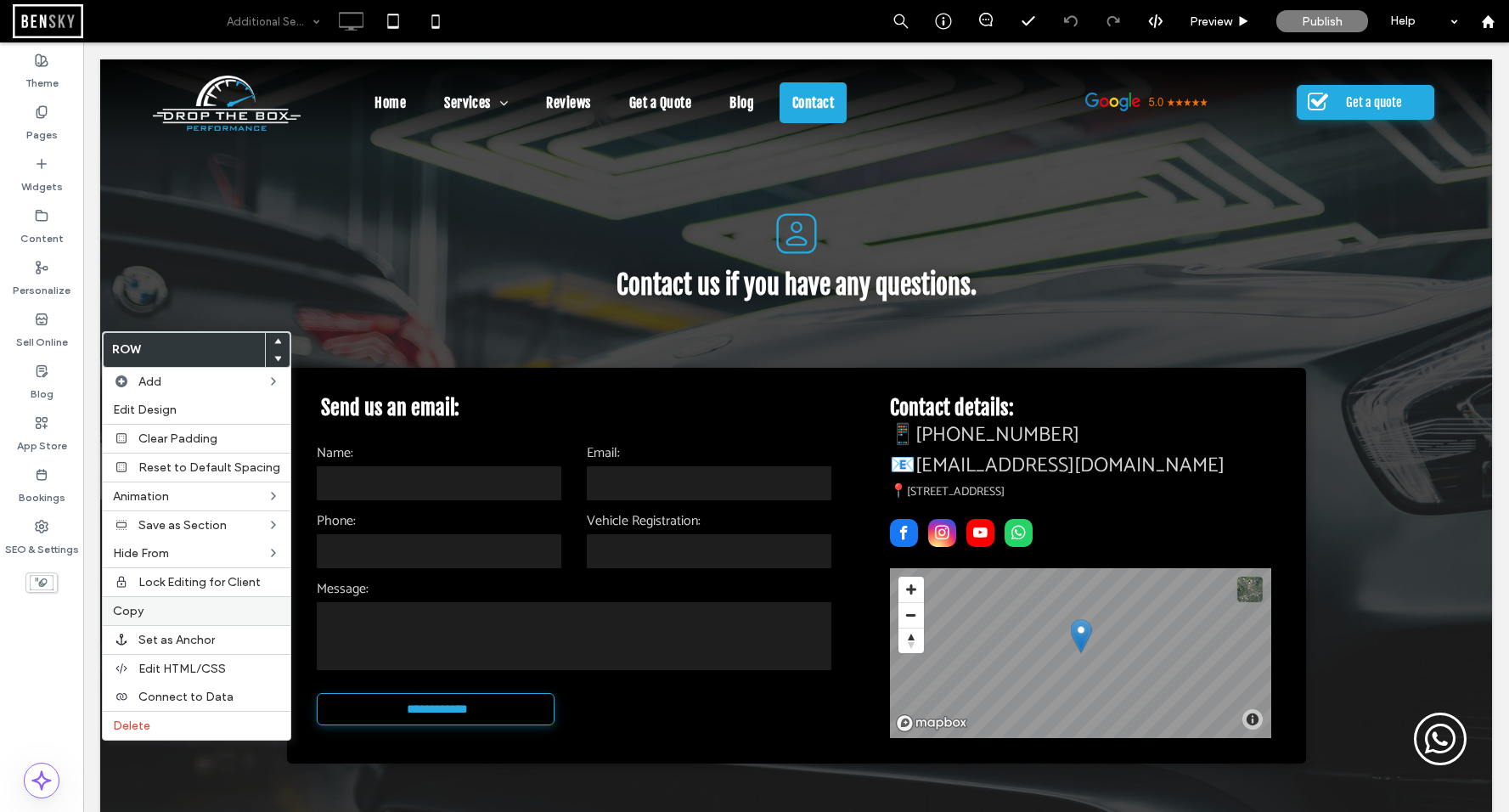
click at [153, 609] on label "Copy" at bounding box center [197, 610] width 168 height 14
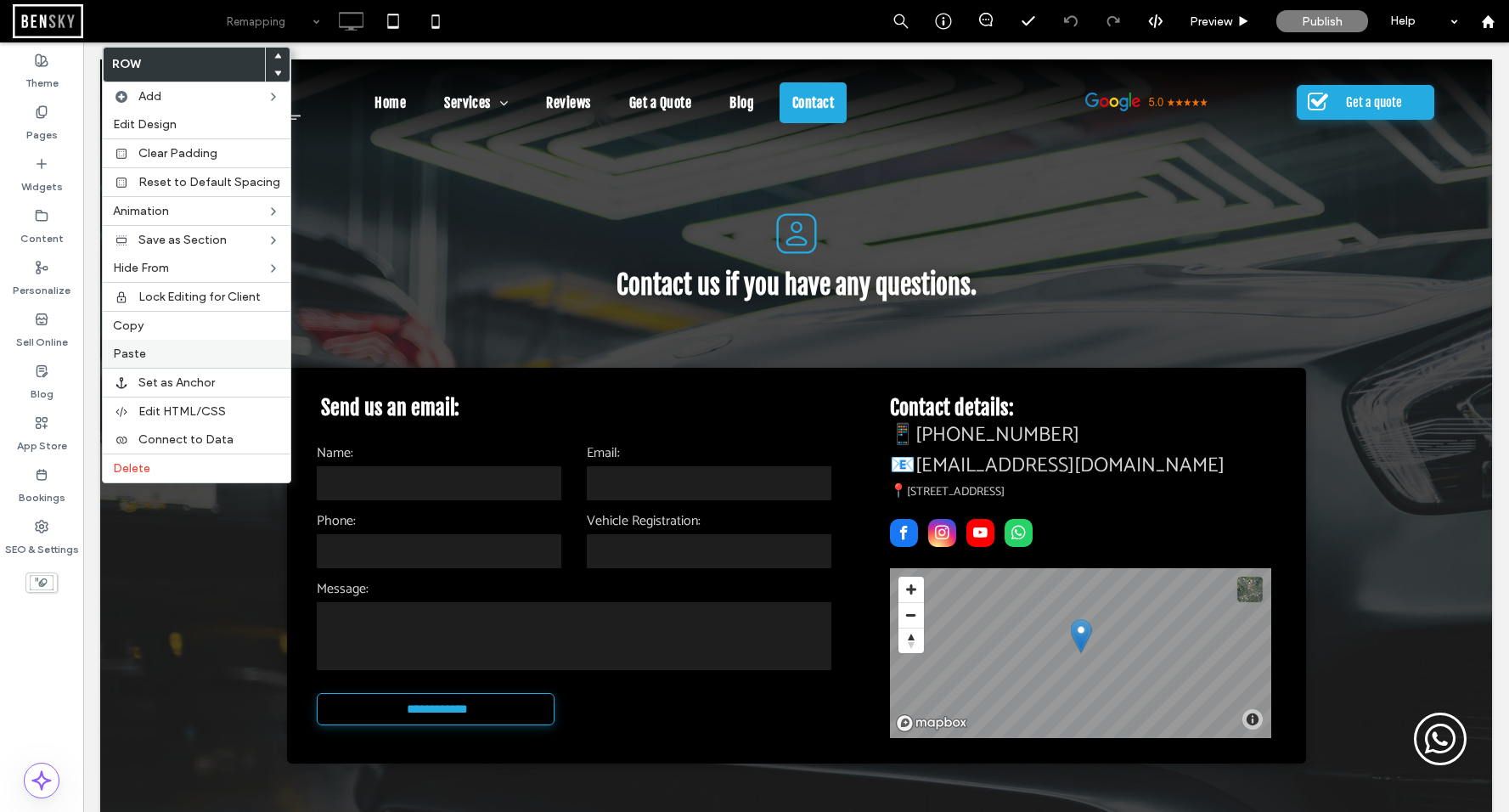
click at [147, 357] on label "Paste" at bounding box center [197, 353] width 168 height 14
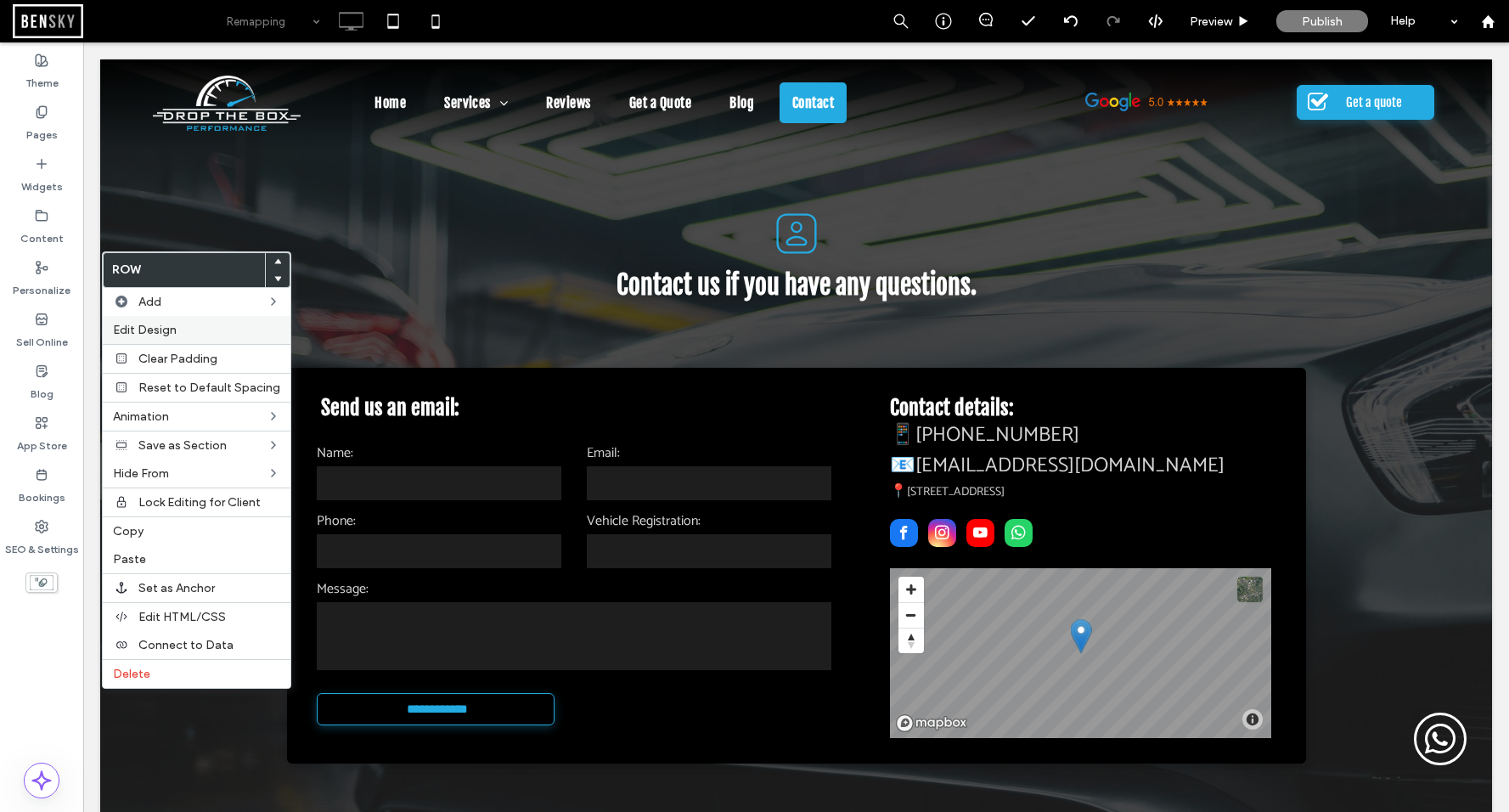
click at [193, 326] on label "Edit Design" at bounding box center [197, 329] width 168 height 14
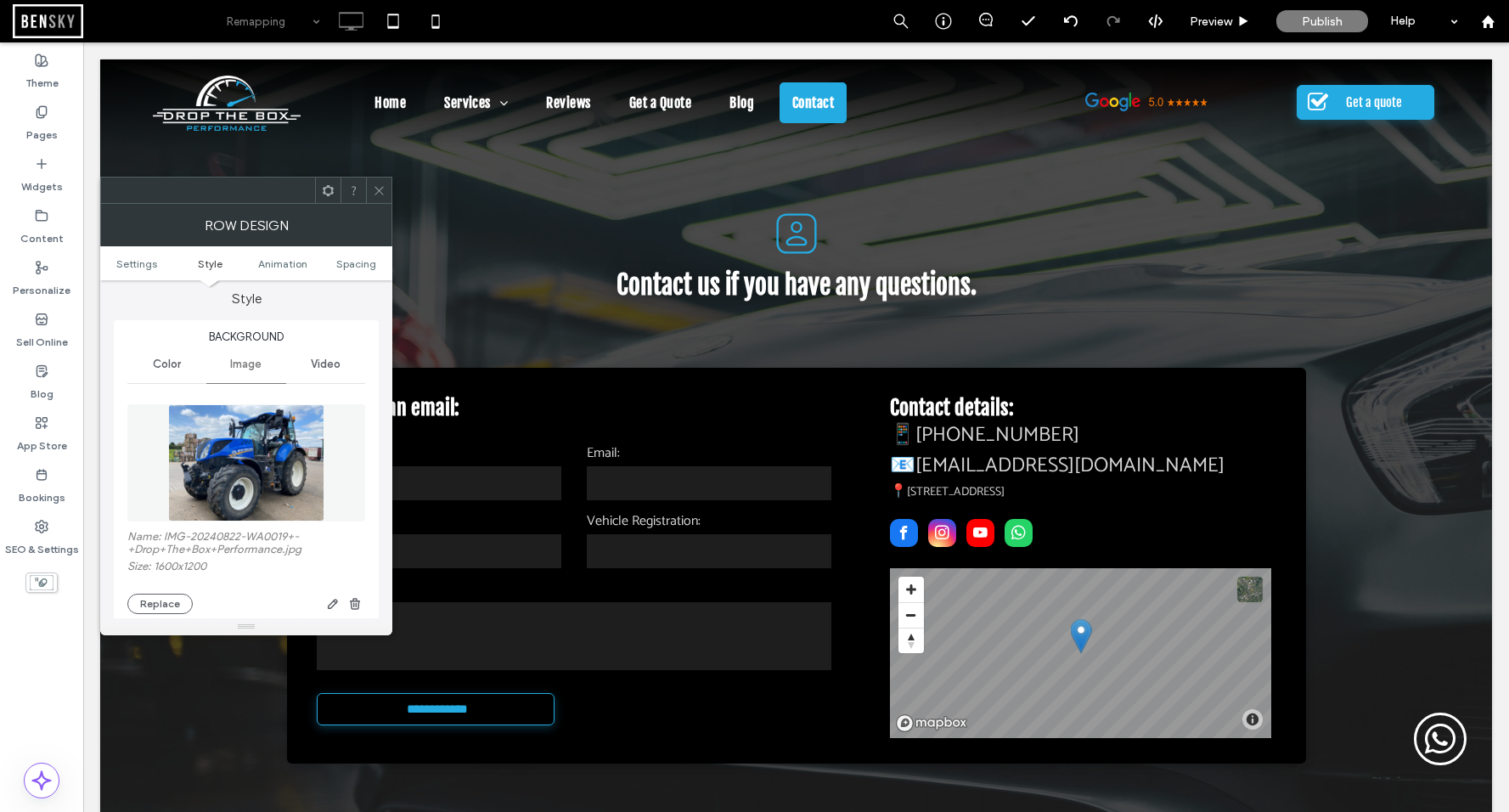
scroll to position [287, 0]
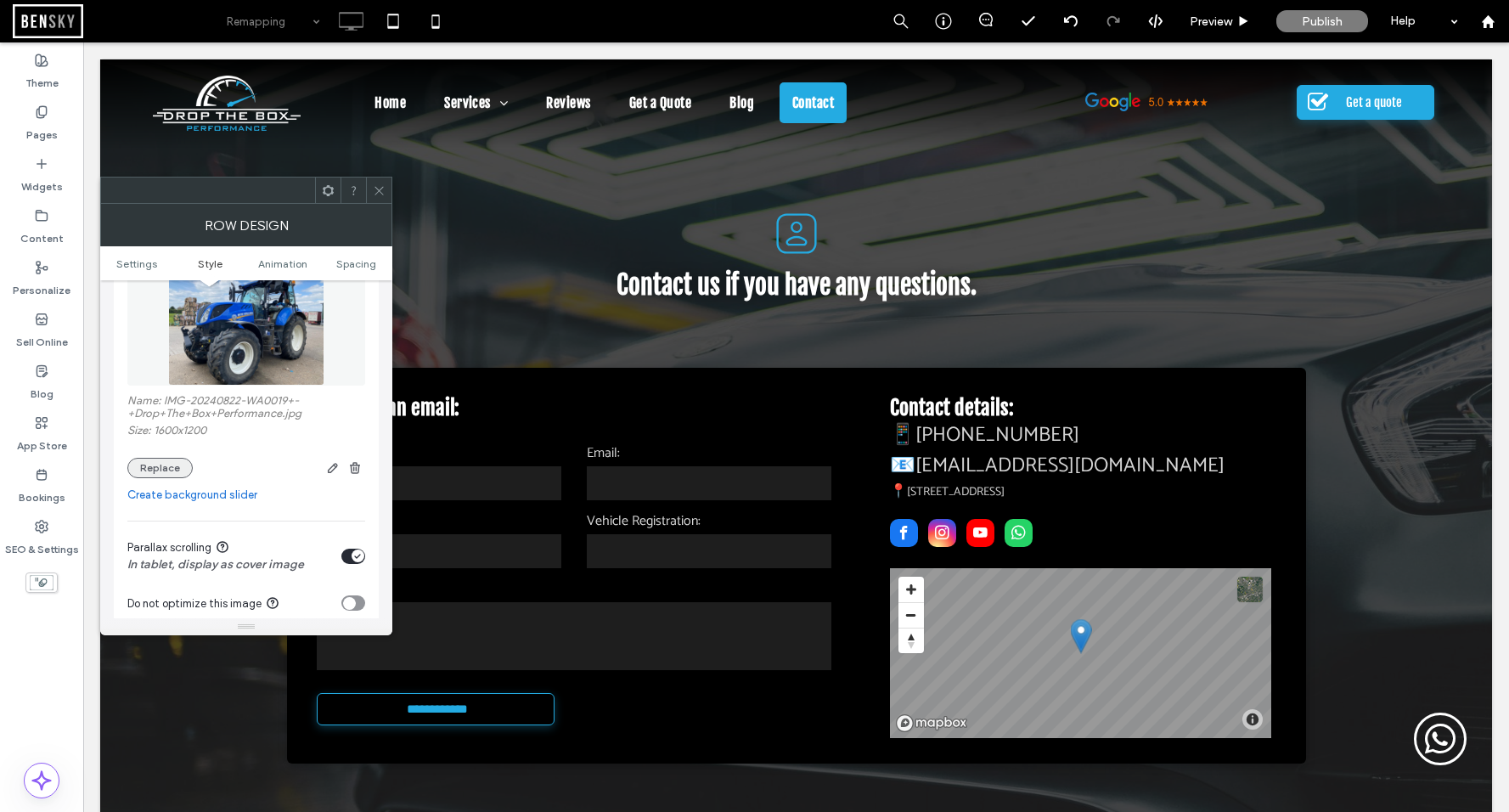
click at [169, 465] on button "Replace" at bounding box center [160, 467] width 66 height 20
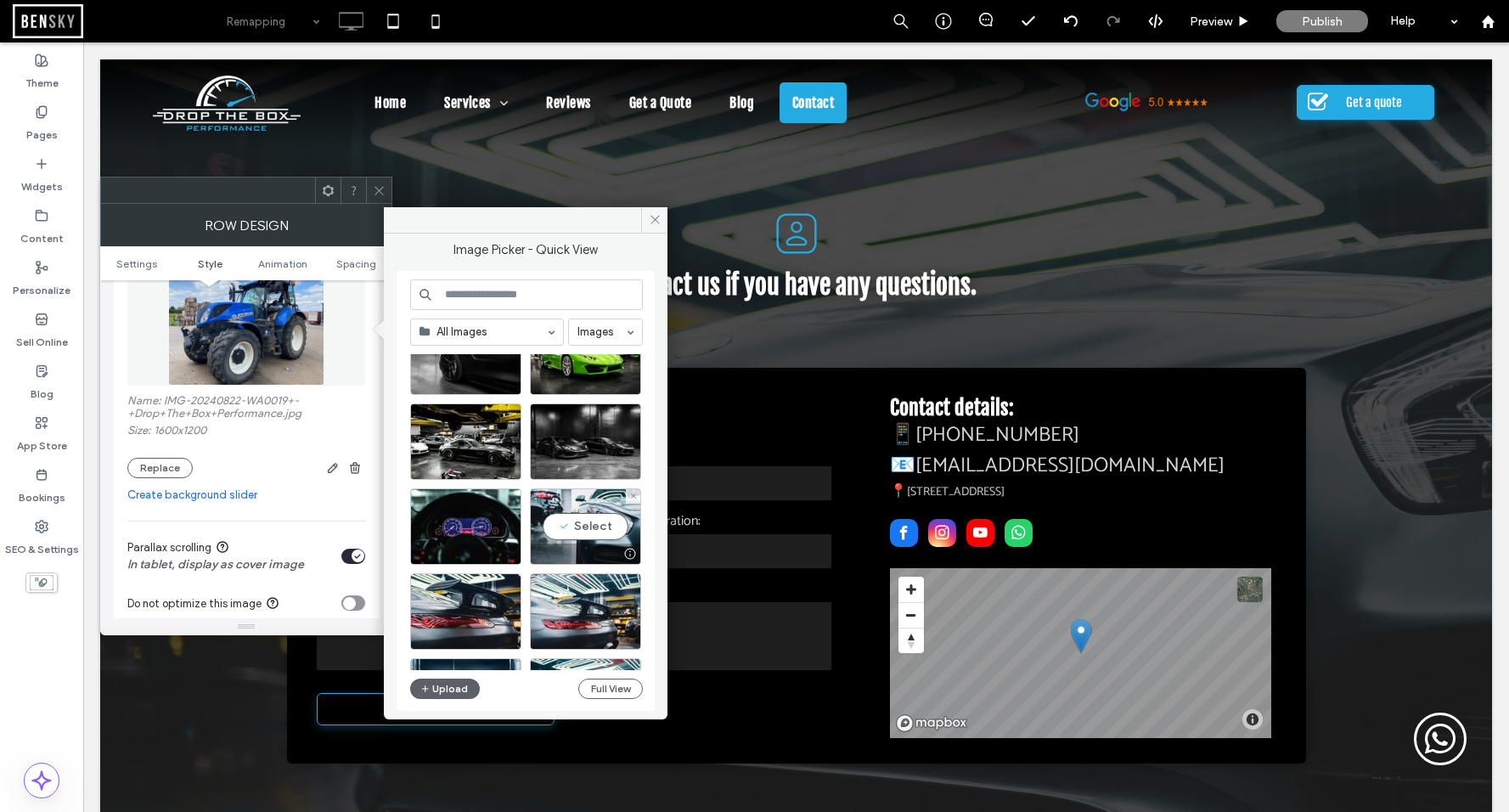
scroll to position [1688, 0]
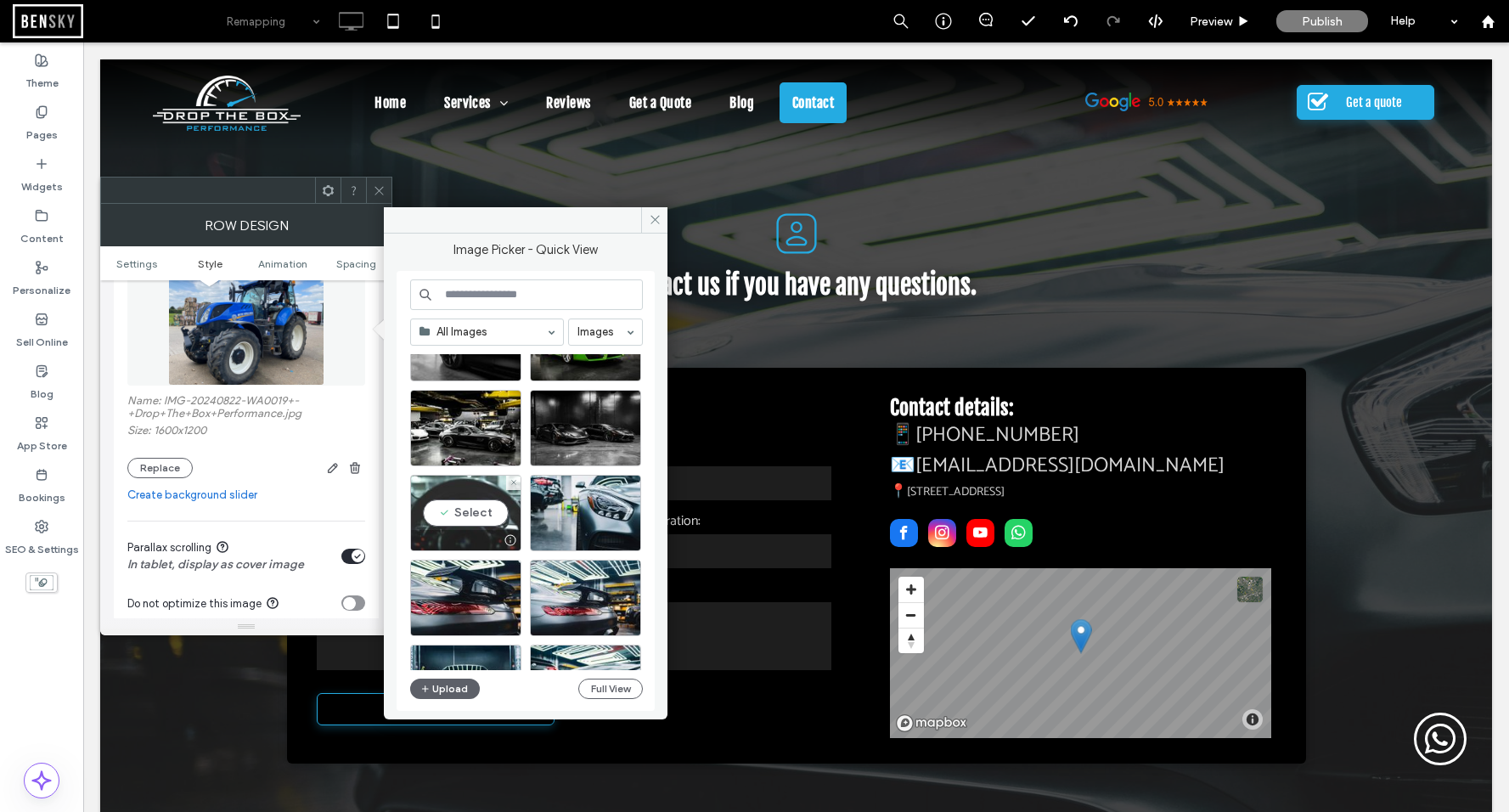
click at [475, 511] on div "Select" at bounding box center [466, 513] width 111 height 76
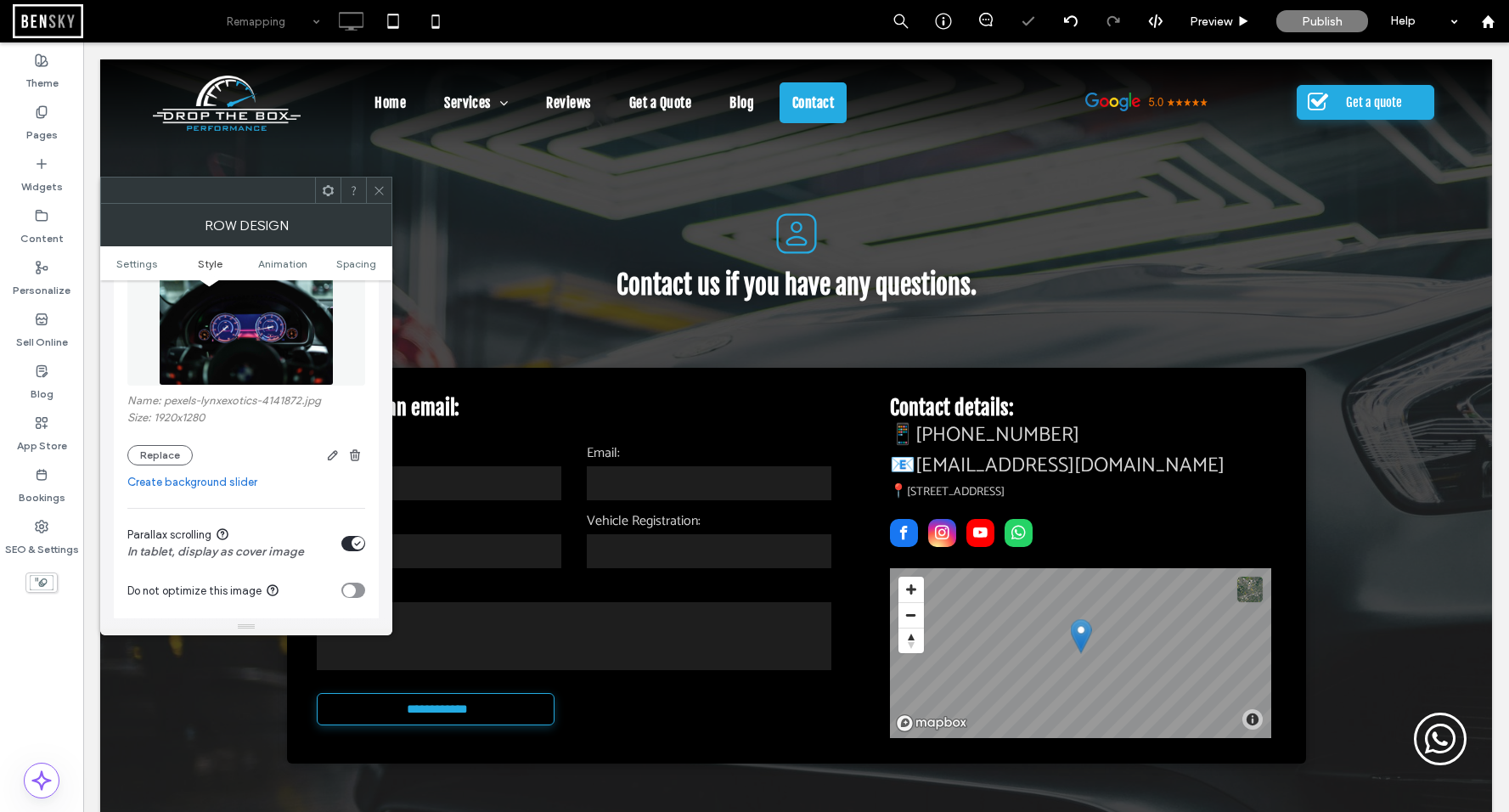
click at [382, 190] on icon at bounding box center [378, 190] width 12 height 12
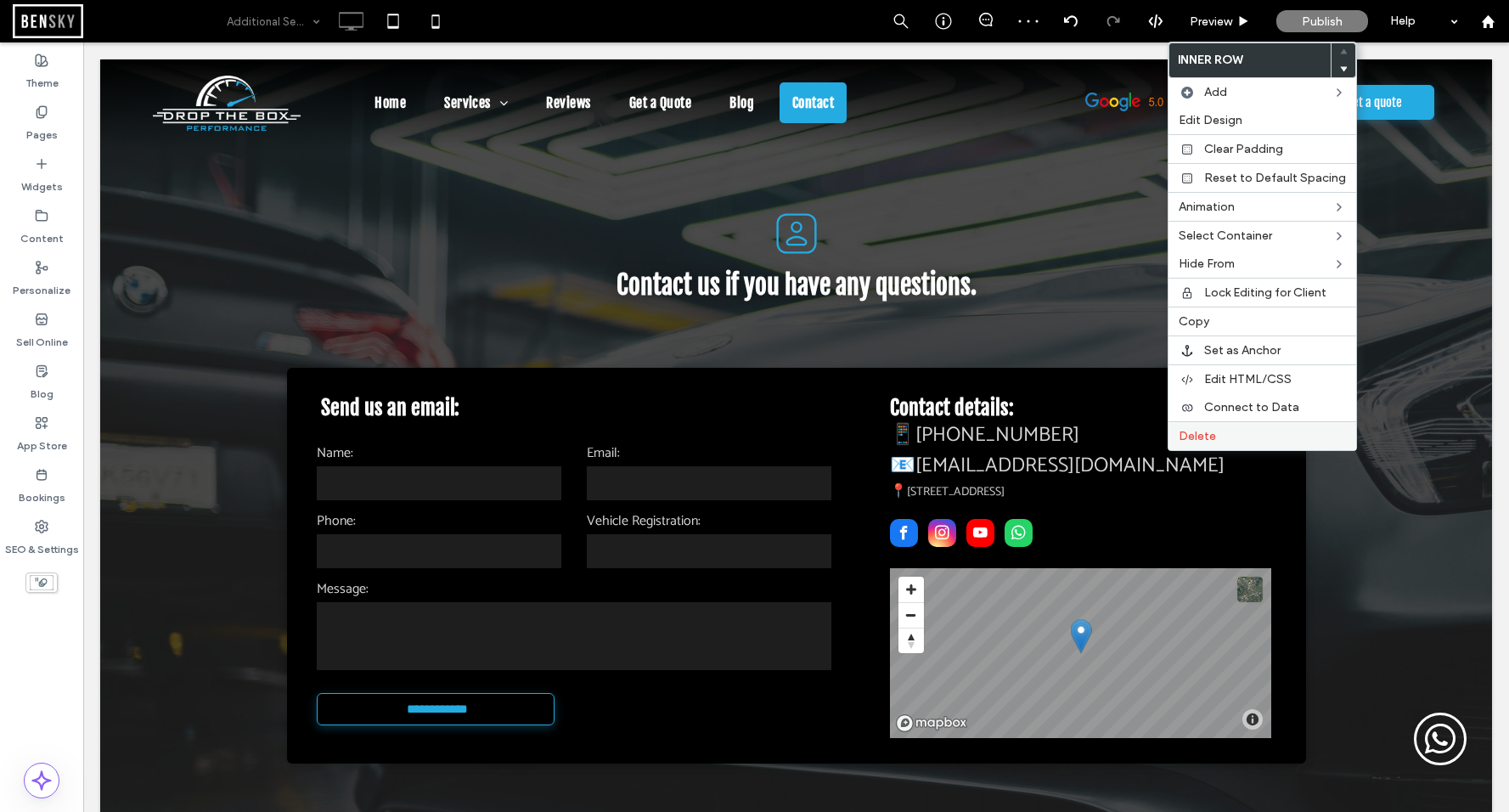
click at [1286, 444] on div "Delete" at bounding box center [1261, 435] width 188 height 29
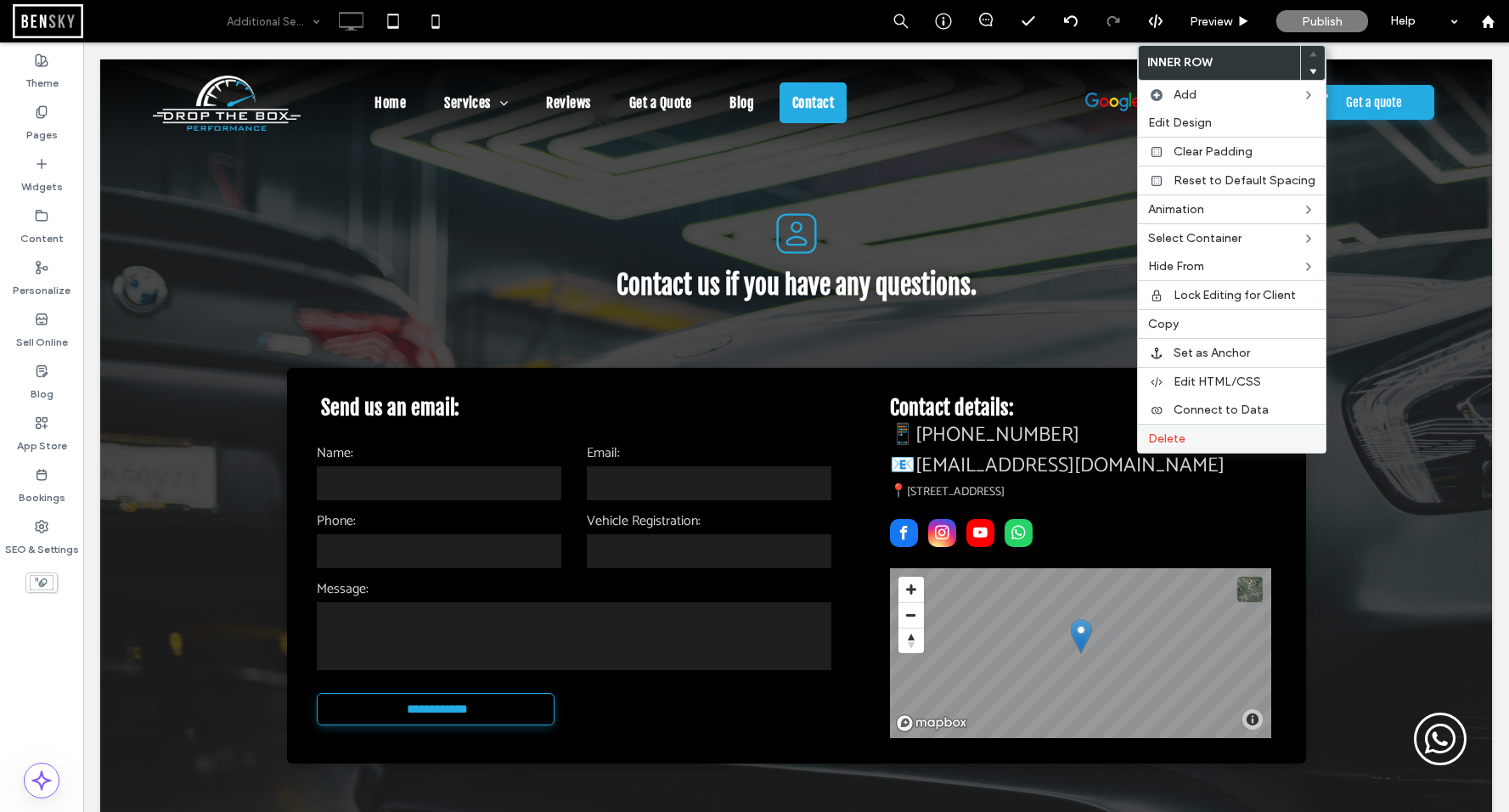
click at [1180, 433] on span "Delete" at bounding box center [1166, 438] width 37 height 14
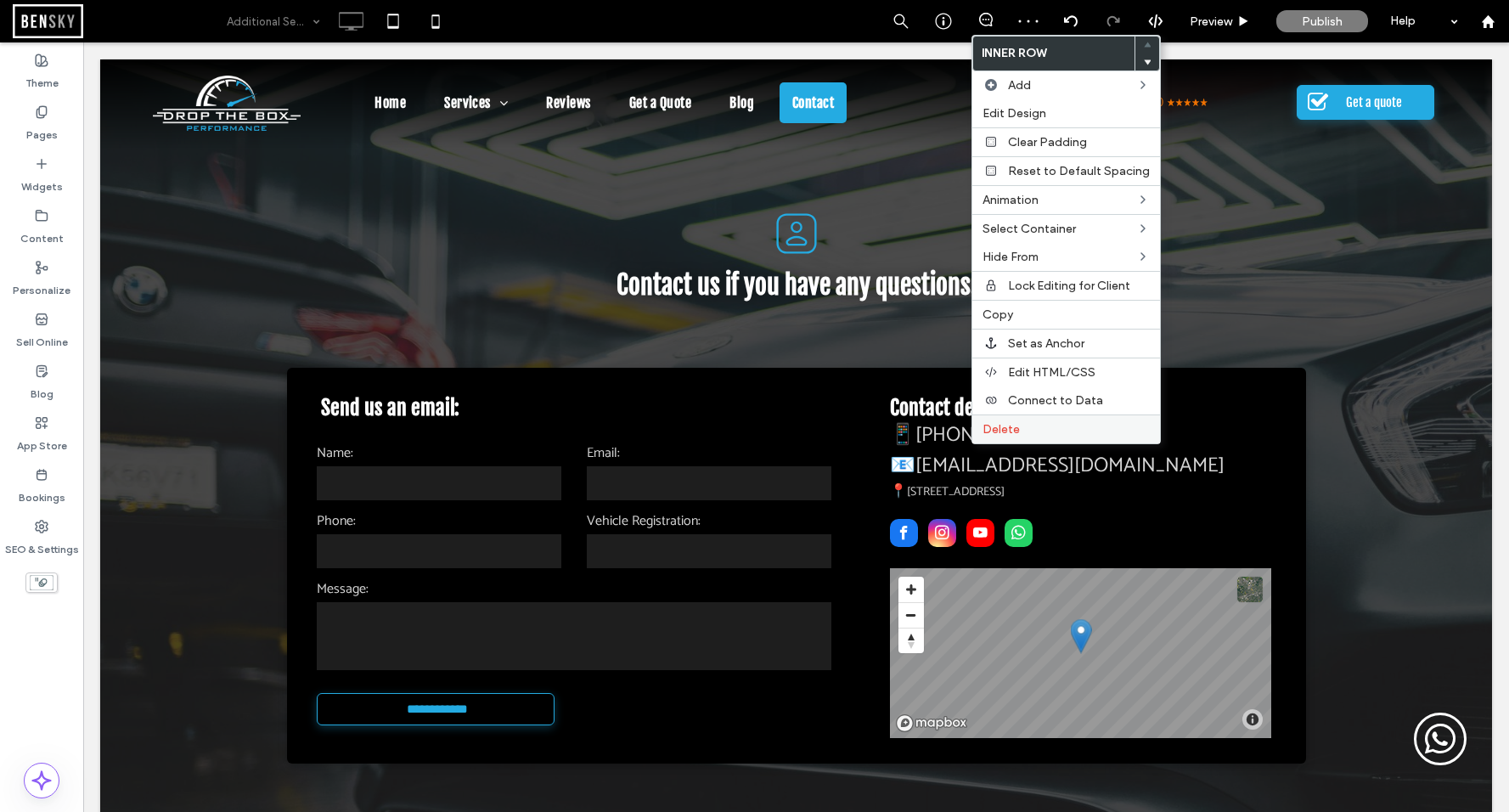
click at [1029, 420] on div "Delete" at bounding box center [1065, 428] width 188 height 29
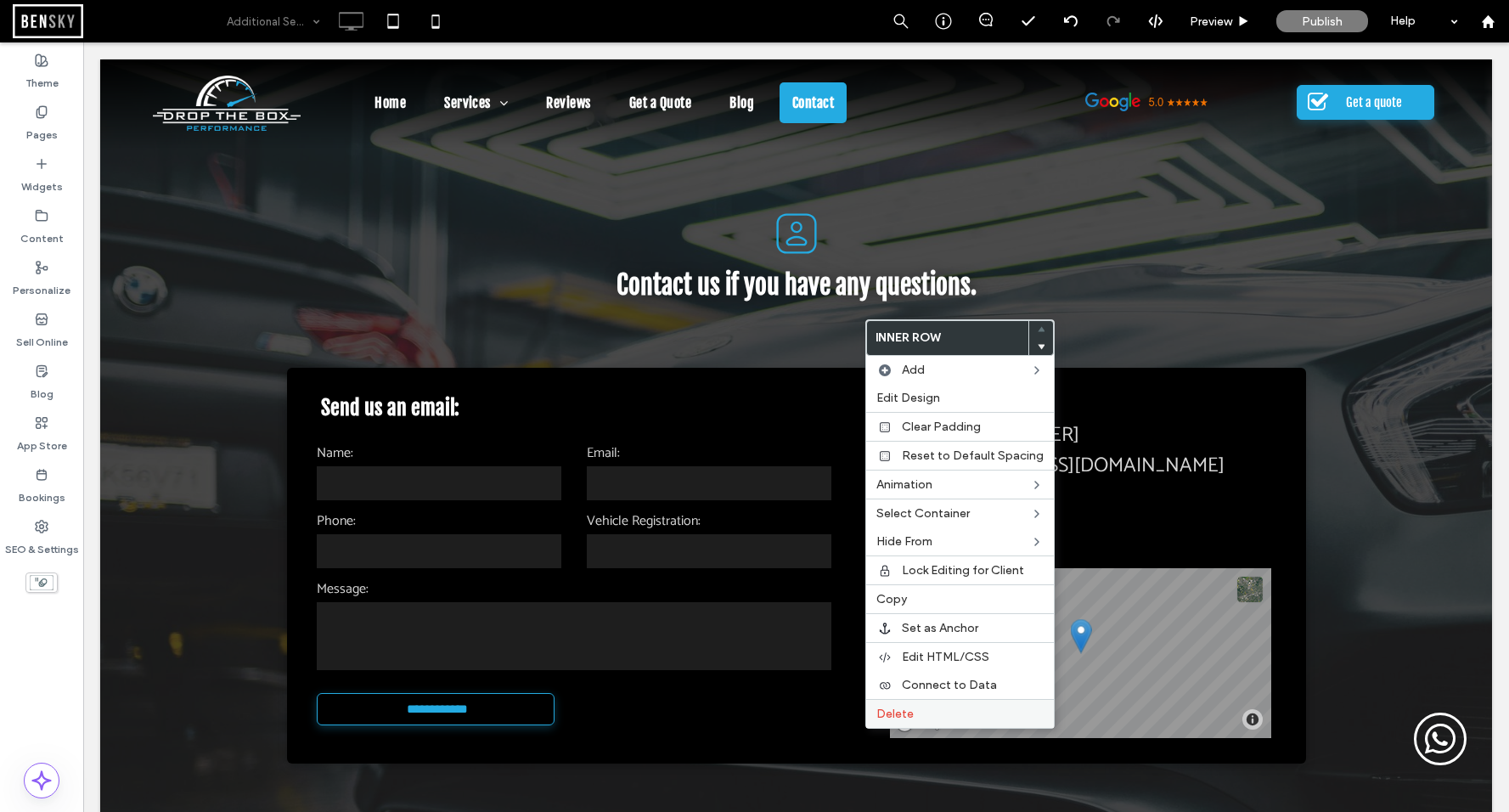
click at [904, 710] on span "Delete" at bounding box center [894, 713] width 37 height 14
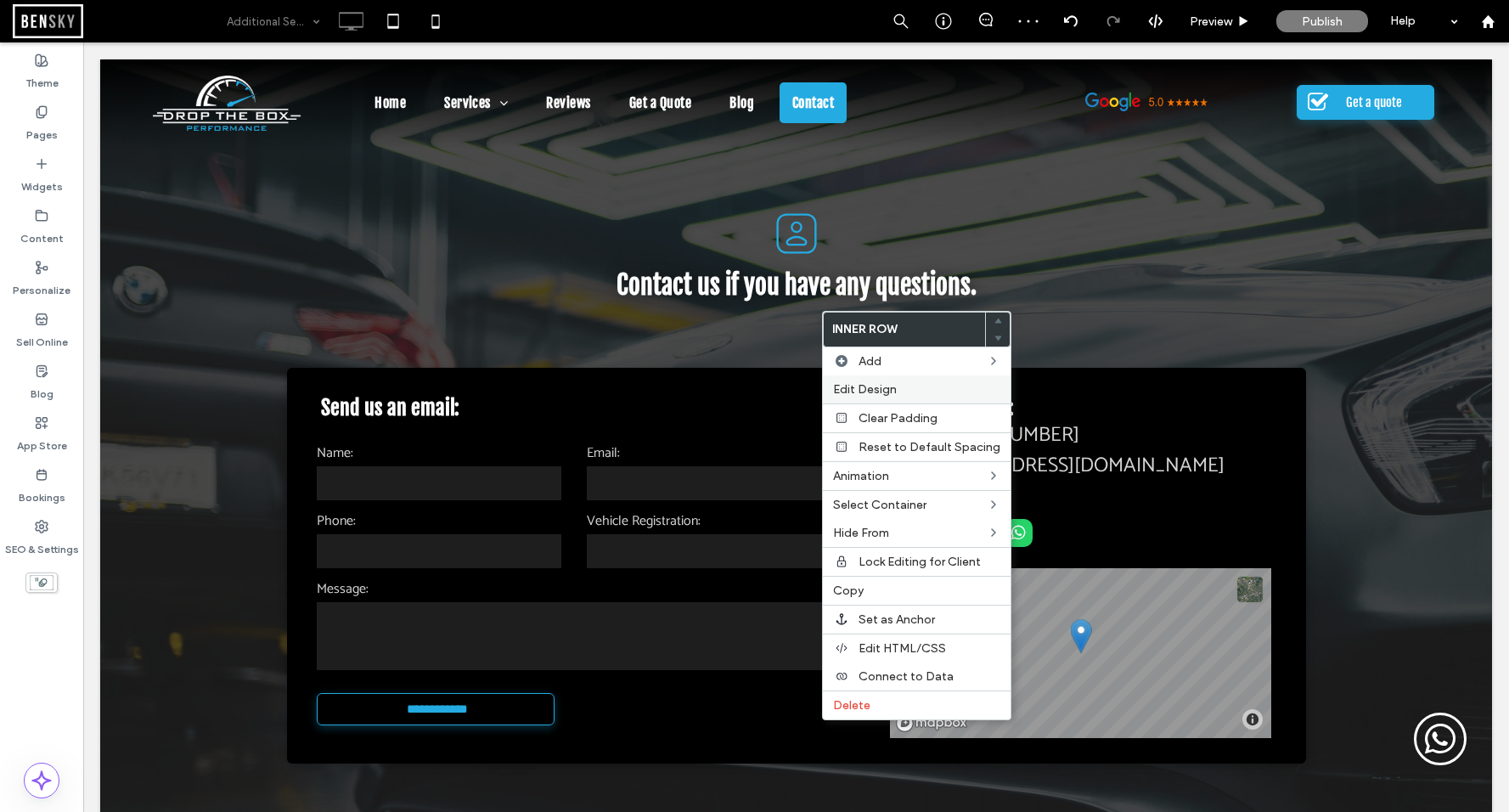
click at [903, 398] on div "Edit Design" at bounding box center [916, 388] width 188 height 28
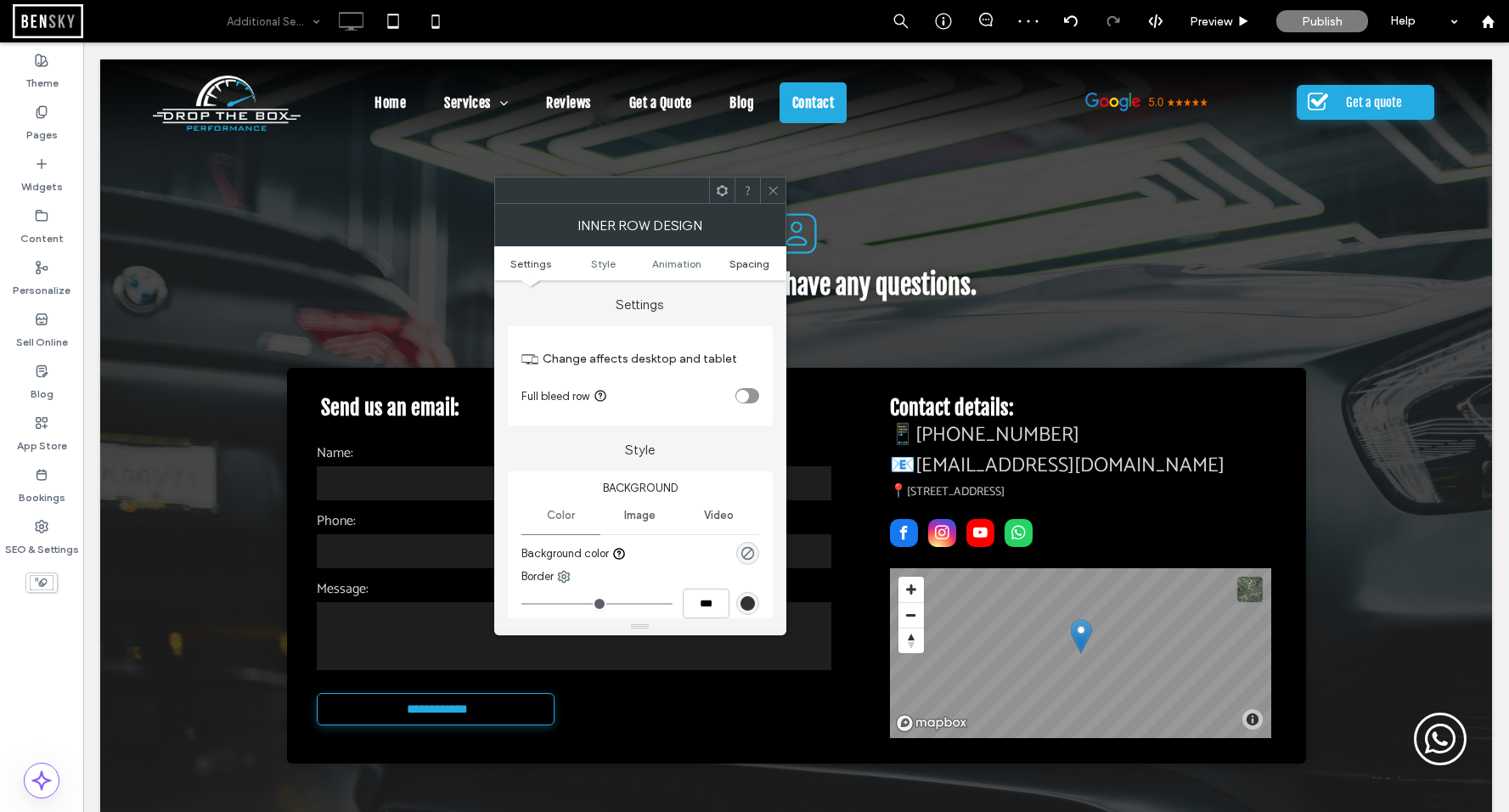
click at [755, 259] on span "Spacing" at bounding box center [749, 263] width 40 height 12
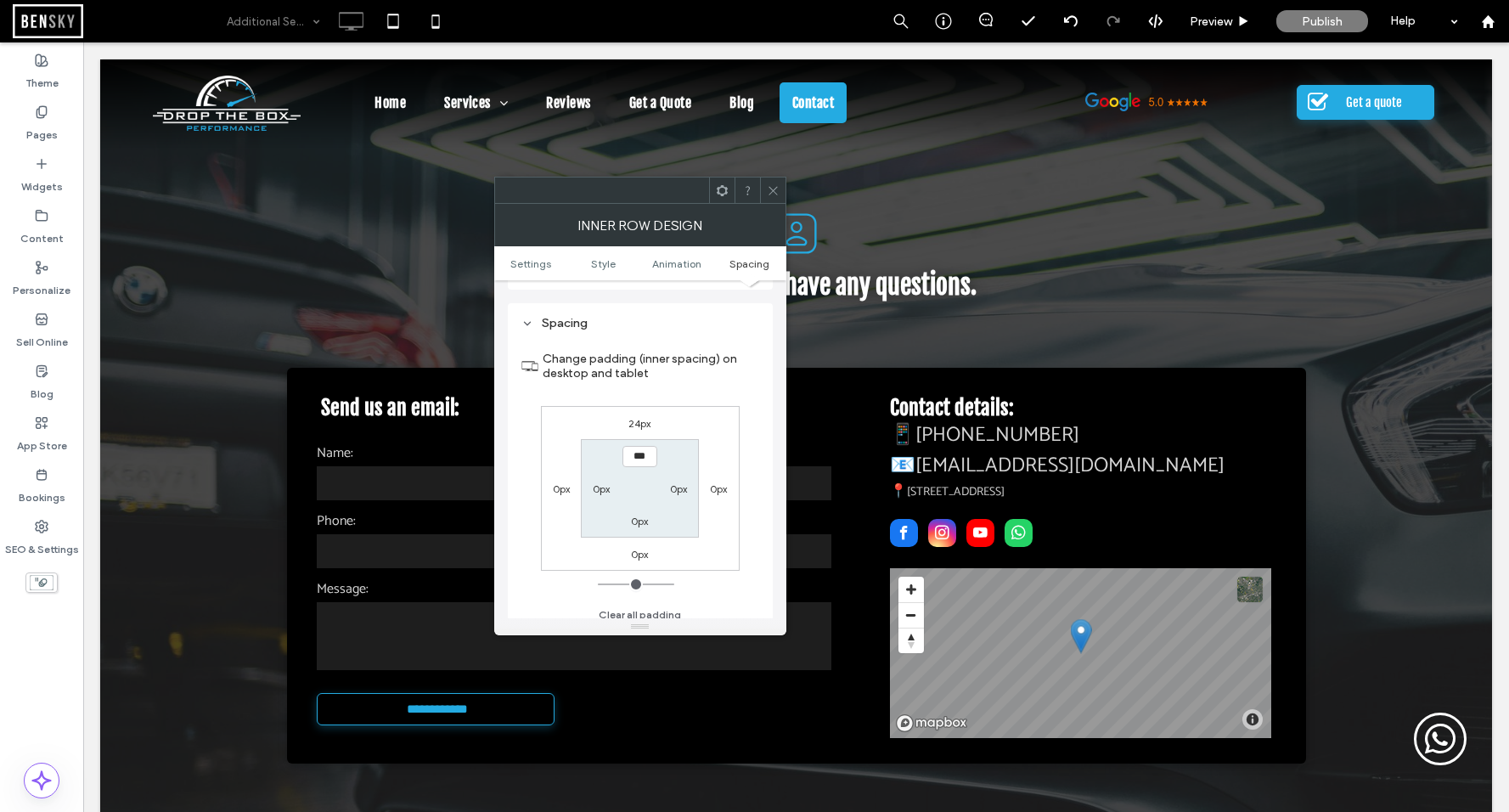
scroll to position [531, 0]
click at [640, 412] on label "24px" at bounding box center [639, 412] width 22 height 12
type input "**"
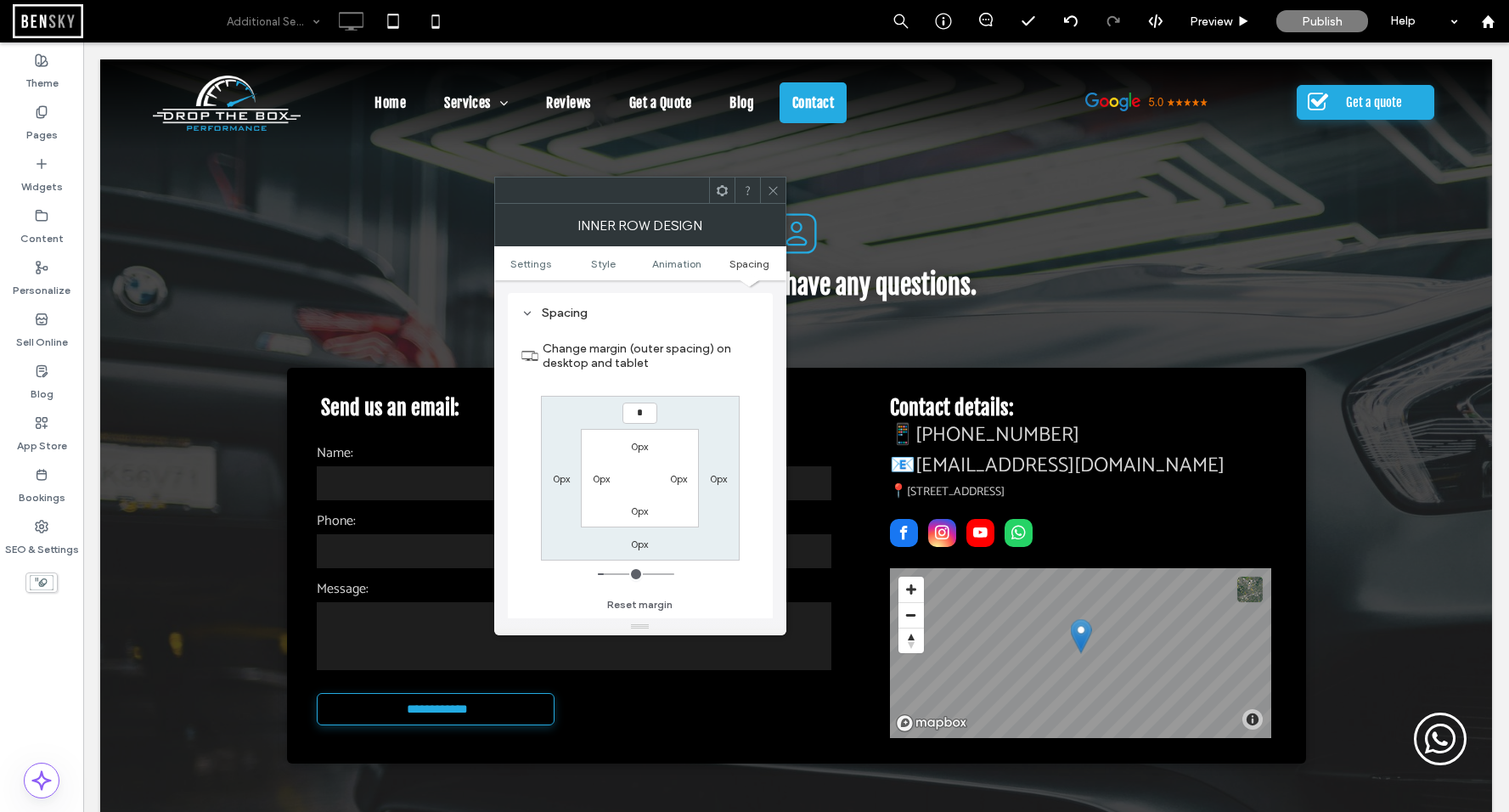
type input "*"
type input "***"
click at [781, 192] on div at bounding box center [772, 189] width 26 height 26
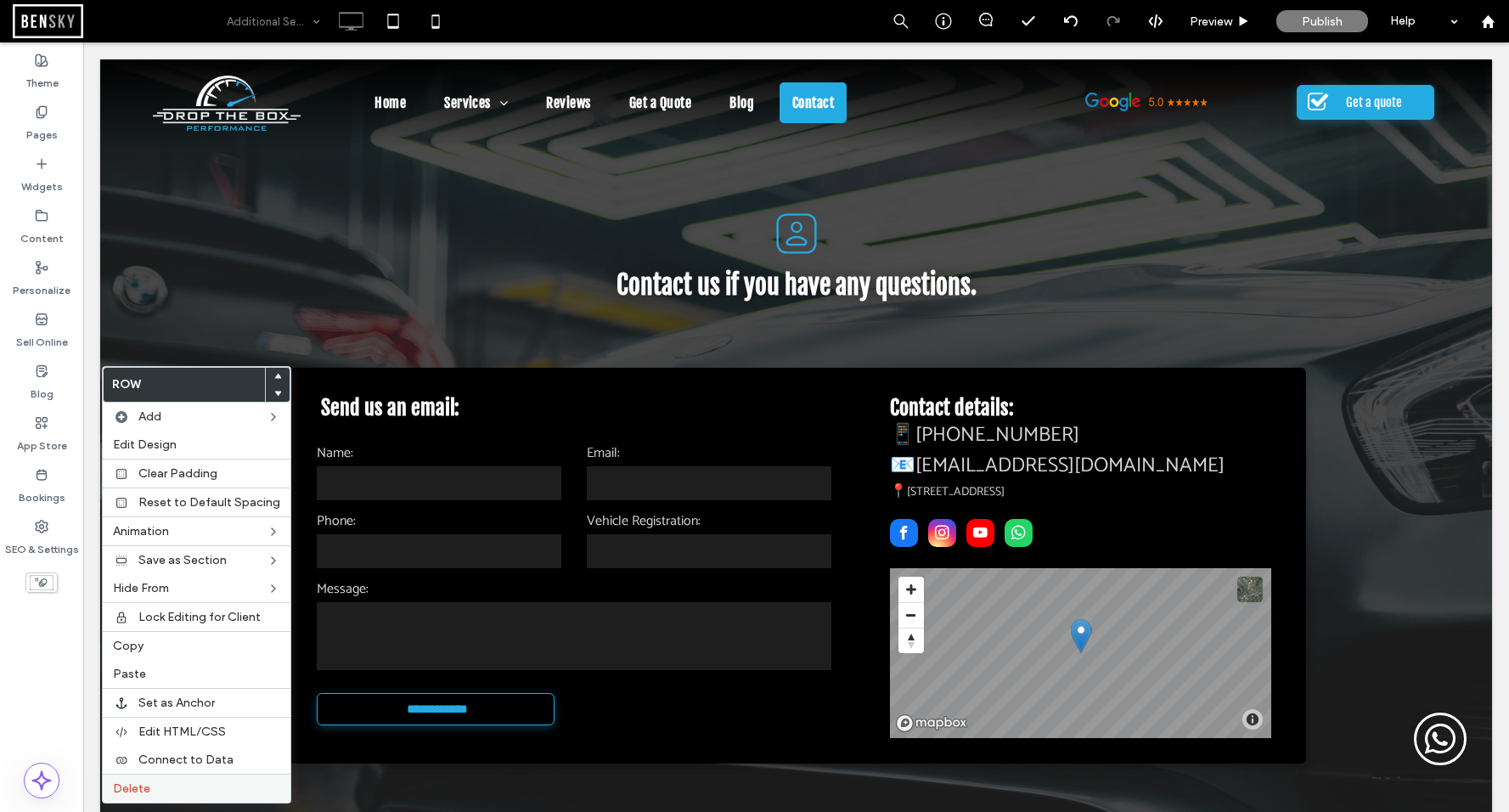
click at [150, 791] on label "Delete" at bounding box center [197, 787] width 168 height 14
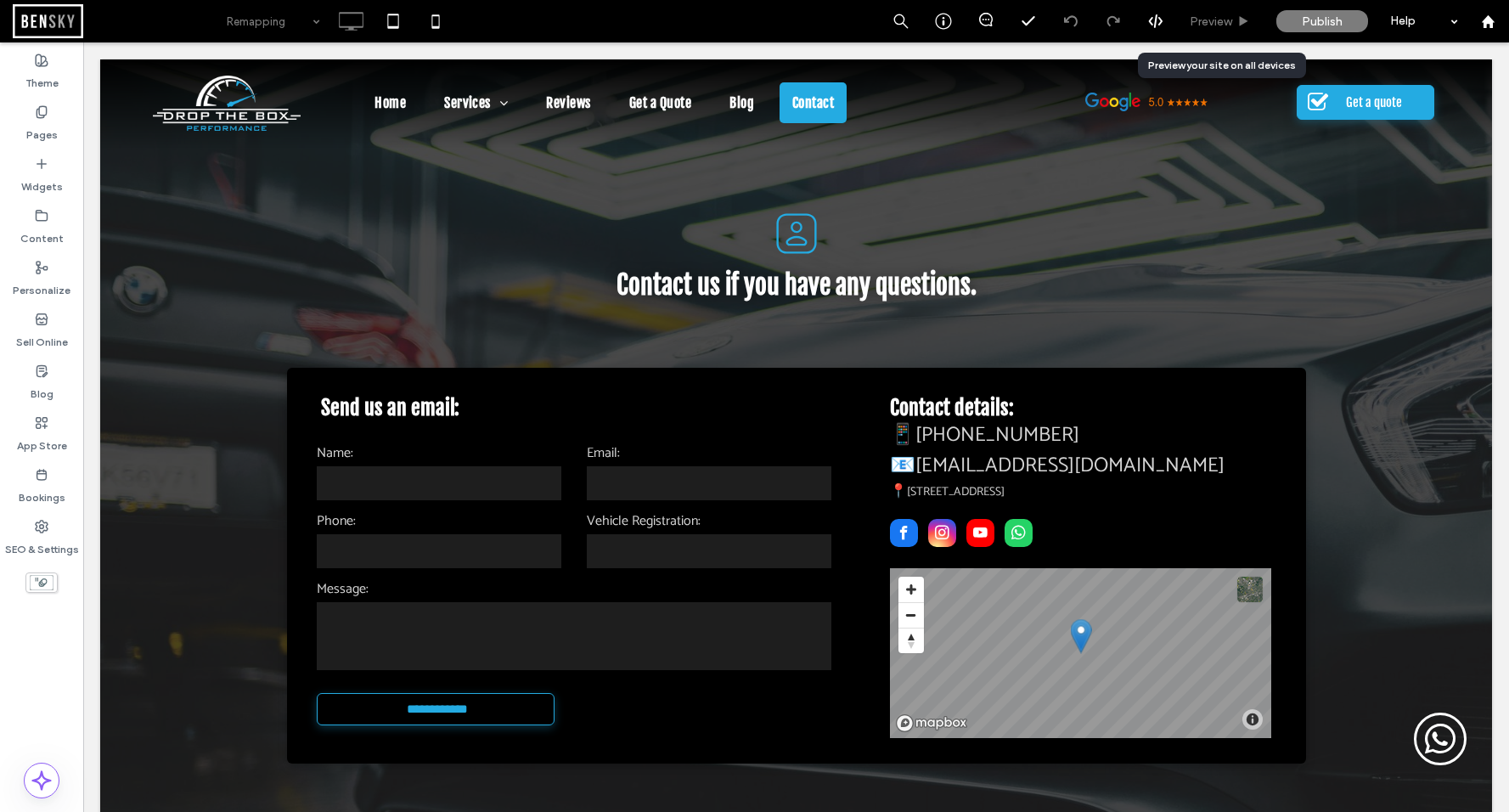
click at [1235, 25] on div "Preview" at bounding box center [1220, 21] width 86 height 14
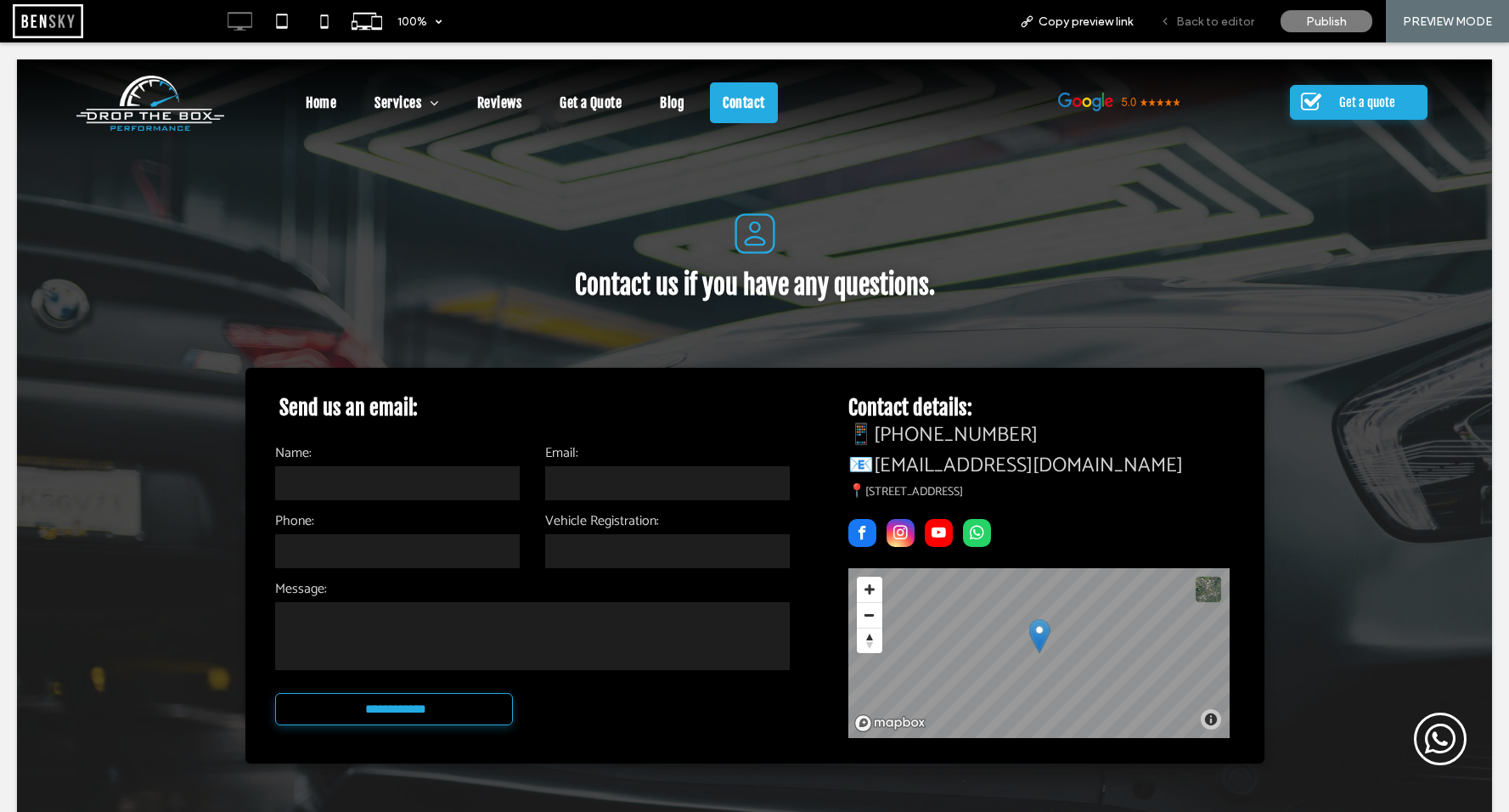
click at [1198, 20] on span "Back to editor" at bounding box center [1215, 21] width 78 height 14
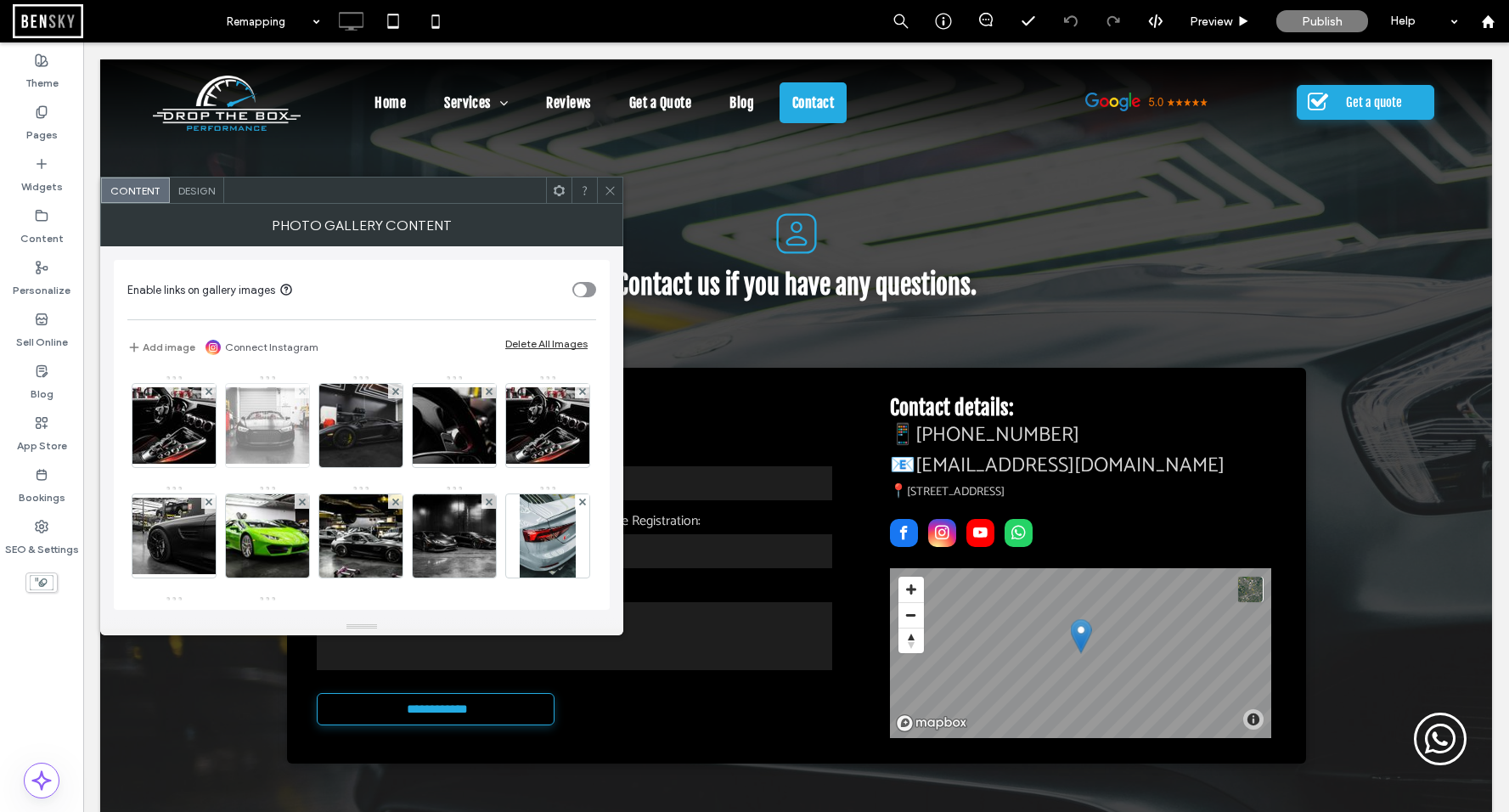
click at [302, 390] on use at bounding box center [301, 390] width 7 height 7
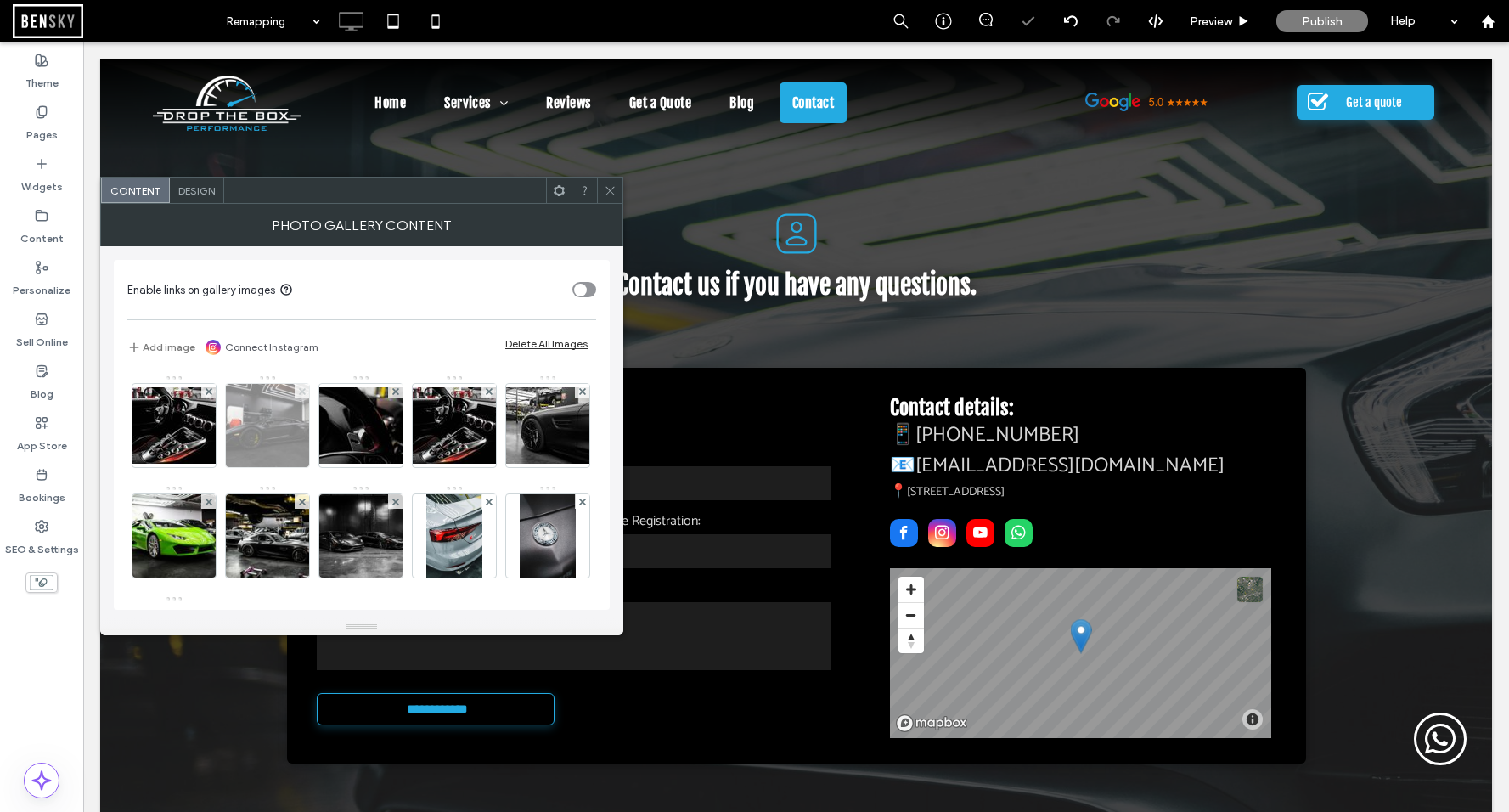
click at [301, 389] on use at bounding box center [301, 390] width 7 height 7
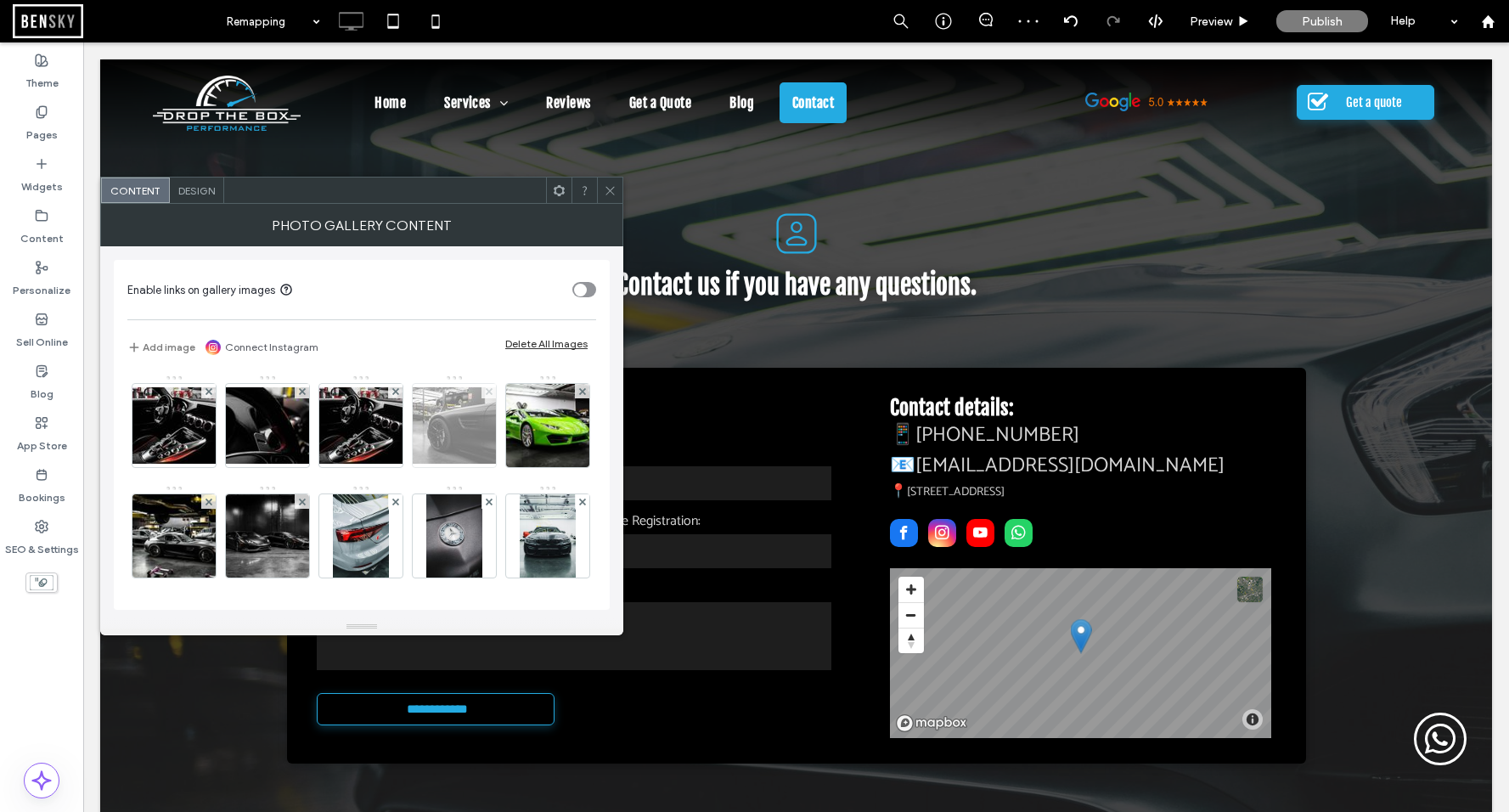
click at [486, 388] on use at bounding box center [487, 390] width 7 height 7
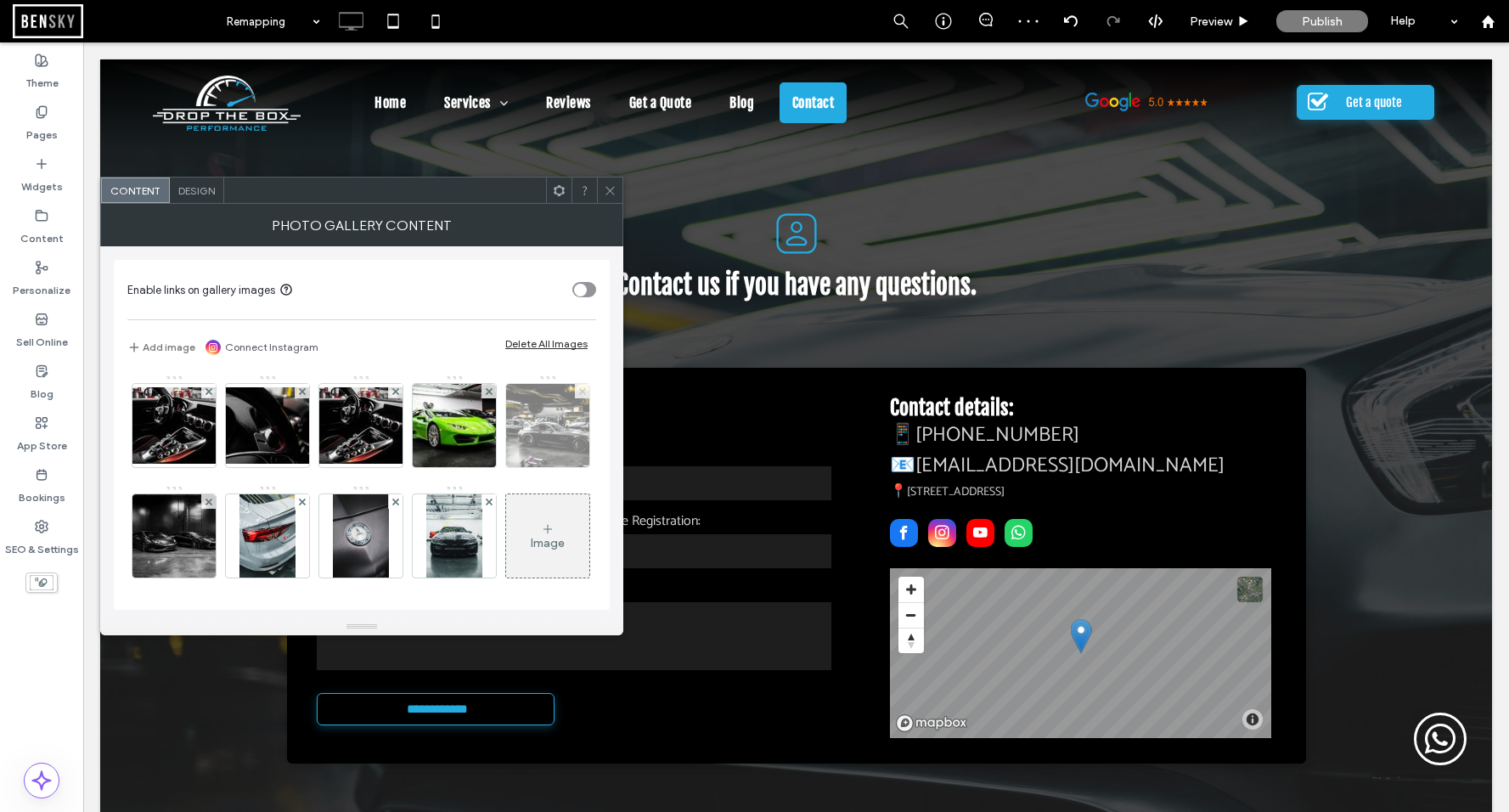
click at [579, 395] on icon at bounding box center [582, 391] width 7 height 7
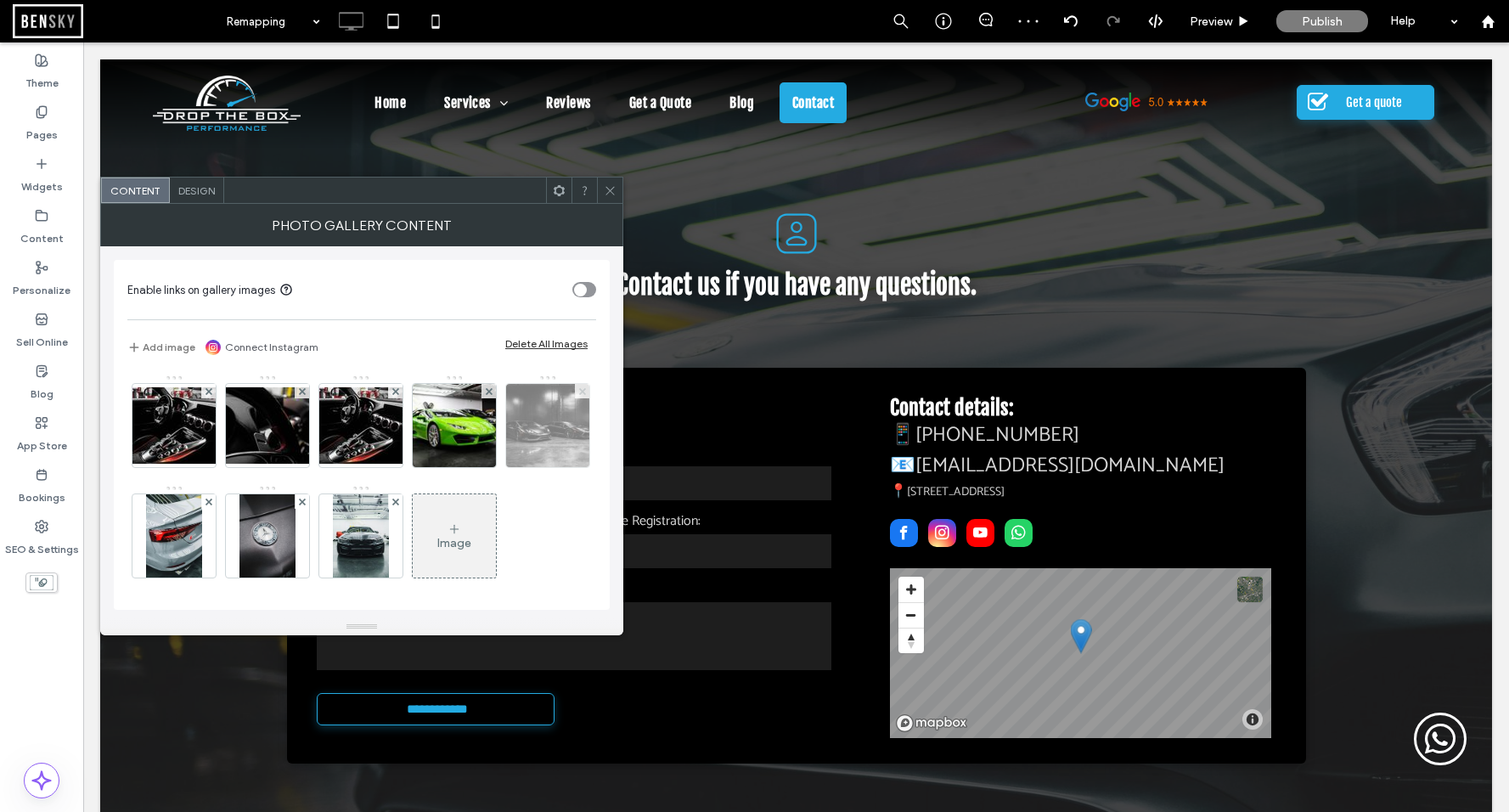
click at [579, 395] on icon at bounding box center [582, 391] width 7 height 7
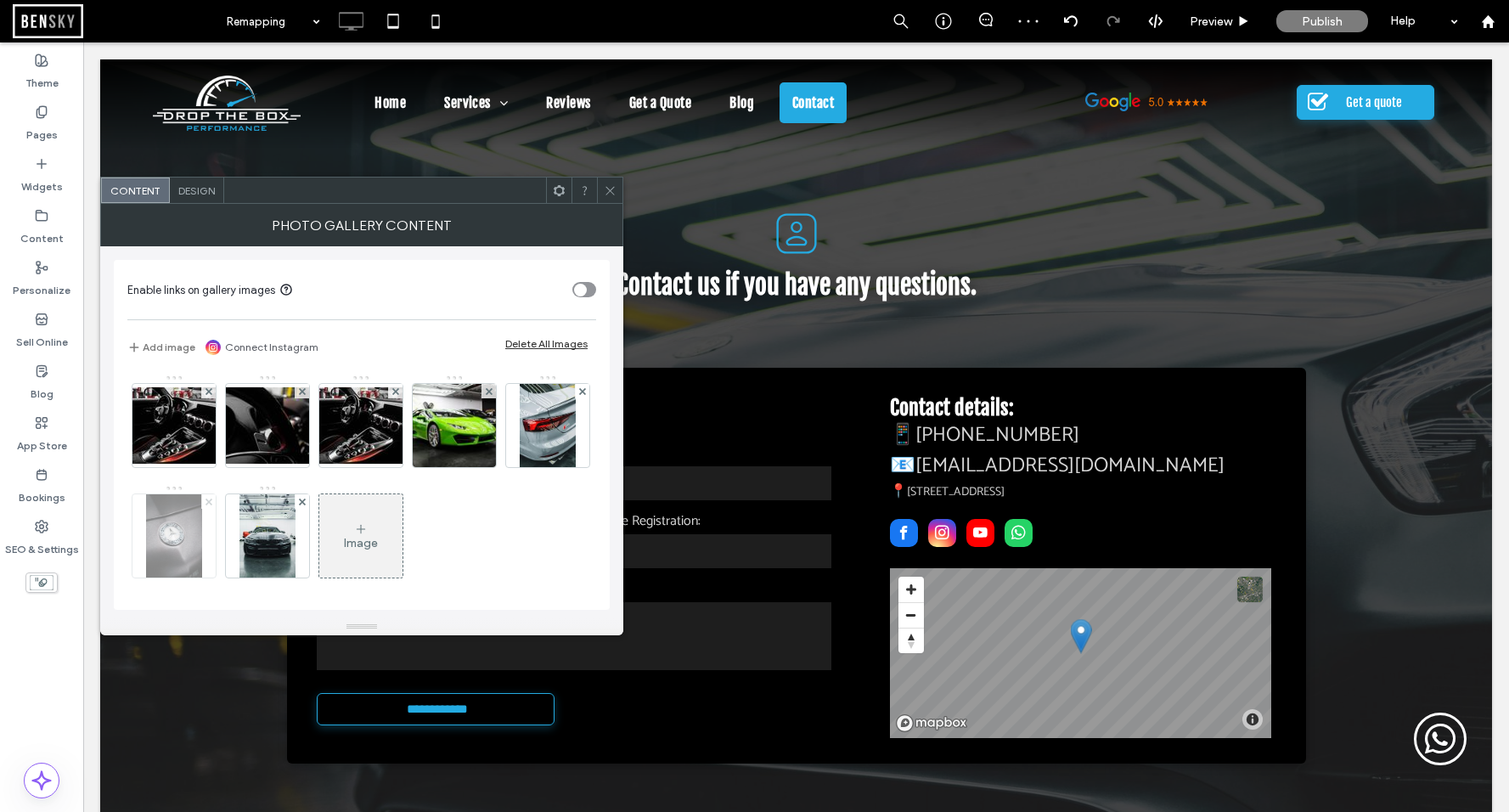
click at [212, 498] on icon at bounding box center [208, 501] width 7 height 7
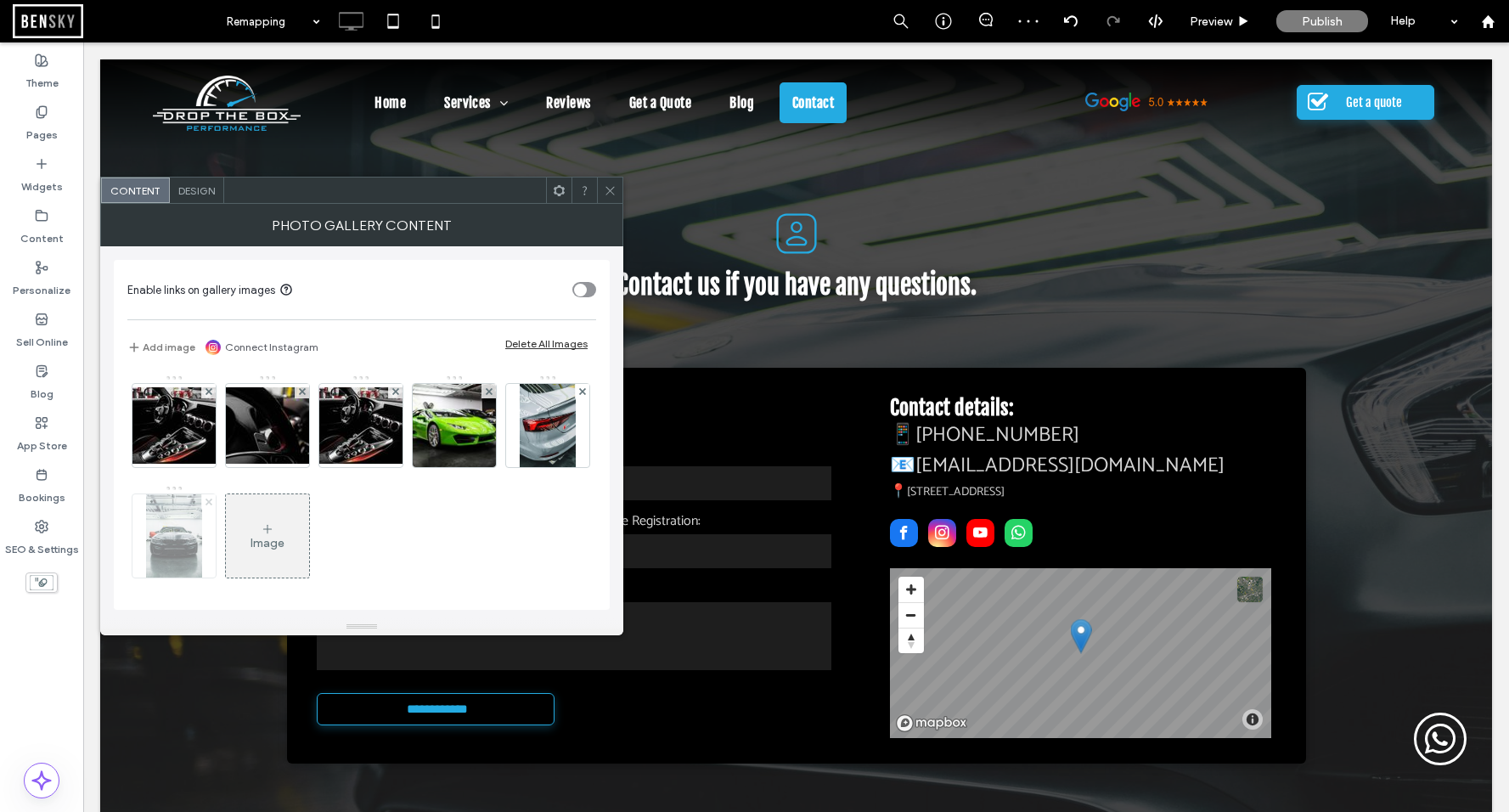
click at [212, 498] on icon at bounding box center [208, 501] width 7 height 7
click at [216, 528] on div "Image" at bounding box center [173, 536] width 83 height 80
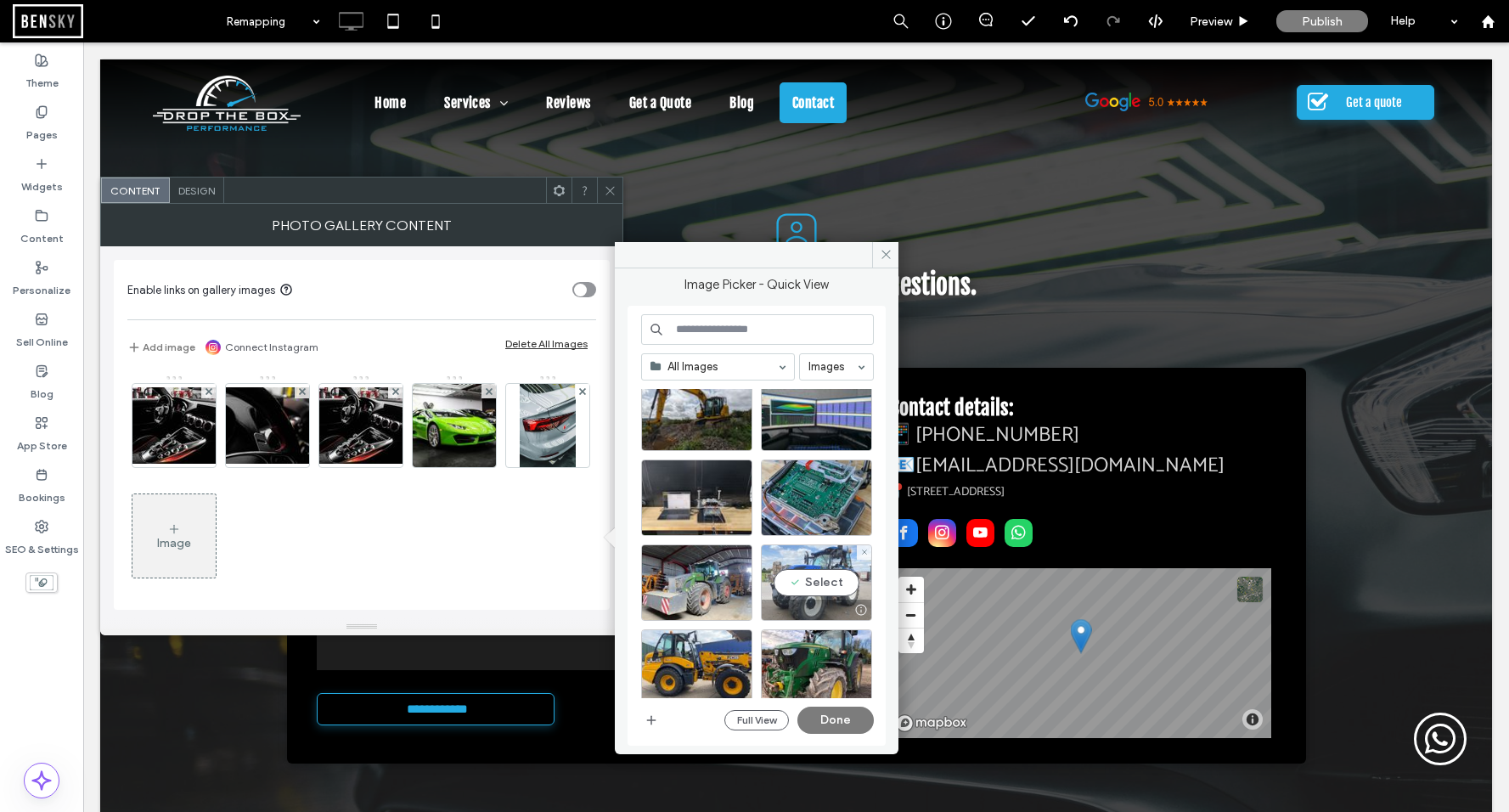
click at [828, 584] on div "Select" at bounding box center [816, 583] width 111 height 76
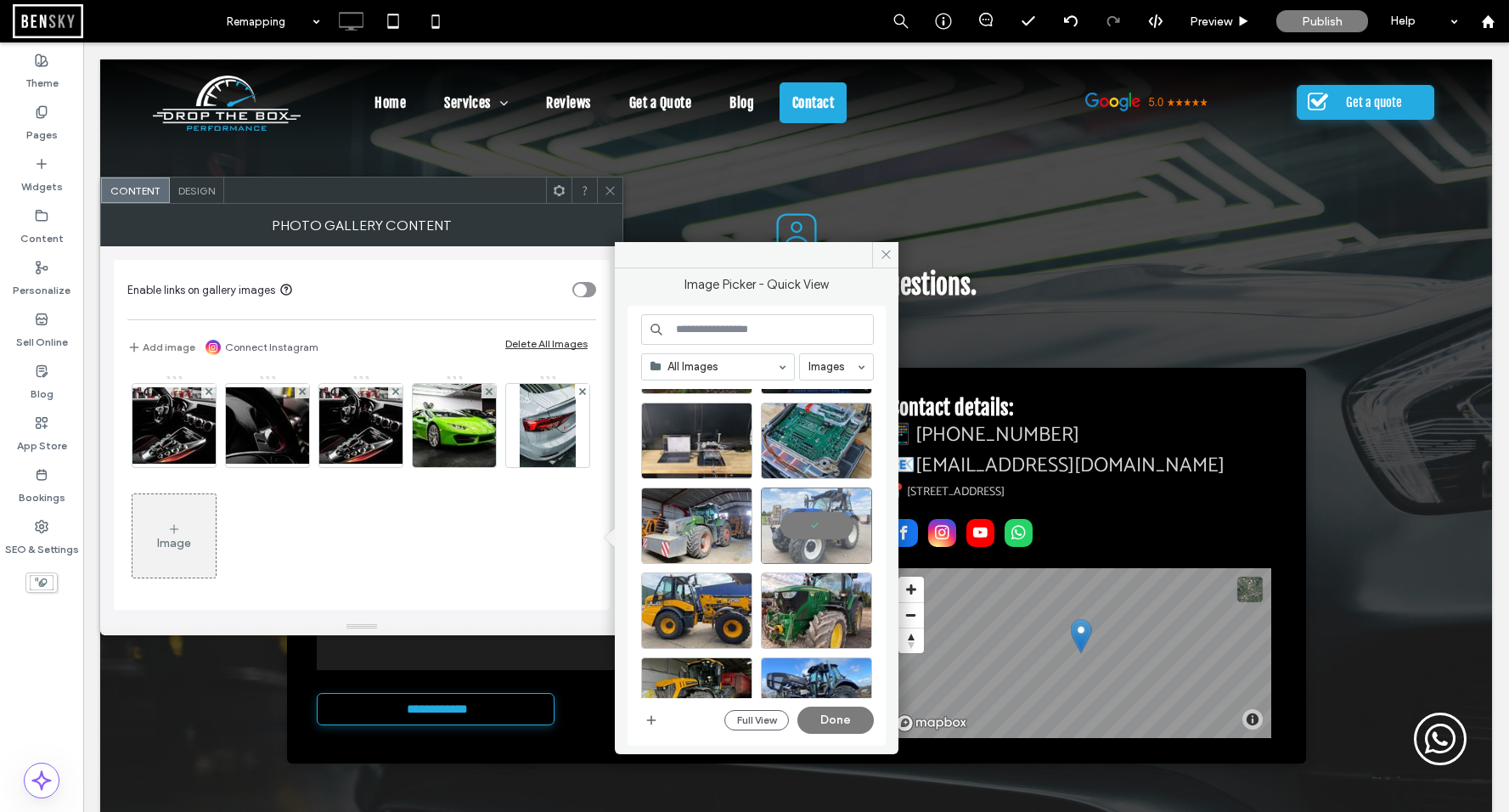
scroll to position [188, 0]
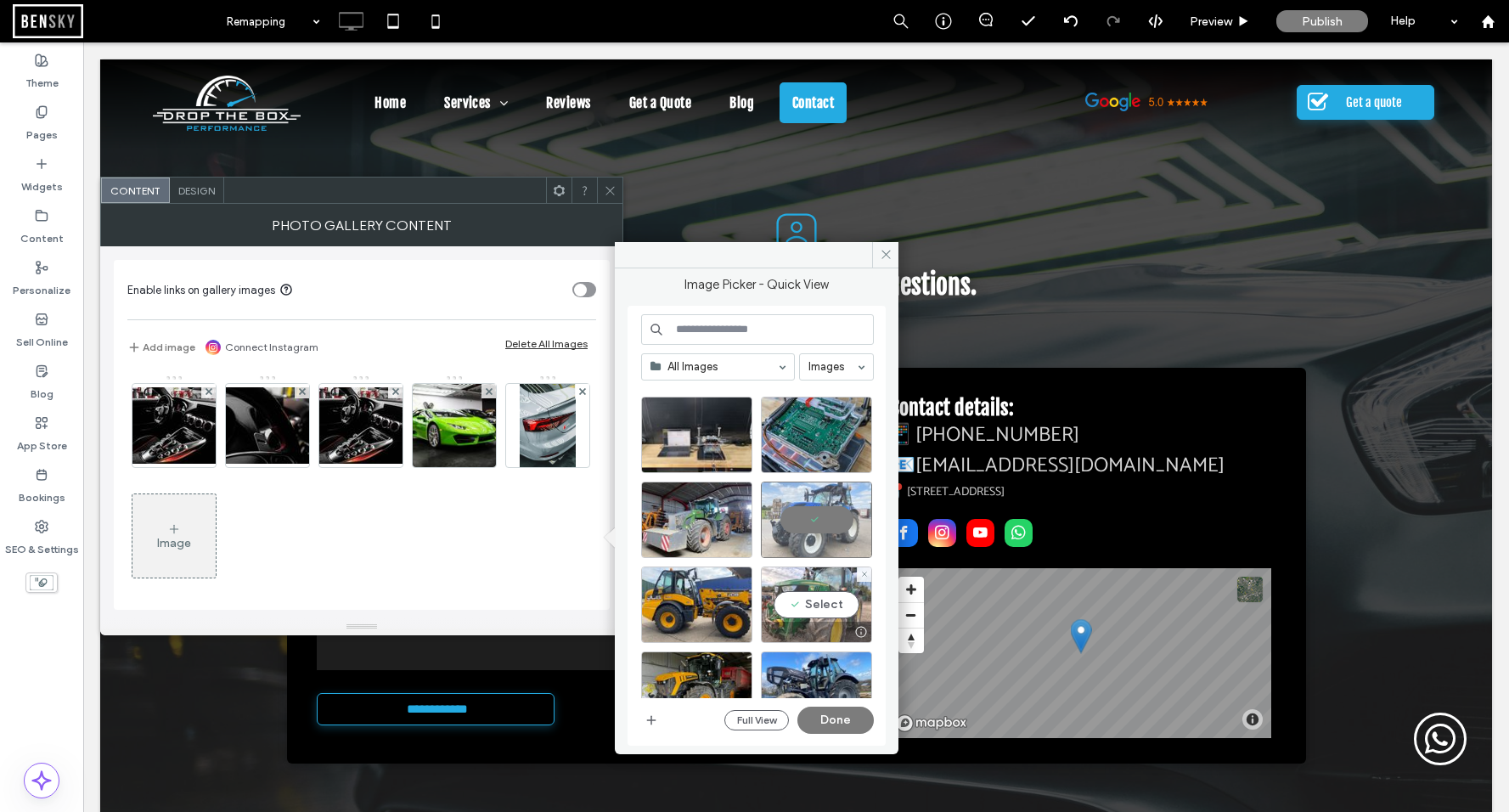
click at [817, 606] on div "Select" at bounding box center [816, 604] width 111 height 76
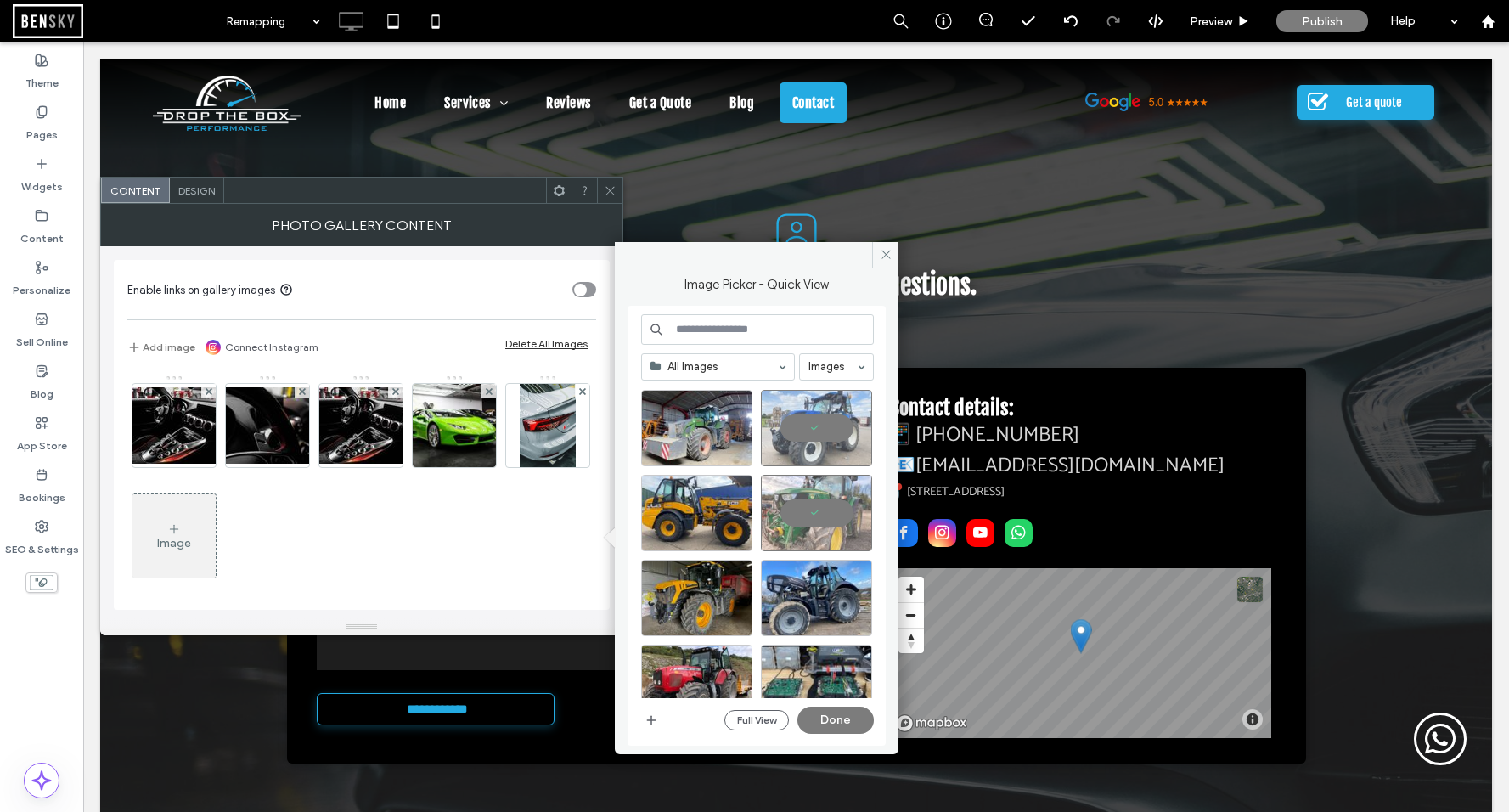
scroll to position [279, 0]
click at [817, 598] on div "Select" at bounding box center [816, 599] width 111 height 76
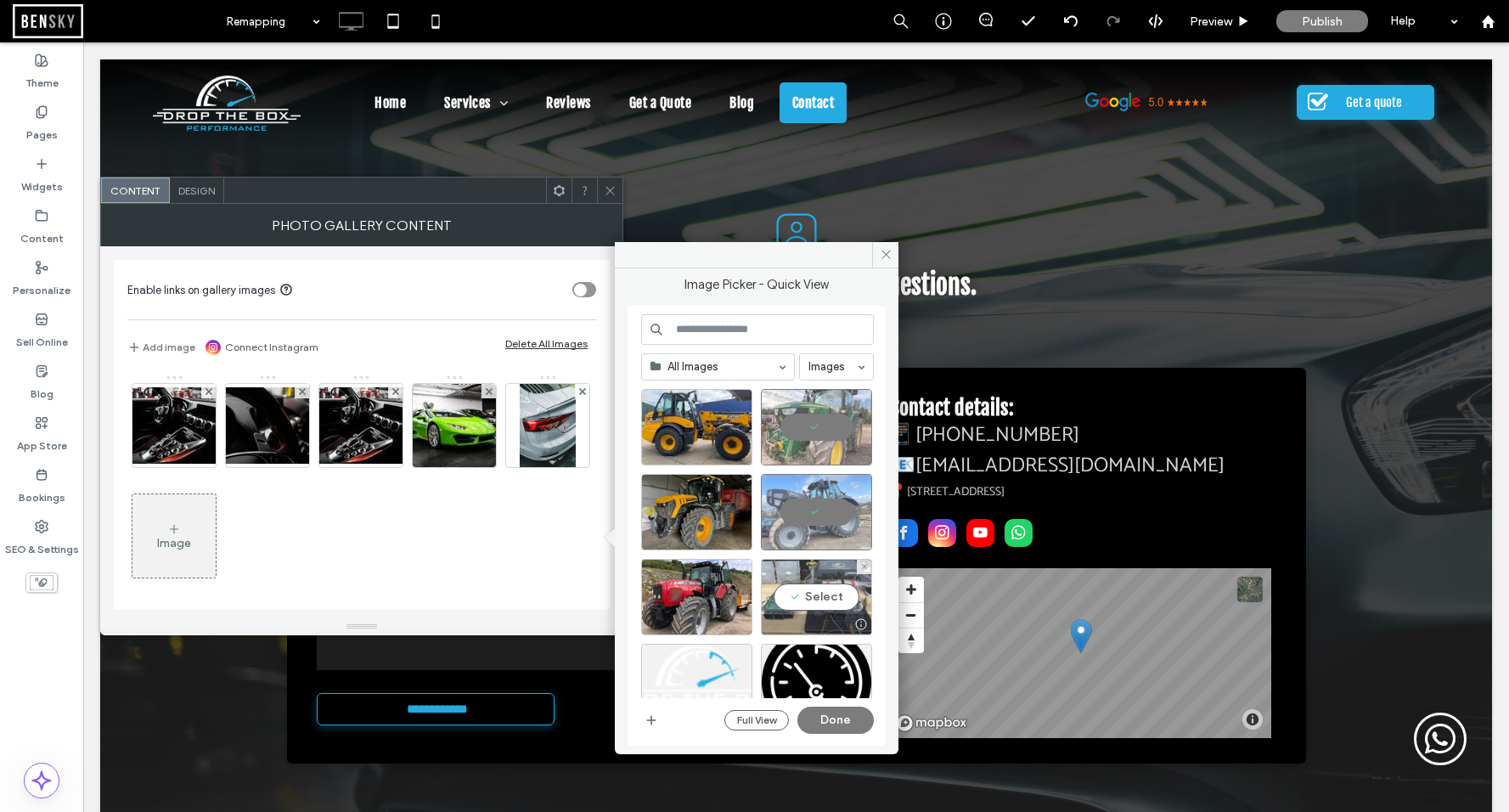
click at [823, 586] on div "Select" at bounding box center [816, 597] width 111 height 76
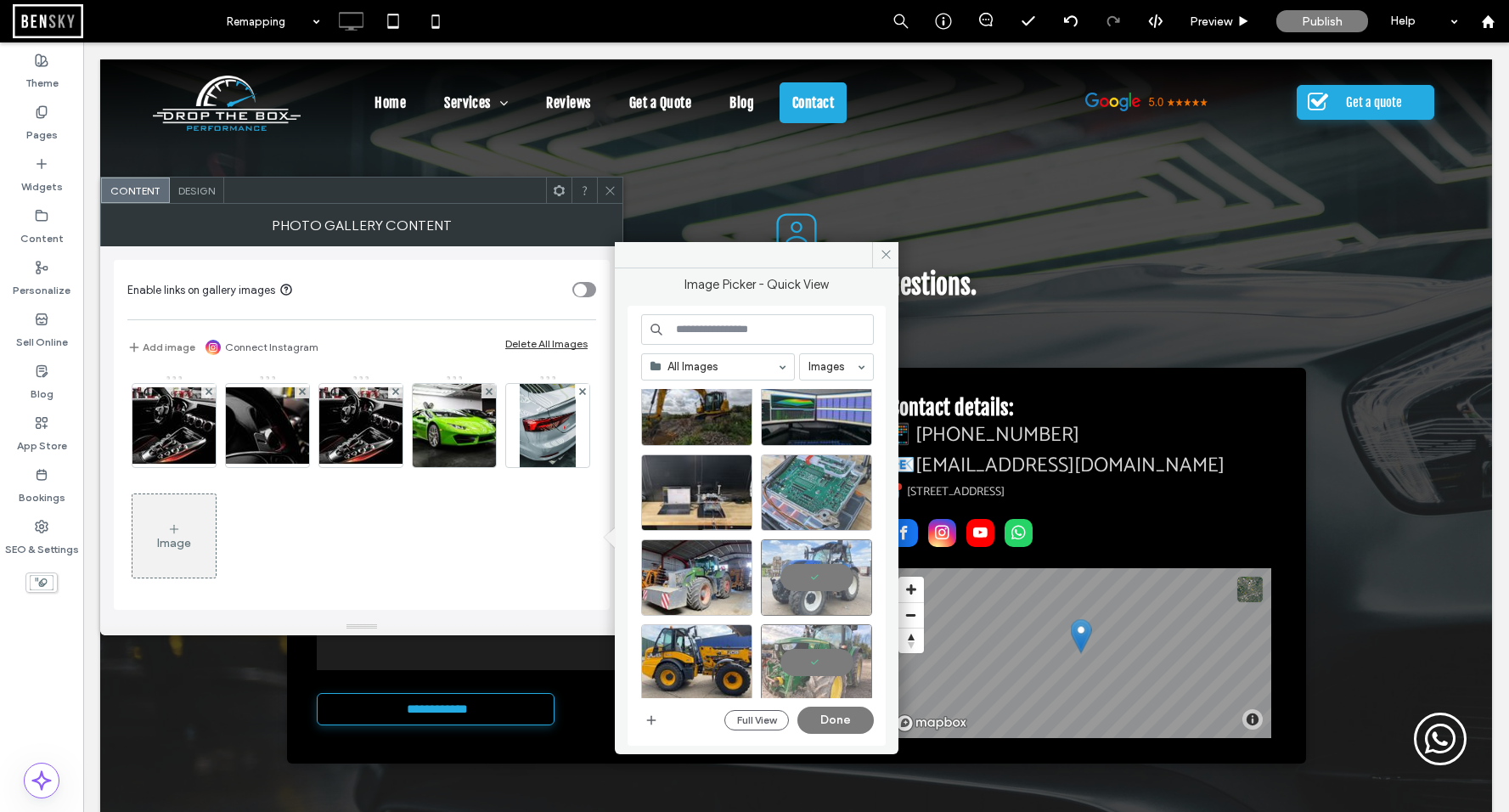
scroll to position [128, 0]
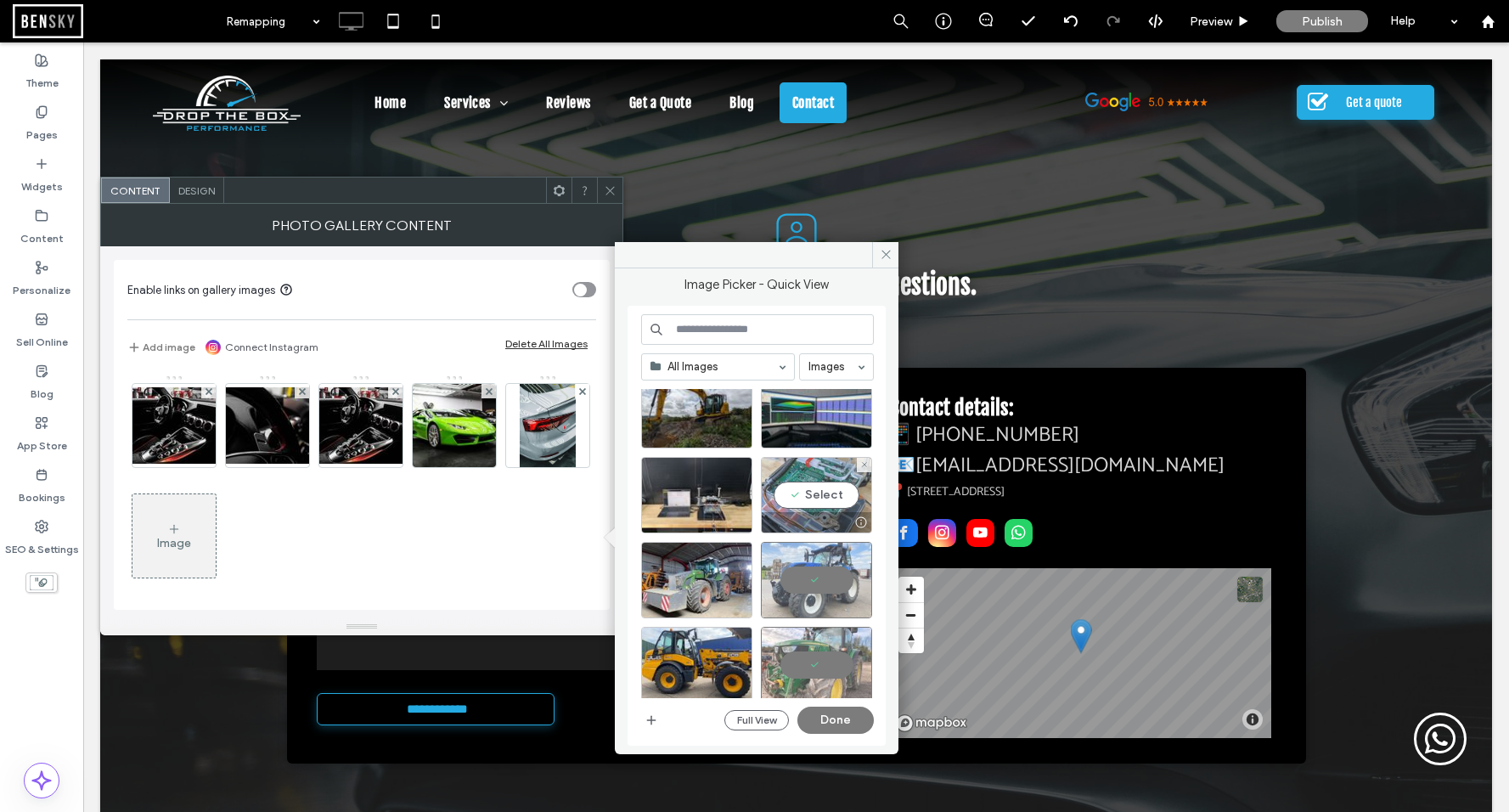
click at [819, 491] on div "Select" at bounding box center [816, 495] width 111 height 76
click at [820, 404] on div "Select" at bounding box center [816, 410] width 111 height 76
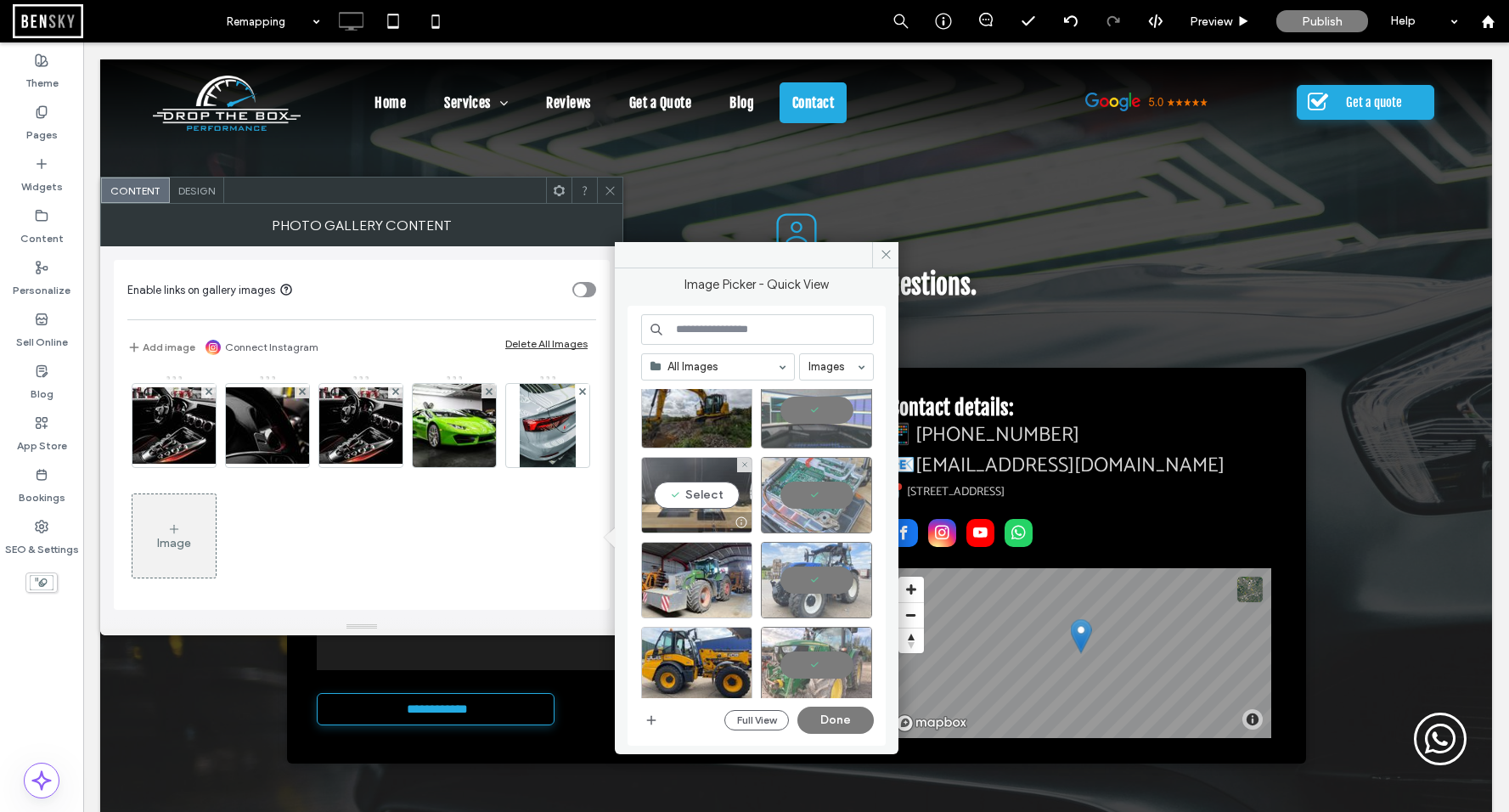
click at [691, 489] on div "Select" at bounding box center [696, 495] width 111 height 76
click at [833, 725] on button "Done" at bounding box center [835, 720] width 76 height 28
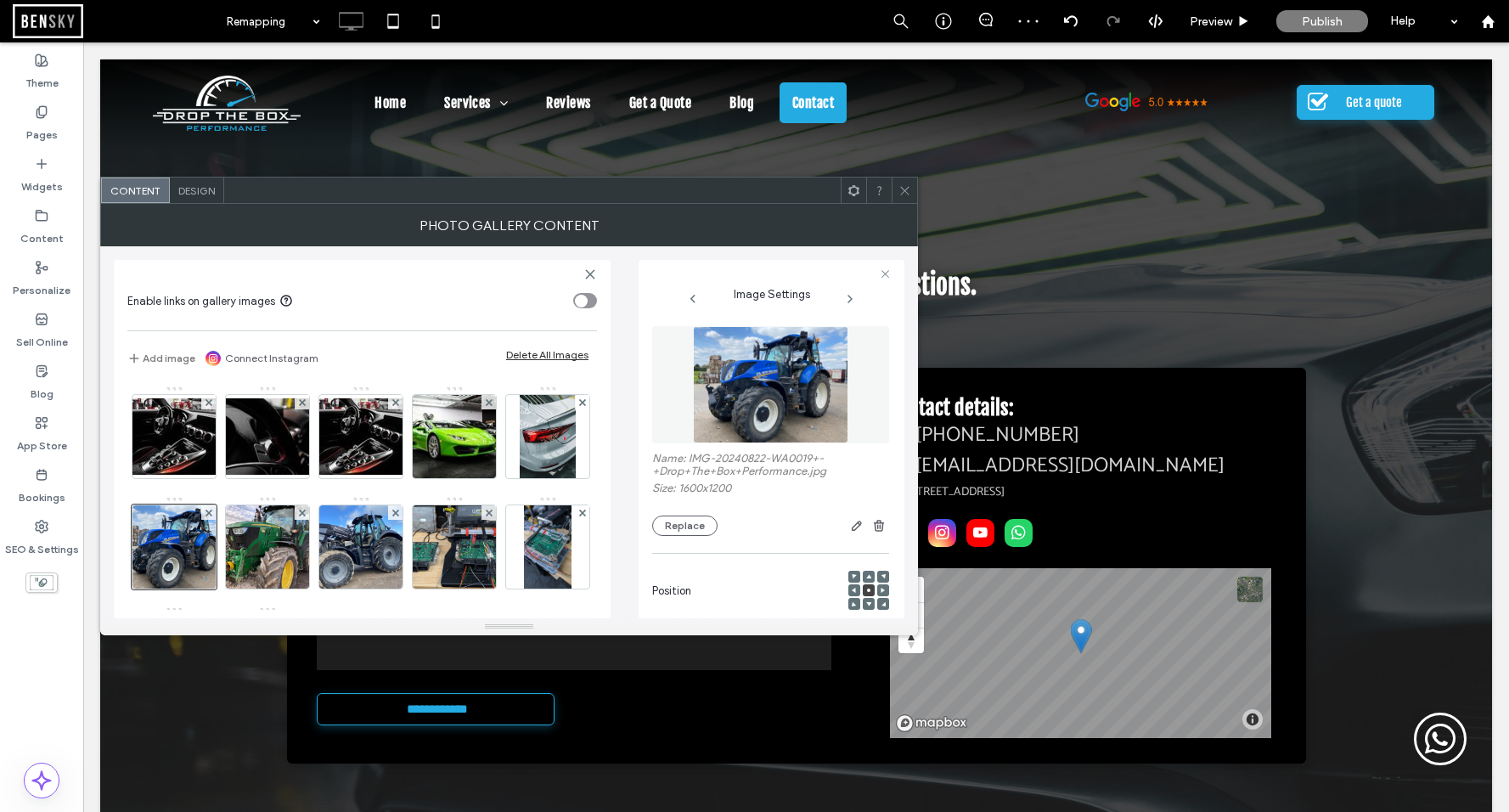
click at [906, 190] on icon at bounding box center [904, 190] width 12 height 12
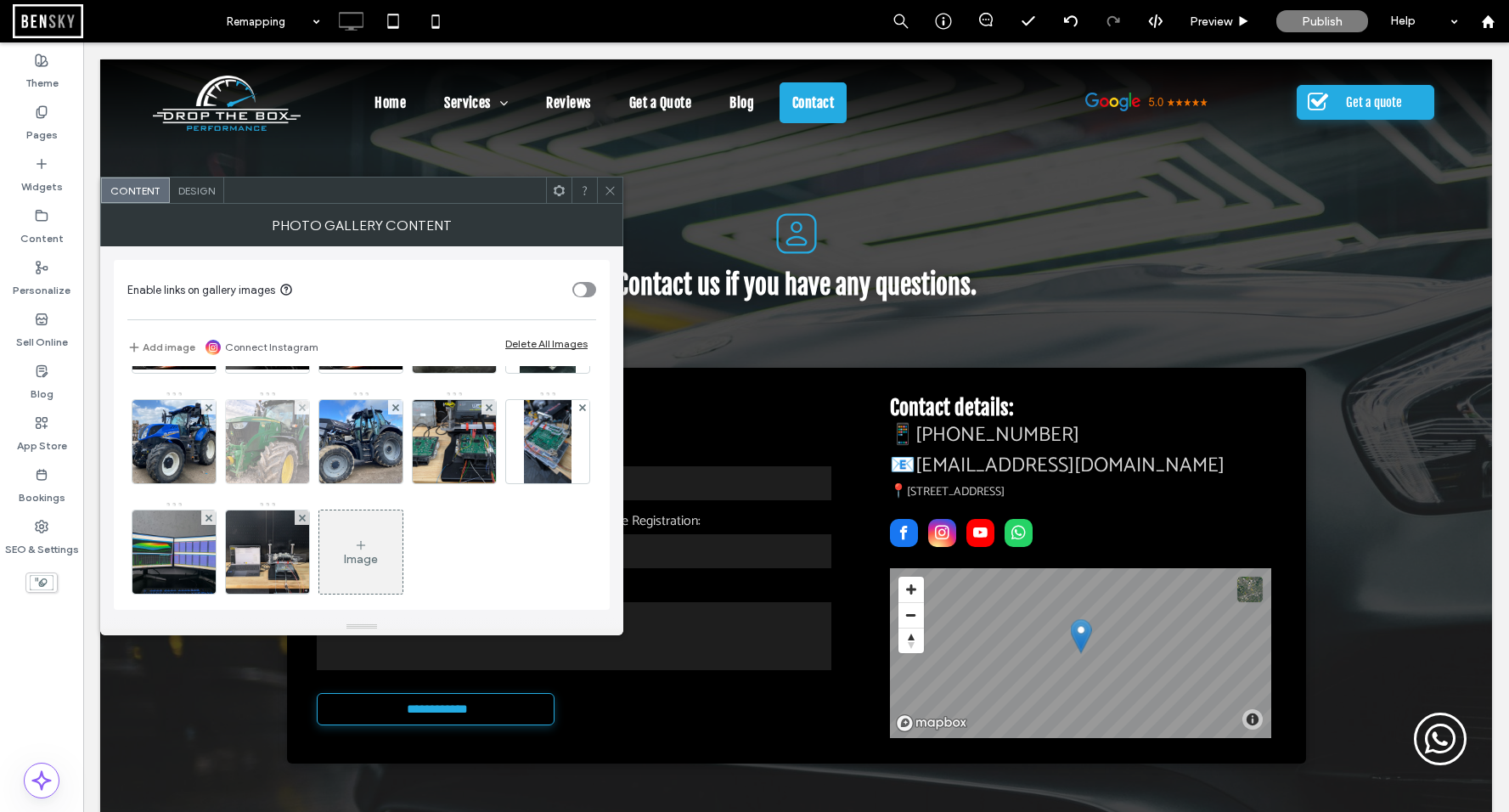
scroll to position [0, 0]
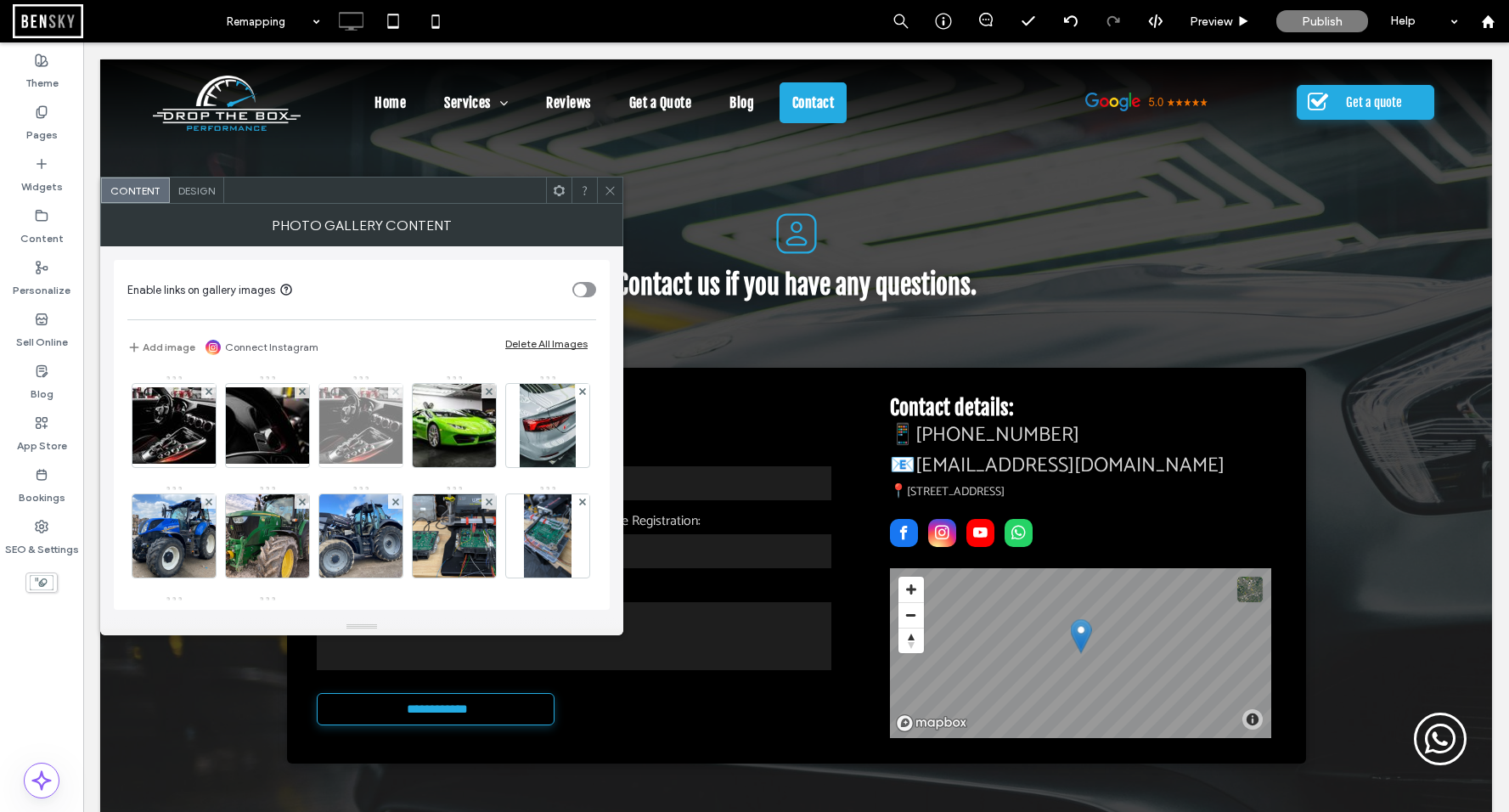
click at [396, 389] on use at bounding box center [394, 390] width 7 height 7
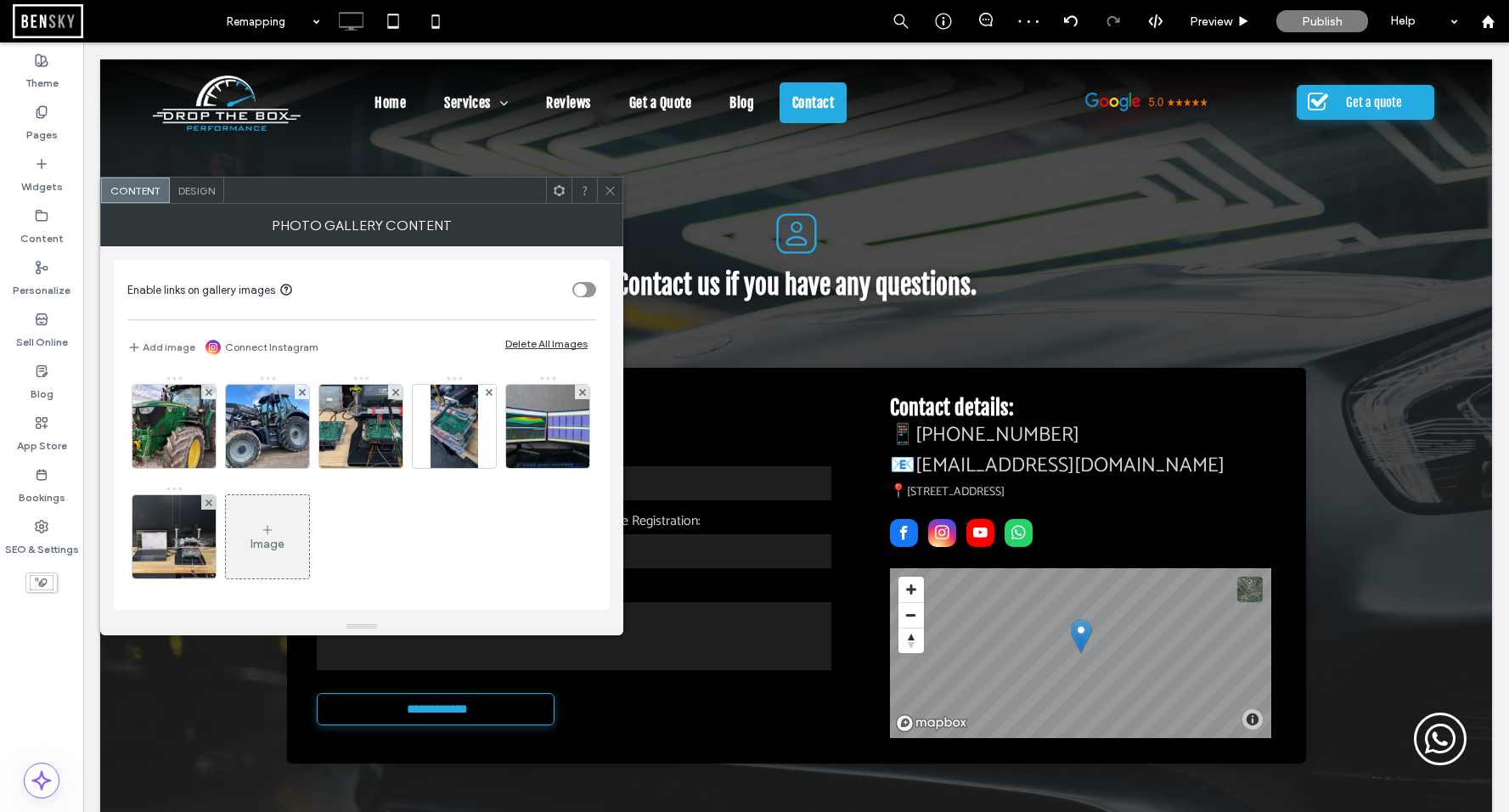
scroll to position [114, 0]
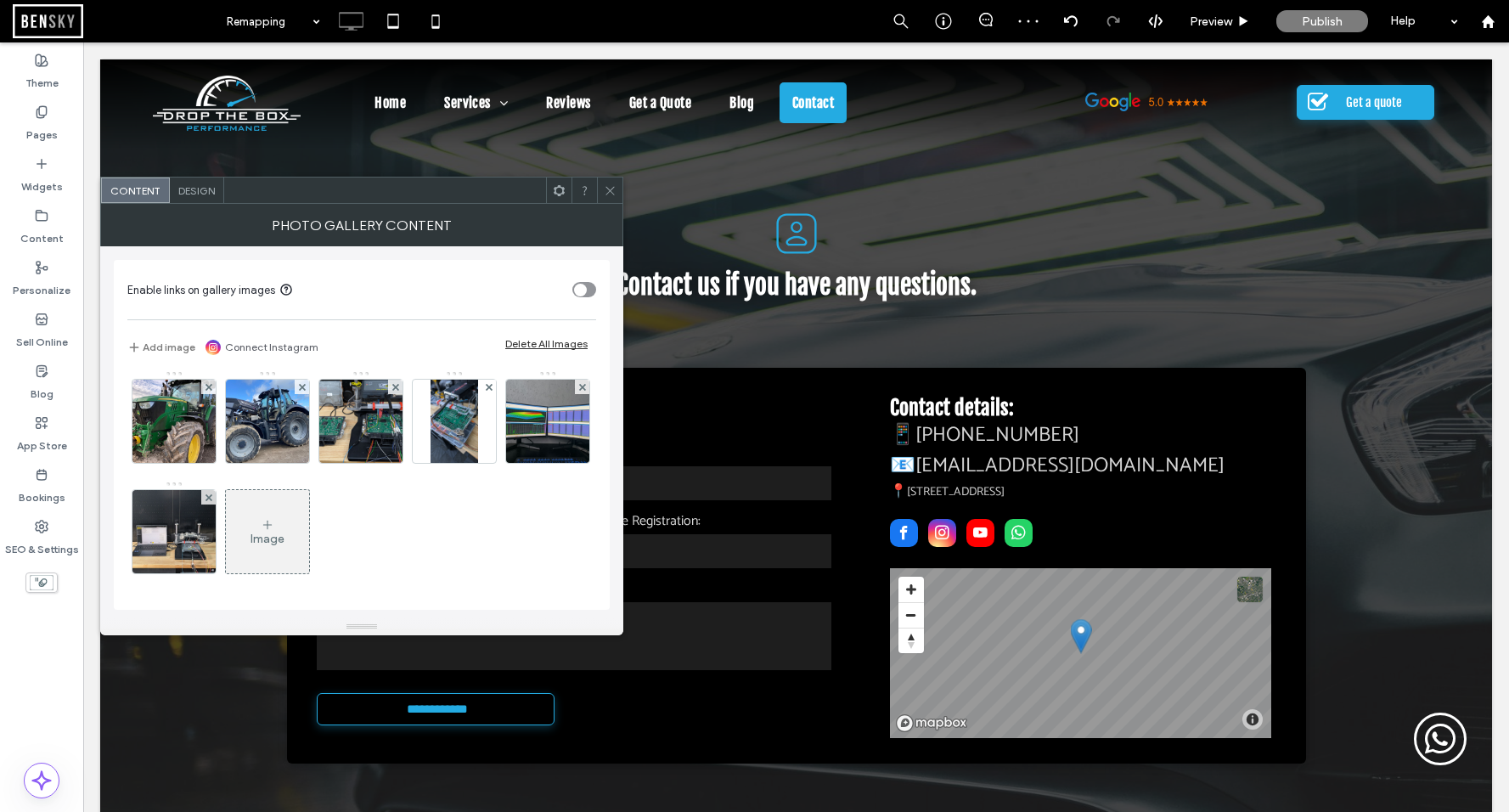
click at [309, 534] on div "Image" at bounding box center [267, 531] width 83 height 80
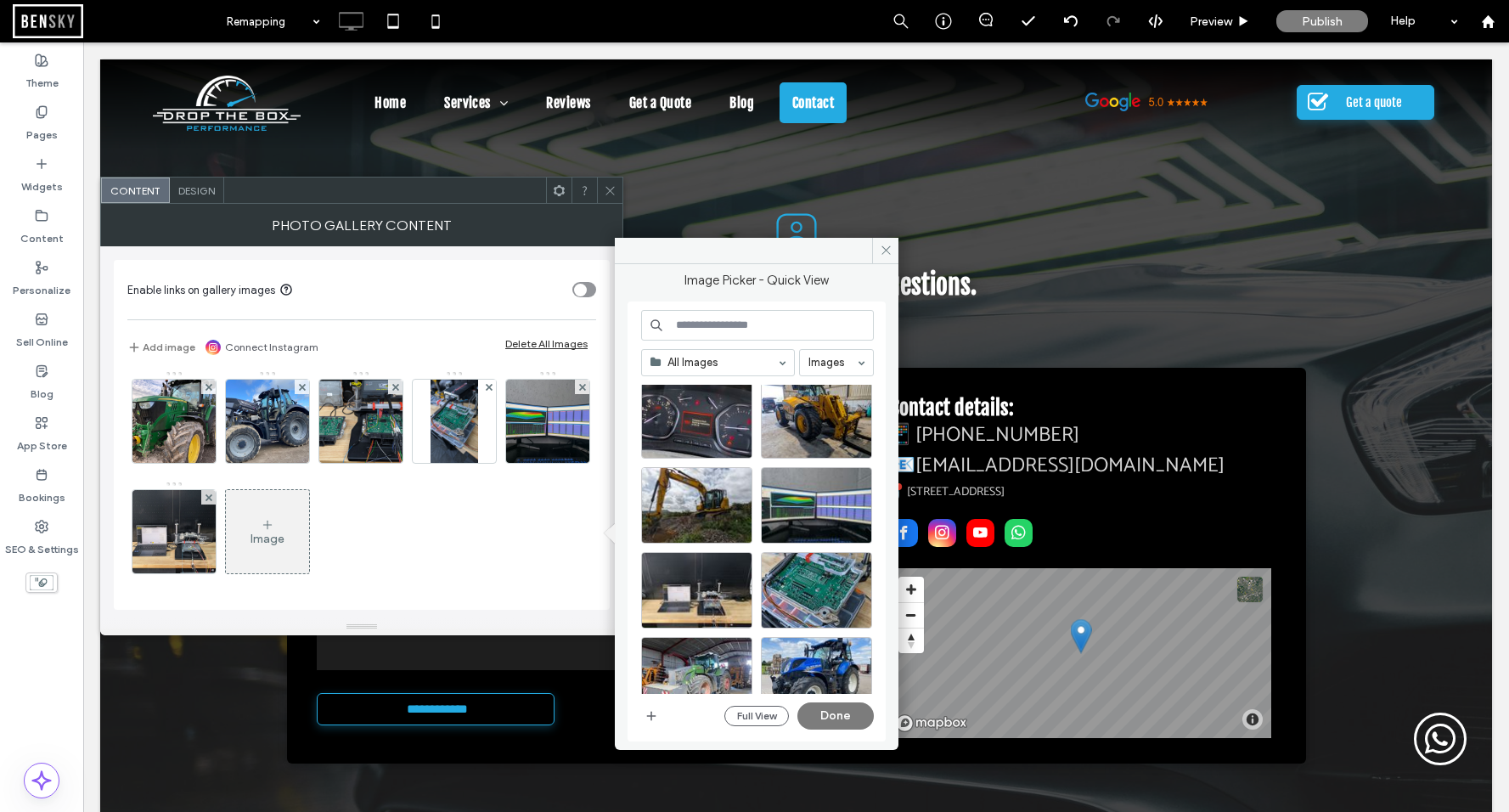
scroll to position [0, 0]
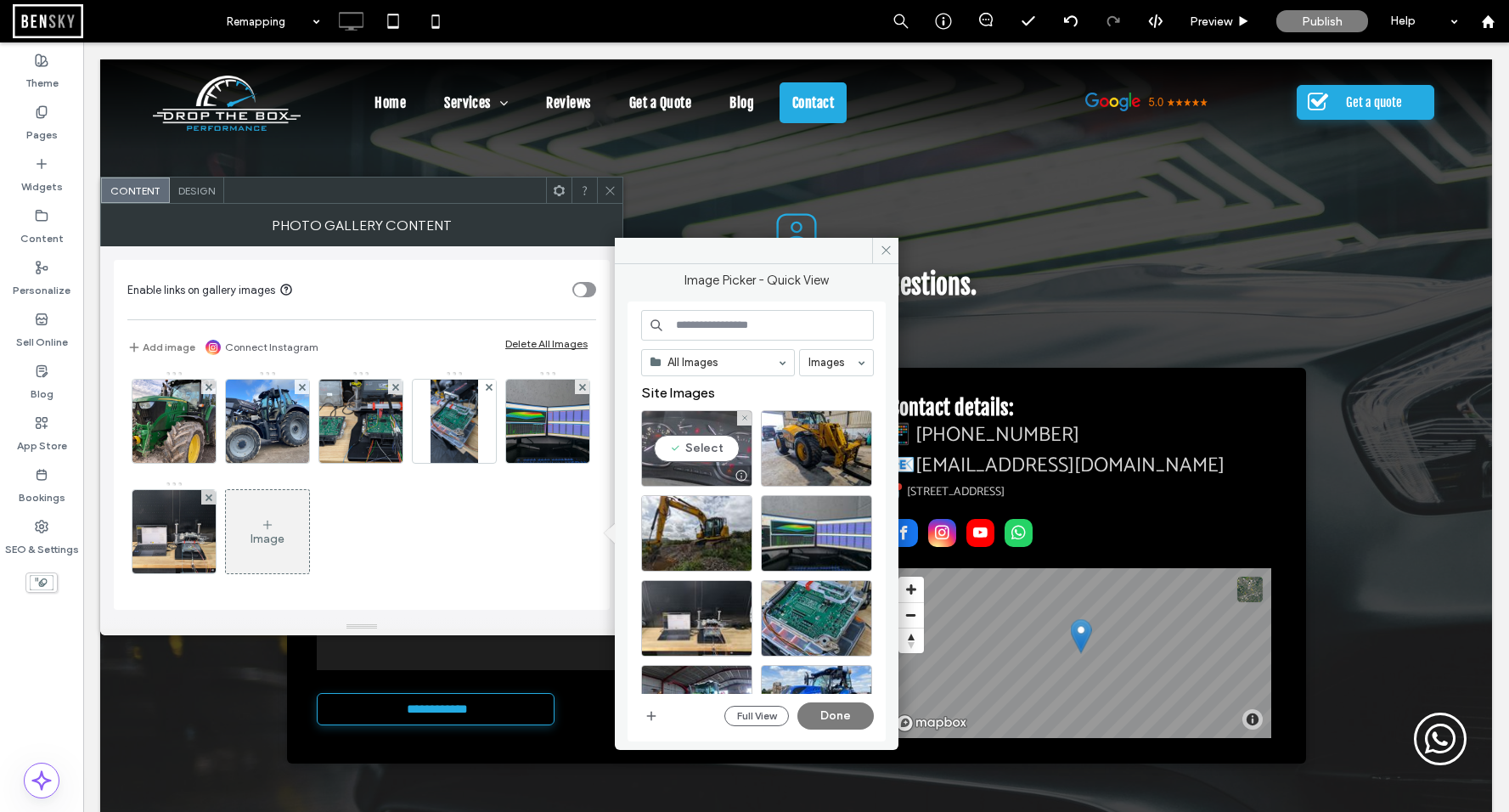
click at [703, 451] on div "Select" at bounding box center [696, 448] width 111 height 76
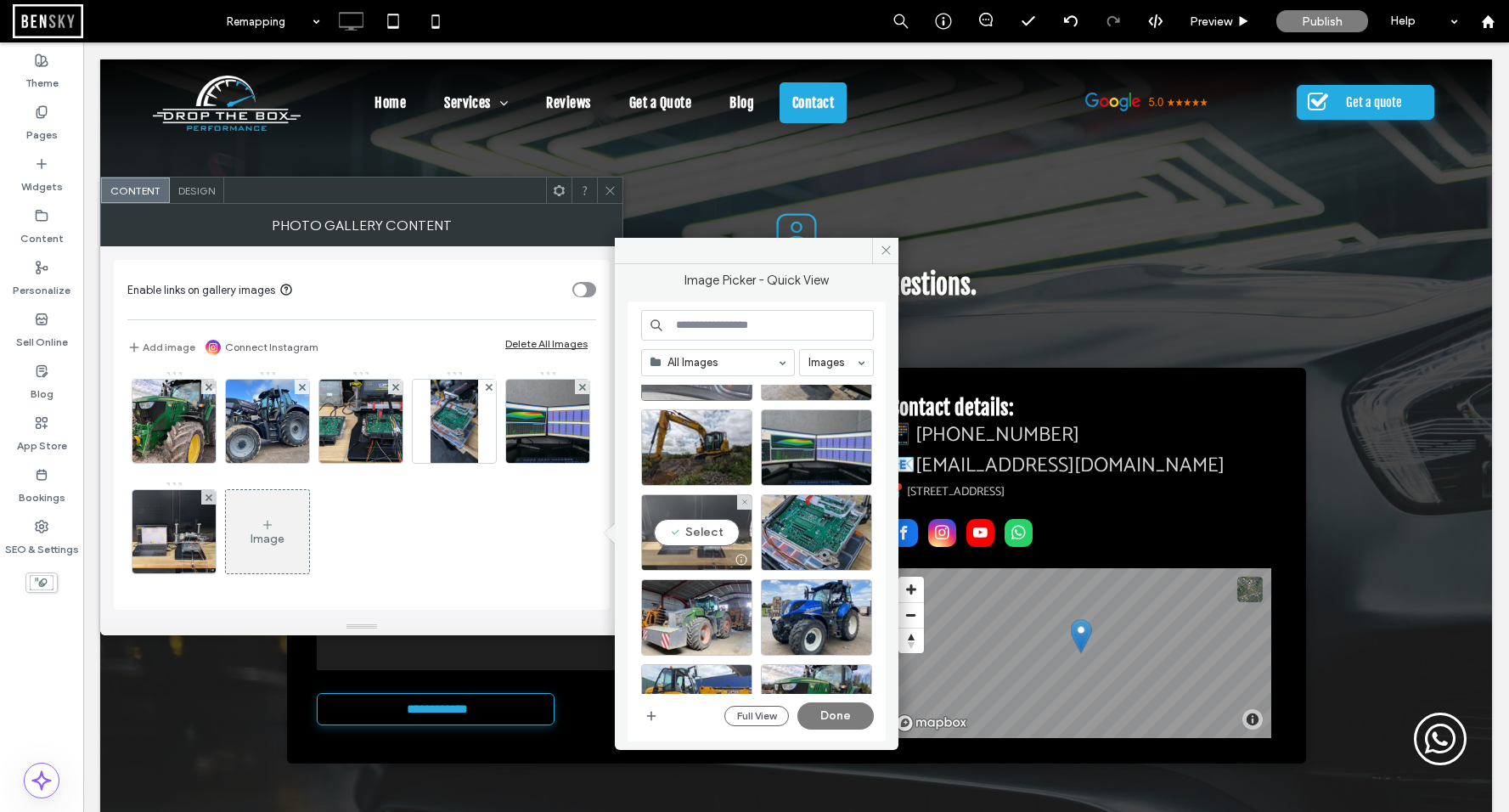
click at [705, 524] on div "Select" at bounding box center [696, 532] width 111 height 76
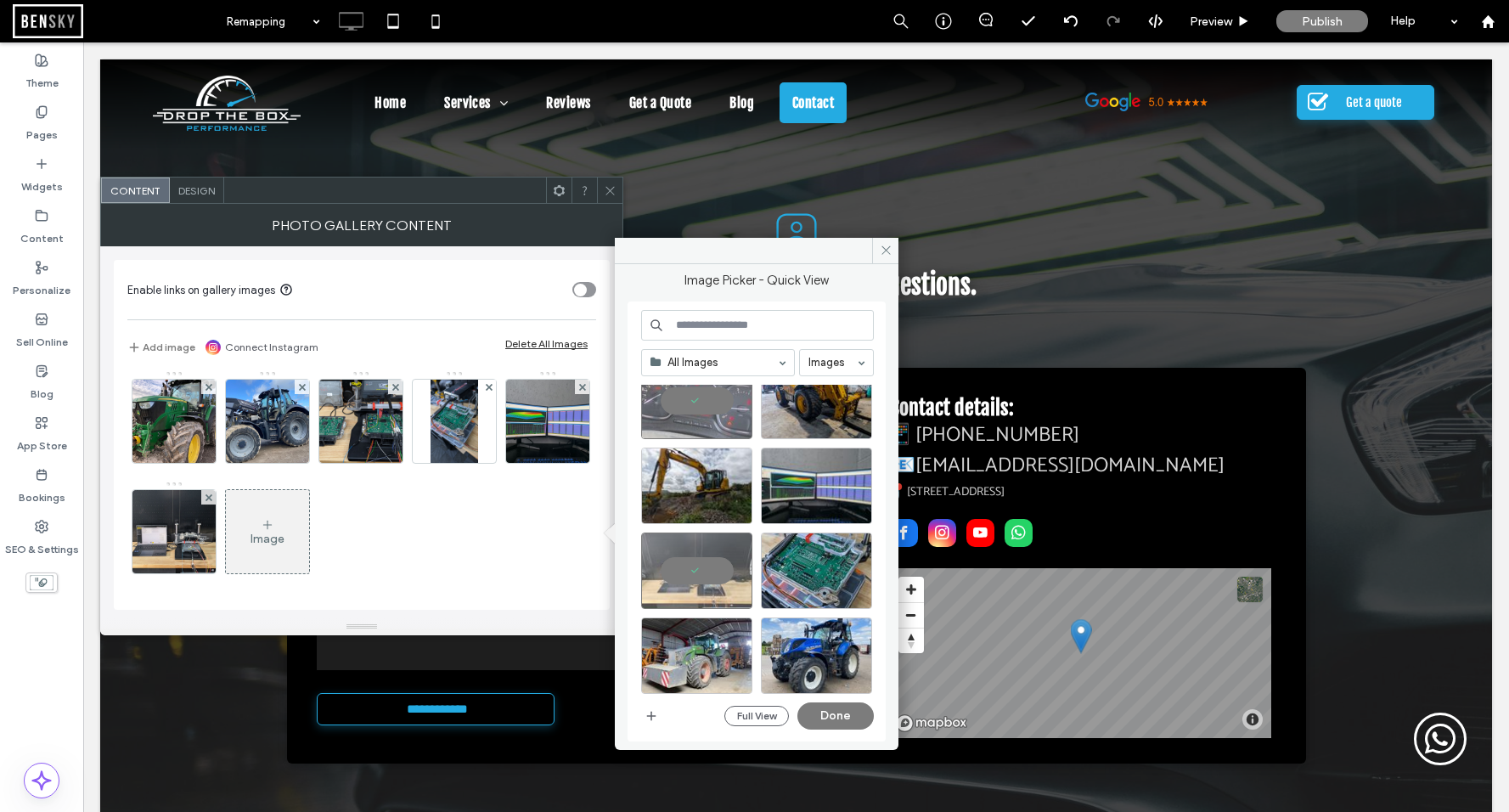
scroll to position [0, 0]
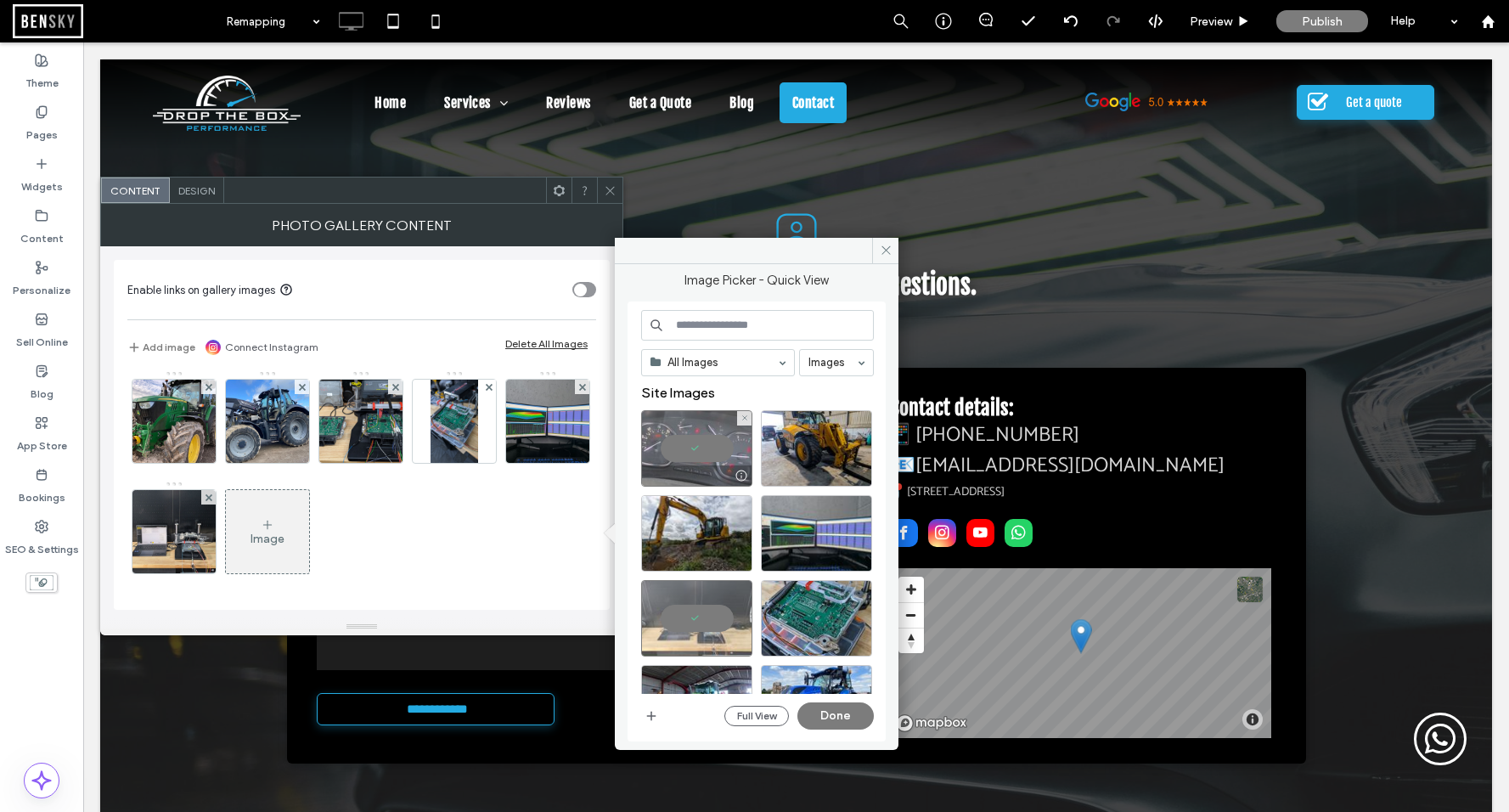
click at [694, 448] on div at bounding box center [696, 448] width 111 height 76
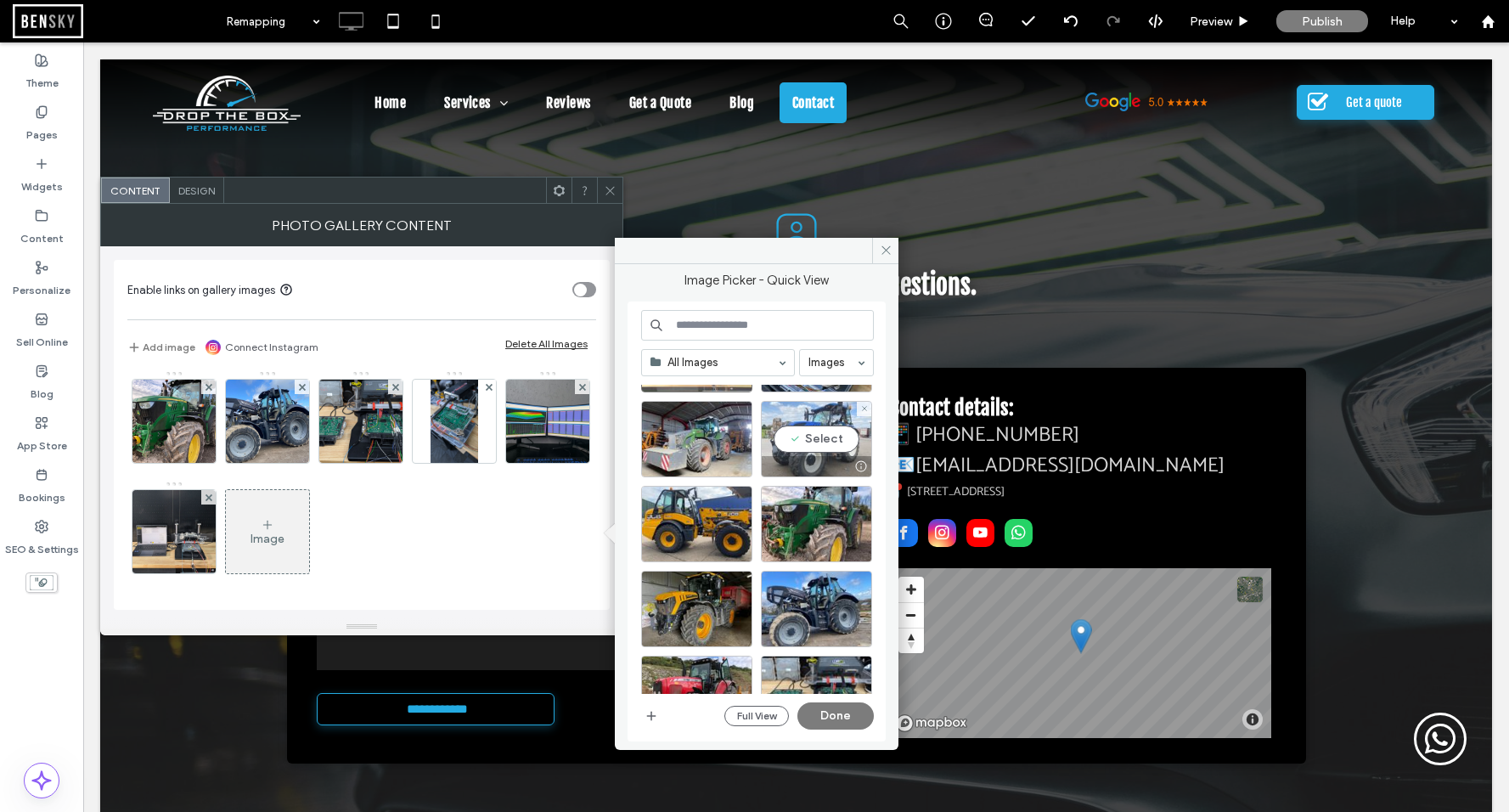
scroll to position [263, 0]
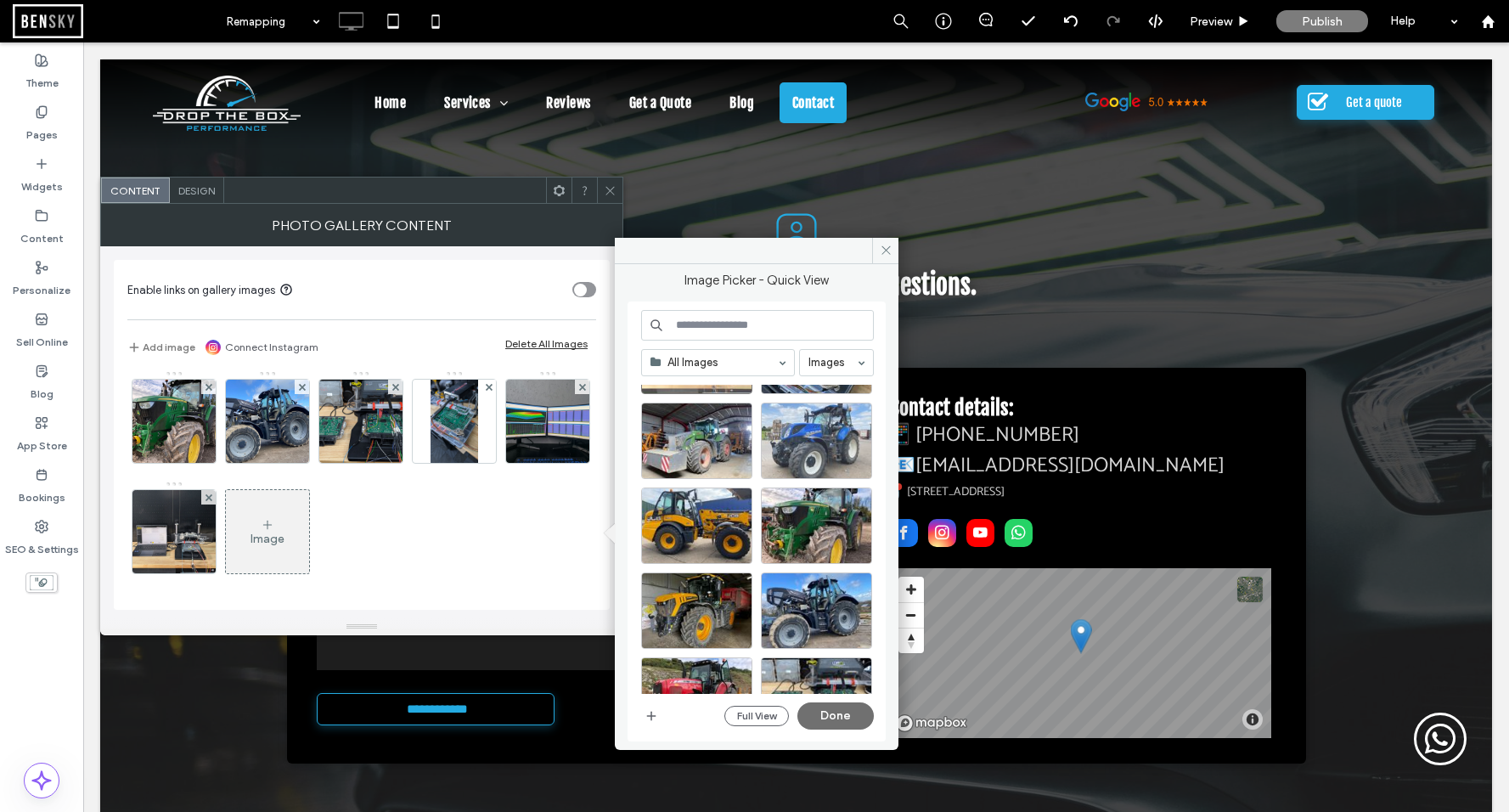
click at [834, 723] on button "Done" at bounding box center [835, 716] width 76 height 28
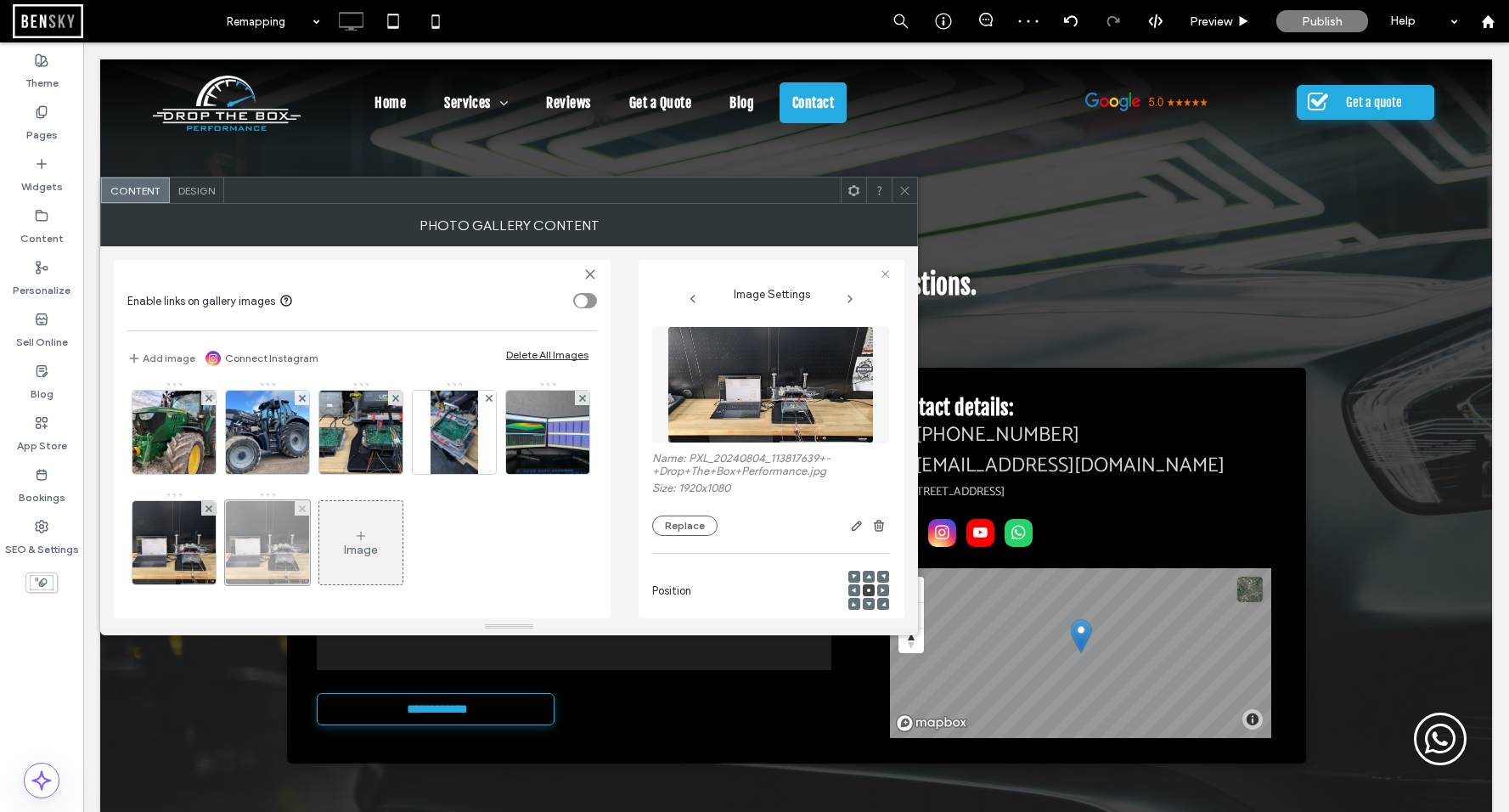
drag, startPoint x: 488, startPoint y: 506, endPoint x: 483, endPoint y: 499, distance: 8.6
click at [305, 506] on use at bounding box center [301, 507] width 7 height 7
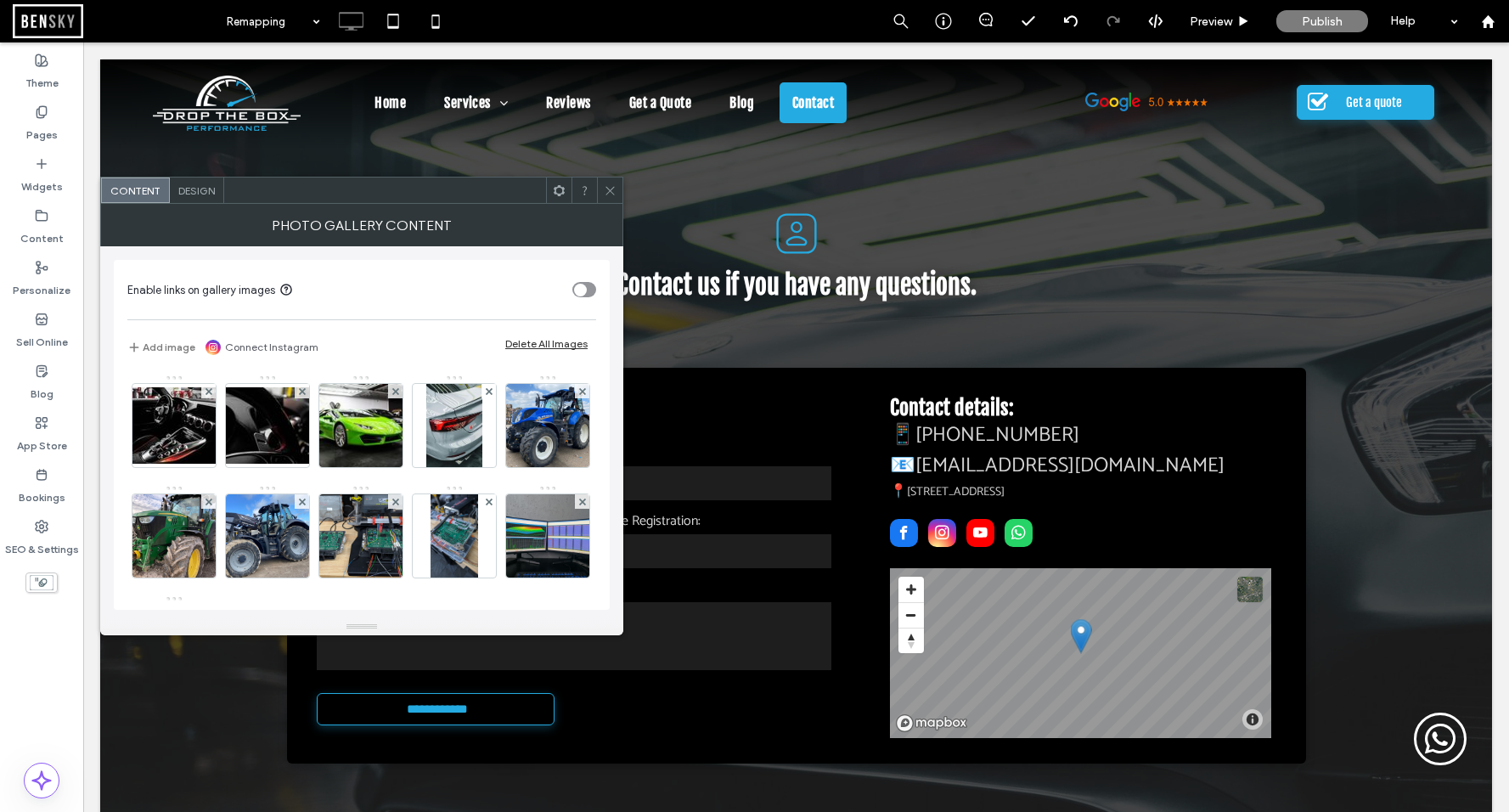
scroll to position [114, 0]
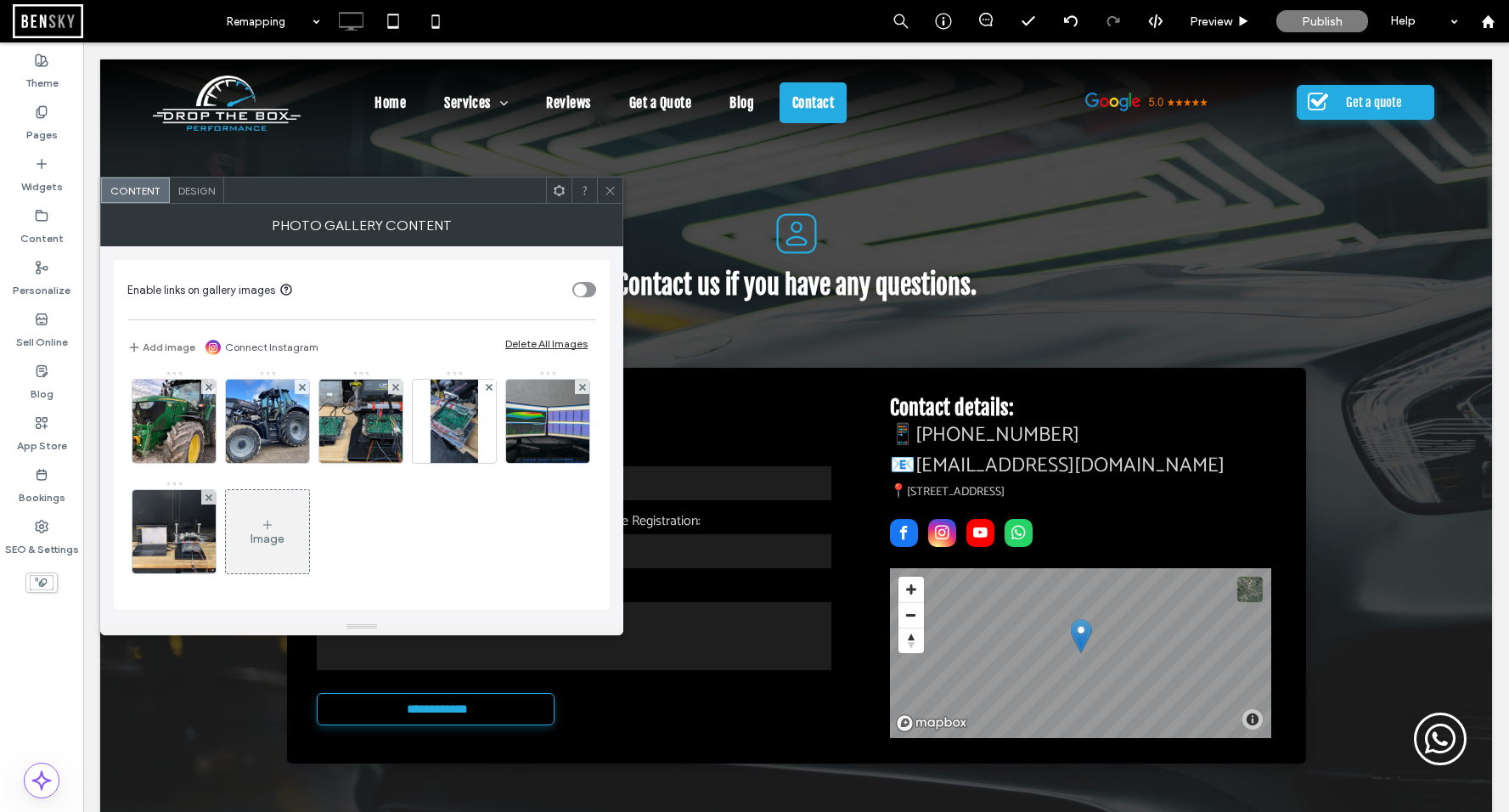
click at [309, 550] on div "Image" at bounding box center [267, 531] width 83 height 80
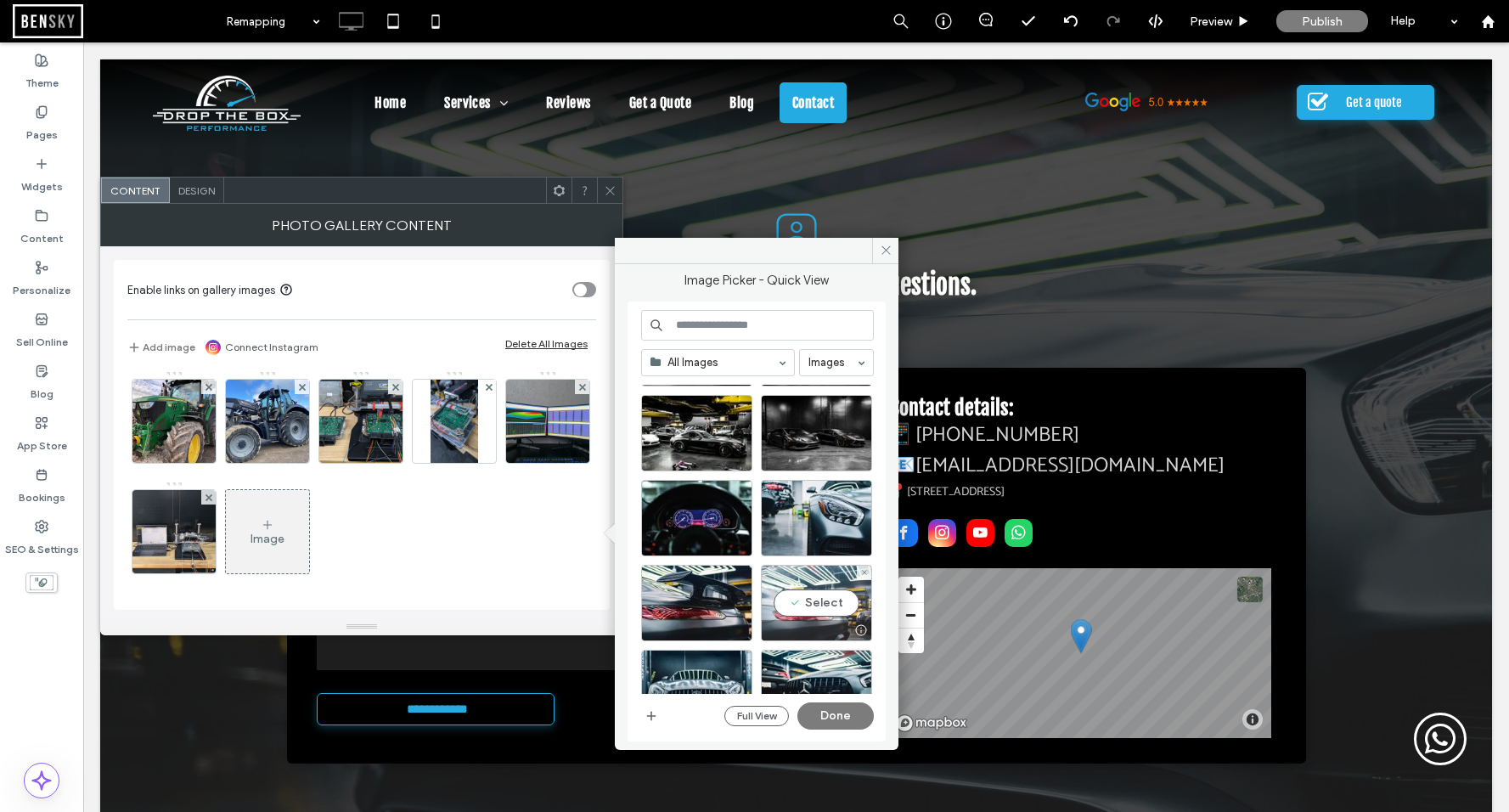
scroll to position [1768, 0]
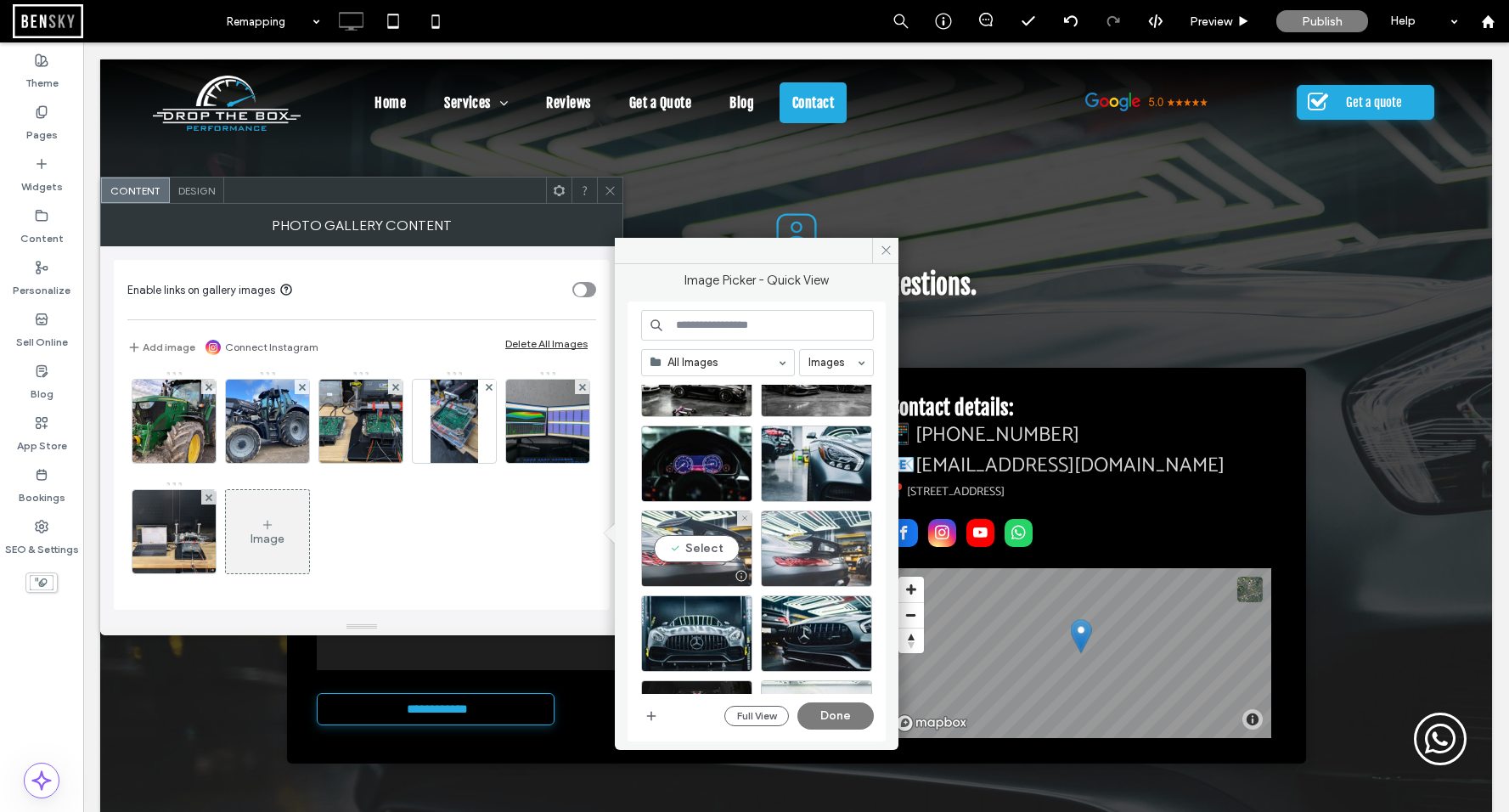
click at [698, 547] on div "Select" at bounding box center [696, 548] width 111 height 76
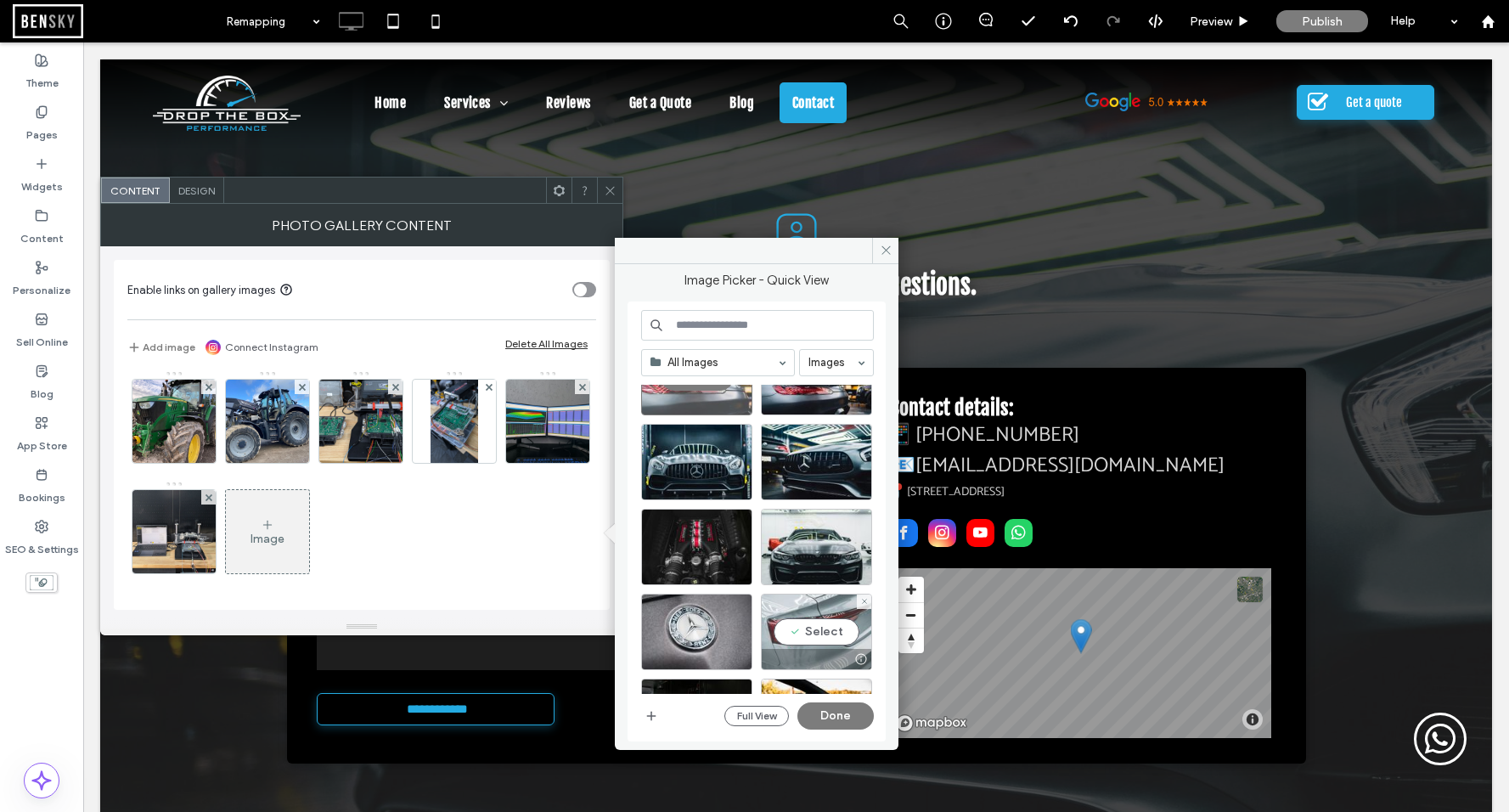
scroll to position [1938, 0]
click at [811, 545] on div "Select" at bounding box center [816, 547] width 111 height 76
click at [838, 720] on button "Done" at bounding box center [835, 716] width 76 height 28
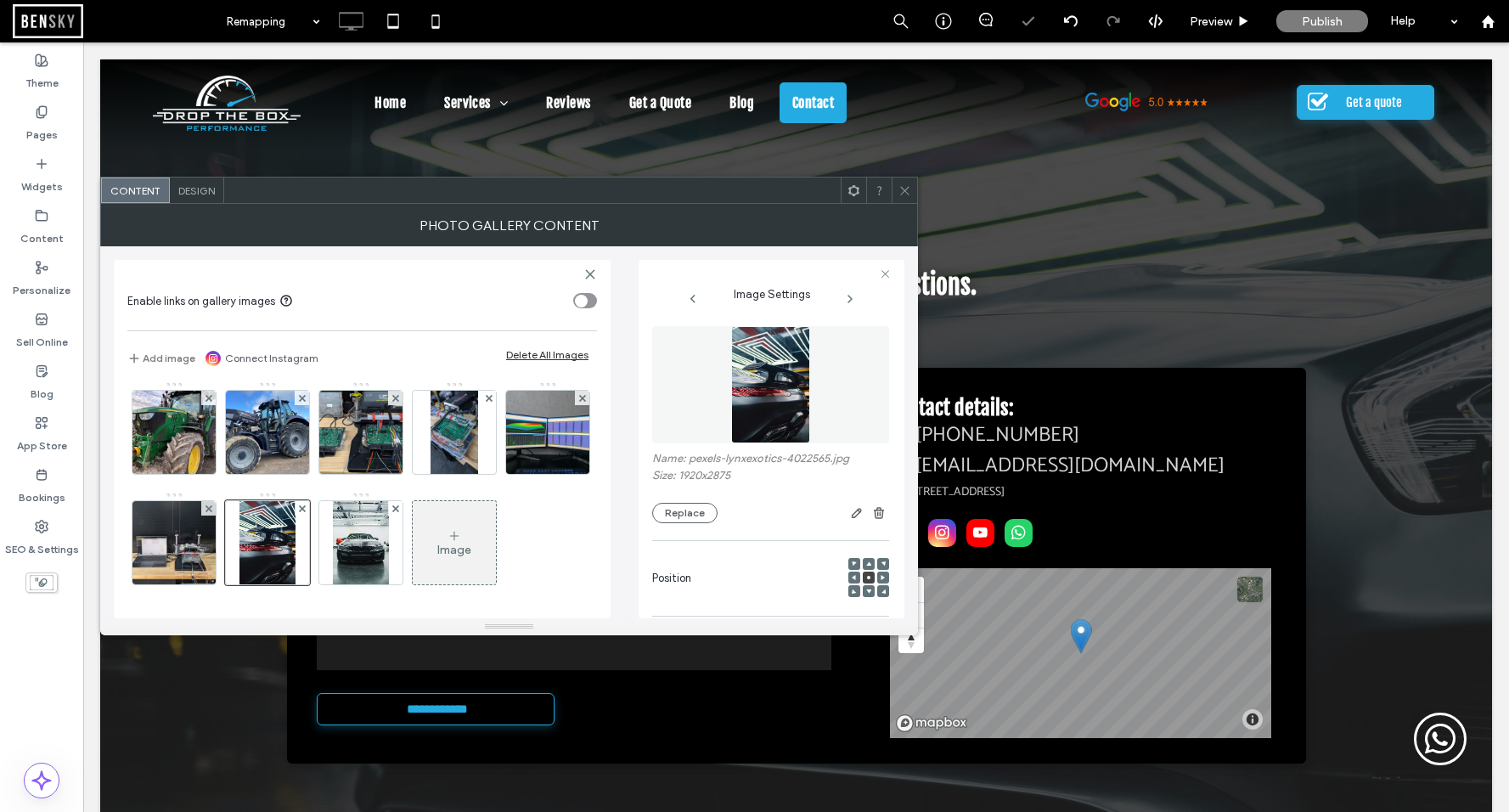
click at [899, 192] on icon at bounding box center [904, 190] width 12 height 12
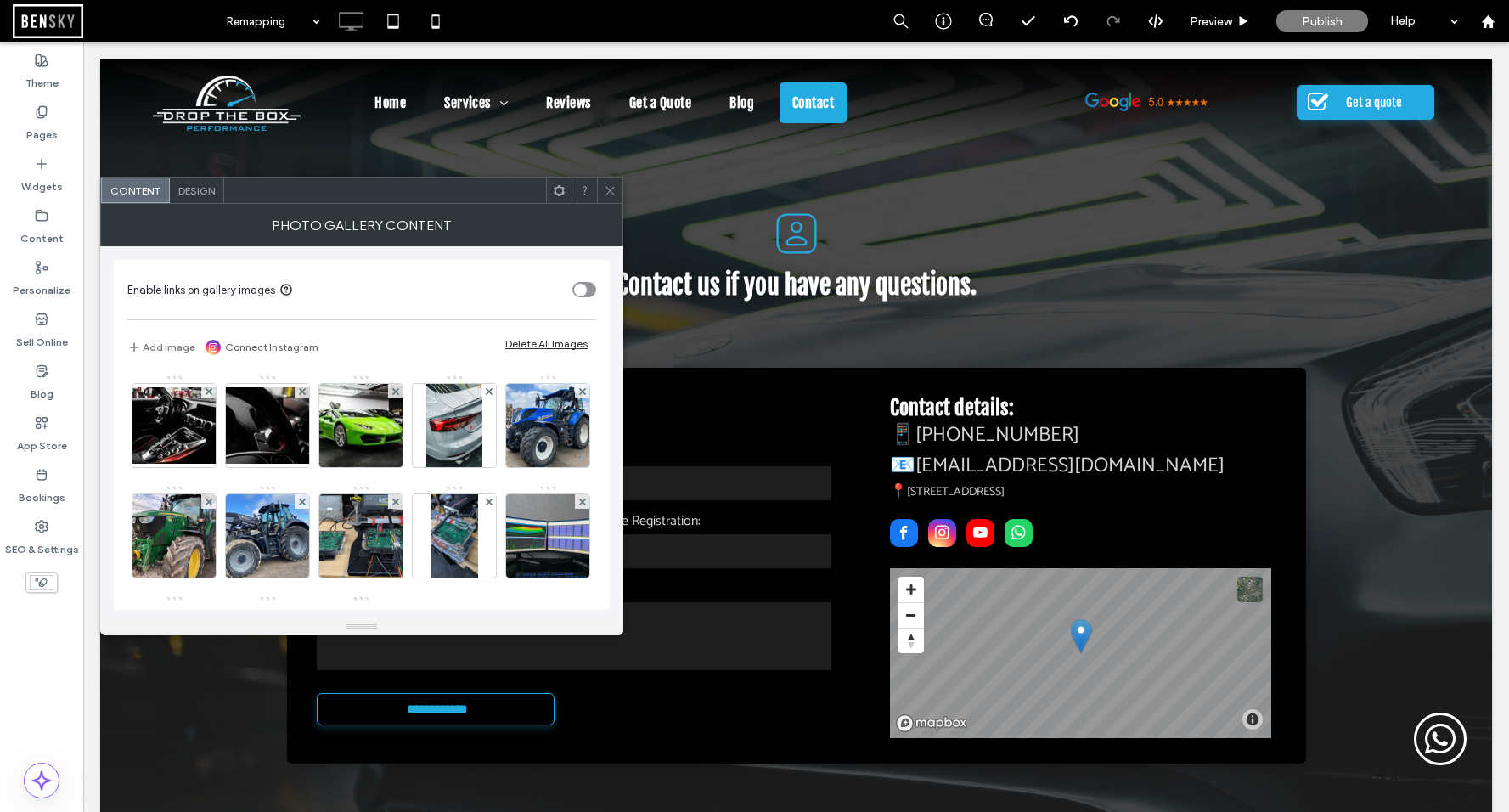
click at [613, 197] on span at bounding box center [609, 189] width 12 height 26
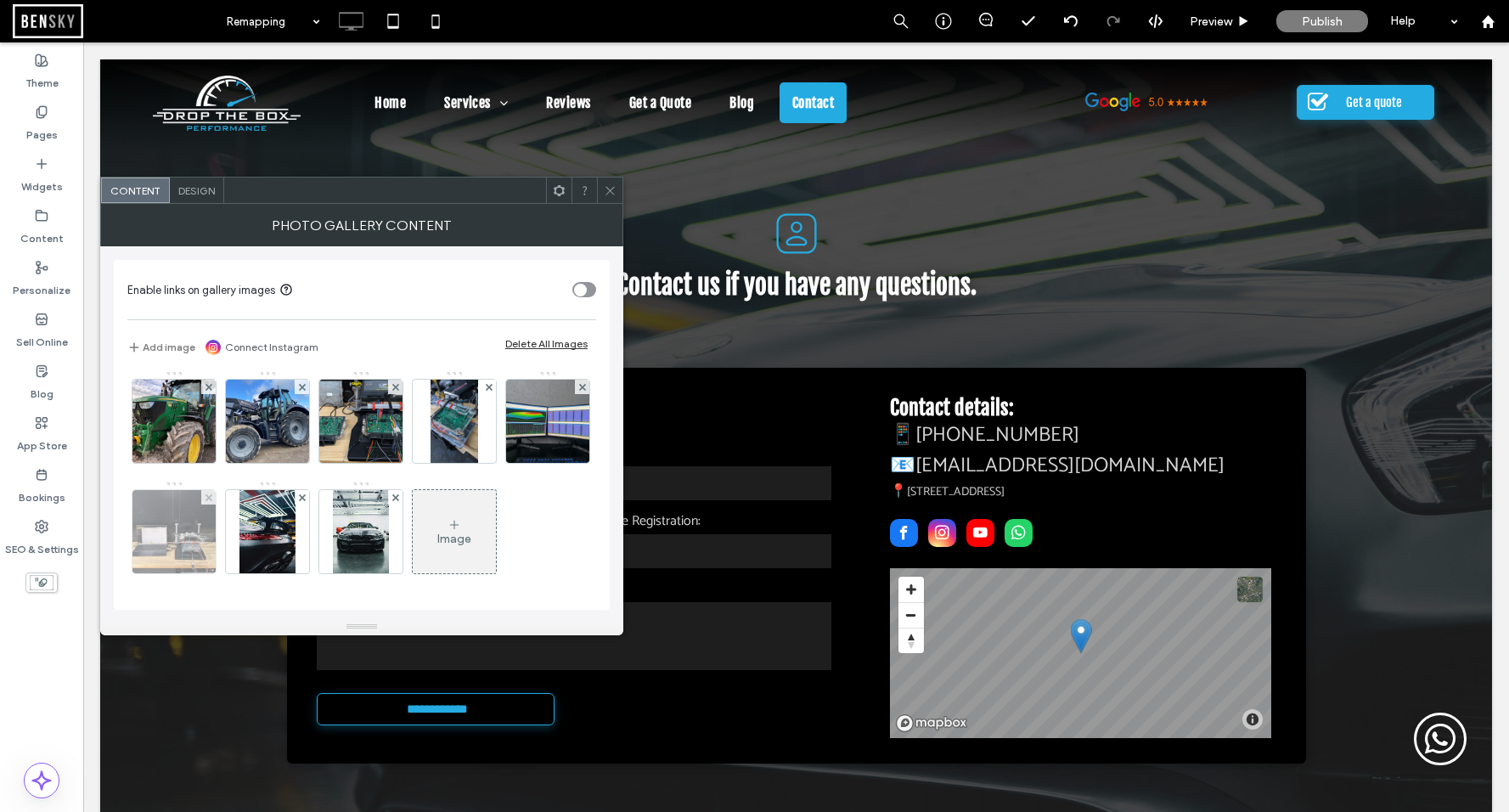
scroll to position [225, 0]
click at [305, 493] on use at bounding box center [301, 496] width 7 height 7
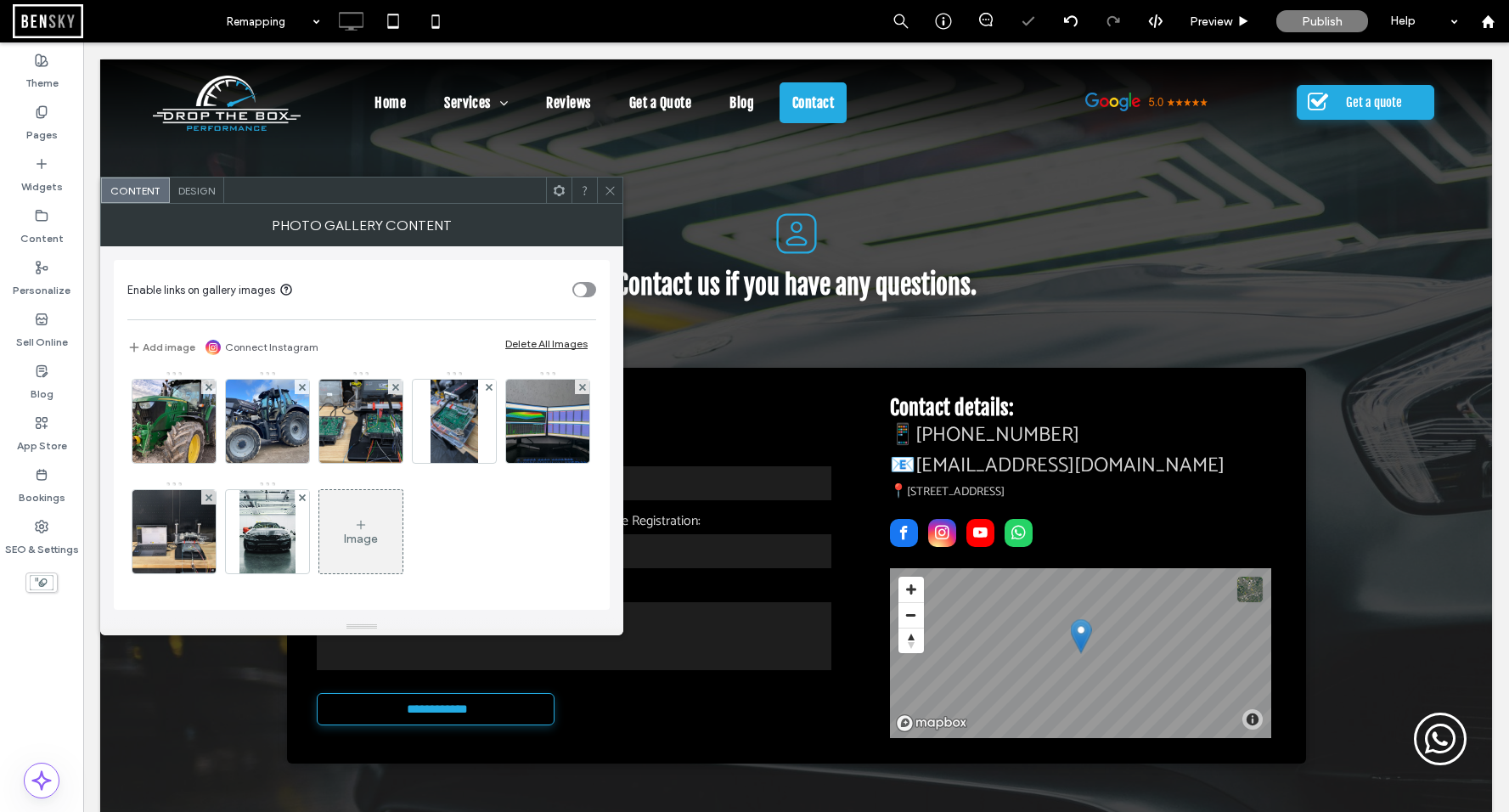
click at [606, 191] on icon at bounding box center [609, 190] width 12 height 12
